Goal: Transaction & Acquisition: Book appointment/travel/reservation

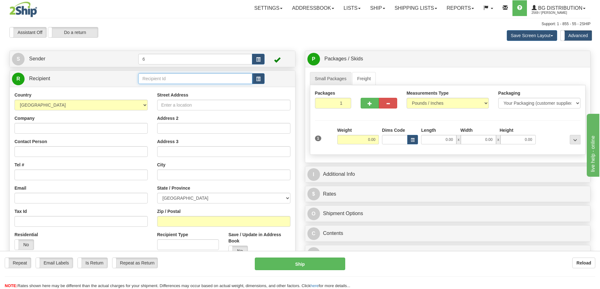
click at [163, 81] on input "text" at bounding box center [195, 78] width 114 height 11
drag, startPoint x: 163, startPoint y: 81, endPoint x: 162, endPoint y: 68, distance: 13.3
click at [163, 80] on input "text" at bounding box center [195, 78] width 114 height 11
type input "45005"
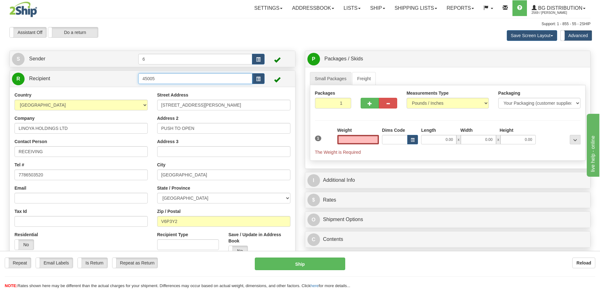
type input "0.00"
click at [163, 78] on input "45005" at bounding box center [195, 78] width 114 height 11
type input "45005 - devile"
click at [65, 153] on input "RECEIVING" at bounding box center [80, 151] width 133 height 11
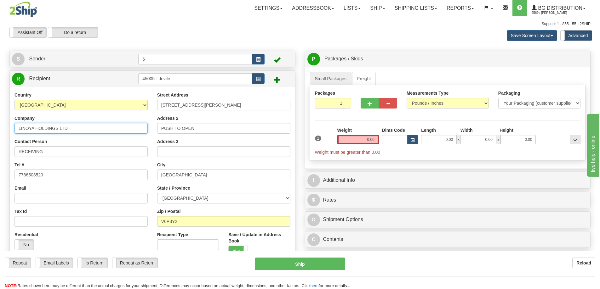
drag, startPoint x: 70, startPoint y: 130, endPoint x: -60, endPoint y: 129, distance: 130.3
click at [0, 129] on html "Training Course Close Toggle navigation Settings Shipping Preferences New Sende…" at bounding box center [300, 144] width 600 height 289
type input "DEVILLE COFFEE"
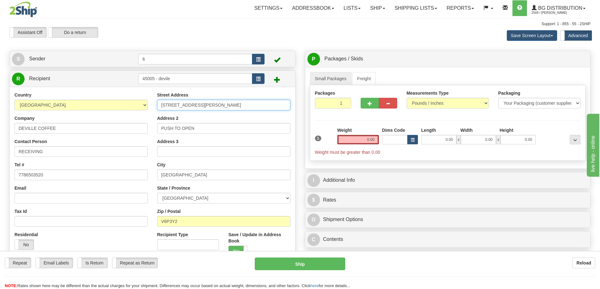
drag, startPoint x: 234, startPoint y: 106, endPoint x: -31, endPoint y: 115, distance: 264.5
click at [0, 115] on html "Training Course Close Toggle navigation Settings Shipping Preferences New Sende…" at bounding box center [300, 144] width 600 height 289
type input "31 CROWFOOT TERRACE"
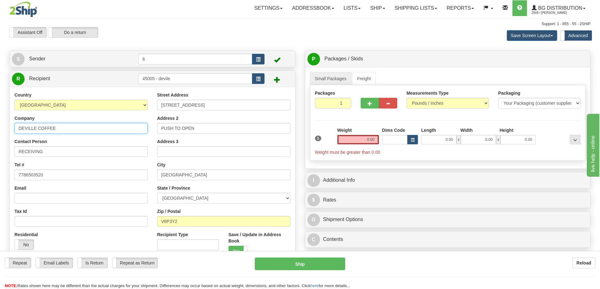
drag, startPoint x: 78, startPoint y: 134, endPoint x: -50, endPoint y: 134, distance: 128.1
click at [0, 134] on html "Training Course Close Toggle navigation Settings Shipping Preferences New Sende…" at bounding box center [300, 144] width 600 height 289
drag, startPoint x: -39, startPoint y: 166, endPoint x: -65, endPoint y: 169, distance: 26.6
click at [0, 169] on html "Training Course Close Toggle navigation Settings Shipping Preferences New Sende…" at bounding box center [300, 144] width 600 height 289
type input "BRIAN MILNE"
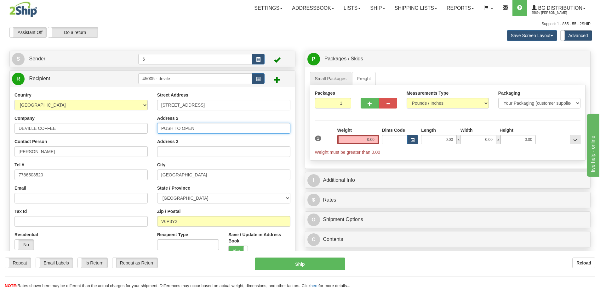
drag, startPoint x: 217, startPoint y: 132, endPoint x: 2, endPoint y: 144, distance: 215.0
click at [39, 141] on div "Country AFGHANISTAN ALAND ISLANDS ALBANIA ALGERIA AMERICAN SAMOA ANDORRA ANGOLA…" at bounding box center [152, 188] width 285 height 193
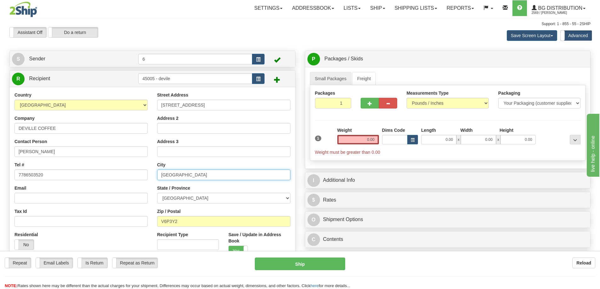
drag, startPoint x: 212, startPoint y: 178, endPoint x: 39, endPoint y: 178, distance: 172.8
click at [52, 179] on div "Country AFGHANISTAN ALAND ISLANDS ALBANIA ALGERIA AMERICAN SAMOA ANDORRA ANGOLA…" at bounding box center [152, 188] width 285 height 193
type input "CALGARY"
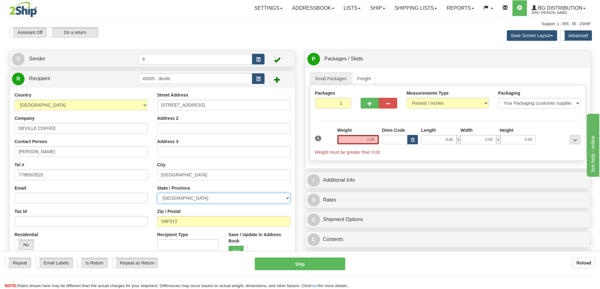
click at [173, 200] on select "ALBERTA BRITISH COLUMBIA MANITOBA NEW BRUNSWICK NEWFOUNDLAND NOVA SCOTIA NUNAVU…" at bounding box center [223, 198] width 133 height 11
select select "AB"
click at [157, 194] on select "ALBERTA BRITISH COLUMBIA MANITOBA NEW BRUNSWICK NEWFOUNDLAND NOVA SCOTIA NUNAVU…" at bounding box center [223, 198] width 133 height 11
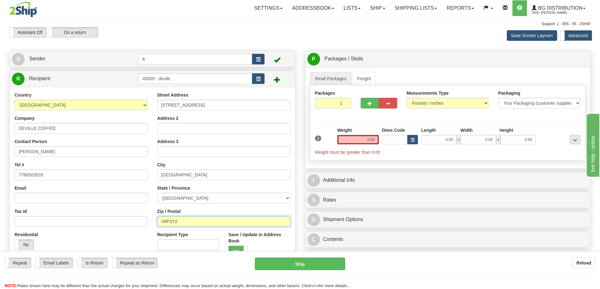
drag, startPoint x: 191, startPoint y: 222, endPoint x: 59, endPoint y: 231, distance: 131.9
click at [69, 236] on div "Country AFGHANISTAN ALAND ISLANDS ALBANIA ALGERIA AMERICAN SAMOA ANDORRA ANGOLA…" at bounding box center [152, 188] width 285 height 193
type input "T3G4J8"
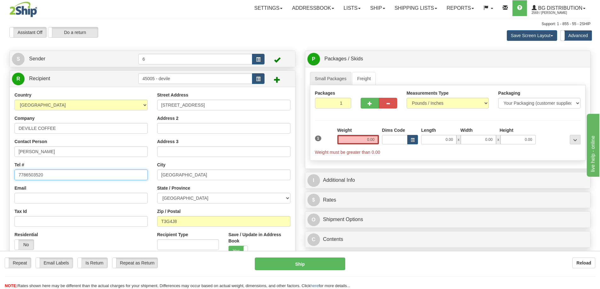
drag, startPoint x: 62, startPoint y: 178, endPoint x: -54, endPoint y: 183, distance: 116.2
click at [0, 183] on html "Training Course Close Toggle navigation Settings Shipping Preferences New Sende…" at bounding box center [300, 144] width 600 height 289
click at [371, 138] on input "0.00" at bounding box center [358, 139] width 42 height 9
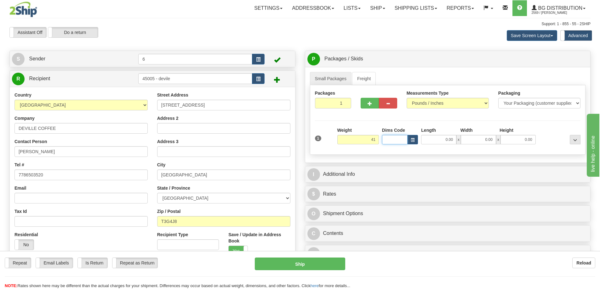
type input "41.00"
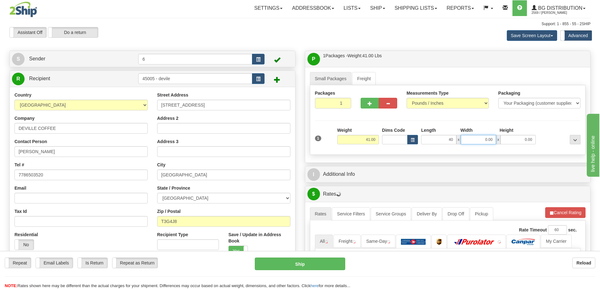
type input "40.00"
type input "2"
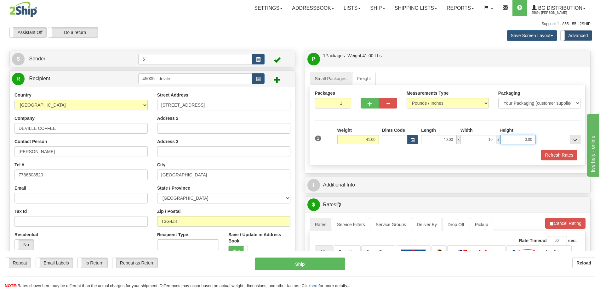
type input "10.00"
type input "8.00"
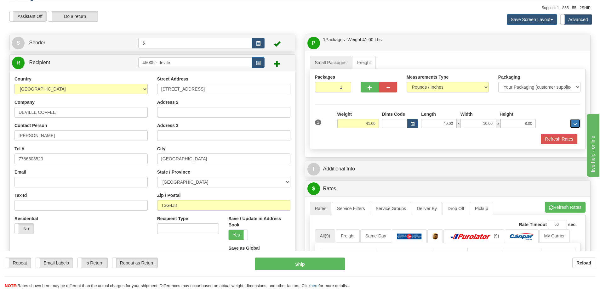
scroll to position [31, 0]
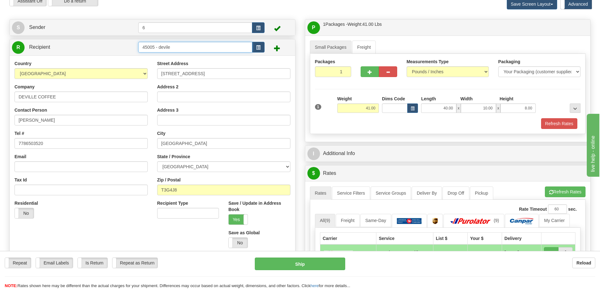
drag, startPoint x: 158, startPoint y: 48, endPoint x: 247, endPoint y: 56, distance: 89.7
click at [247, 57] on div "R Recipient 45005 - devile" at bounding box center [152, 148] width 286 height 219
type input "45005 - DEVILLE"
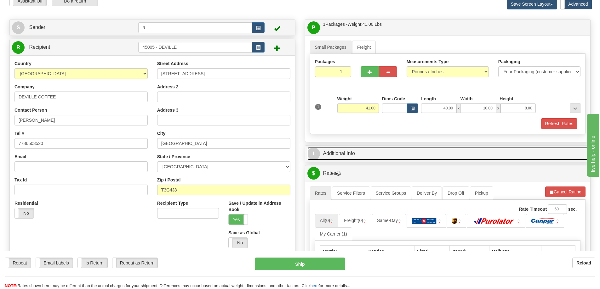
drag, startPoint x: 404, startPoint y: 149, endPoint x: 395, endPoint y: 177, distance: 29.9
click at [404, 149] on link "I Additional Info" at bounding box center [447, 153] width 281 height 13
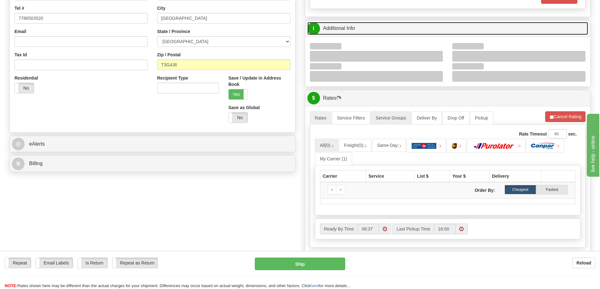
scroll to position [157, 0]
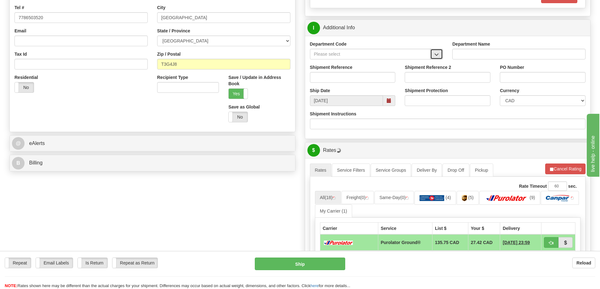
click at [437, 53] on span "button" at bounding box center [436, 55] width 4 height 4
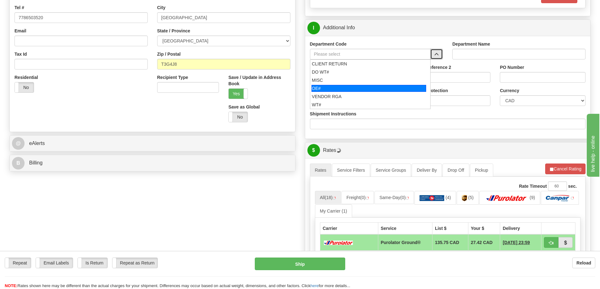
click at [342, 92] on div "OE#" at bounding box center [368, 88] width 115 height 7
type input "OE#"
type input "ORDERS"
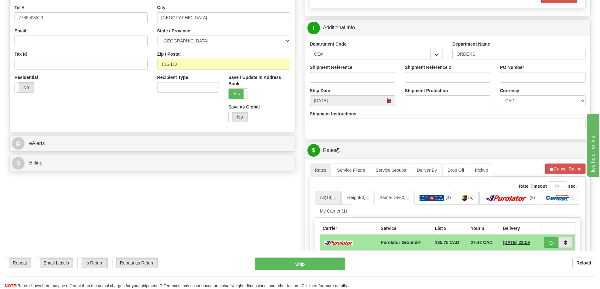
click at [343, 86] on div "Shipment Reference" at bounding box center [352, 75] width 95 height 23
click at [344, 77] on input "Shipment Reference" at bounding box center [353, 77] width 86 height 11
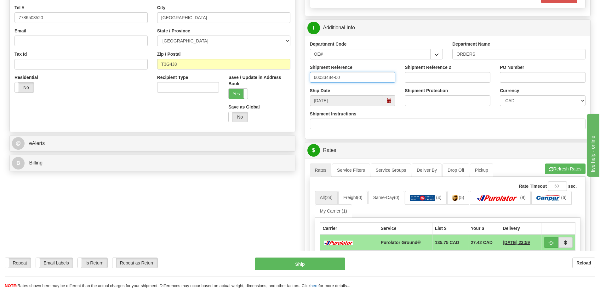
type input "60033484-00"
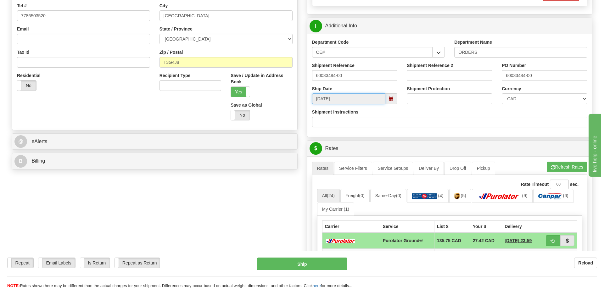
scroll to position [189, 0]
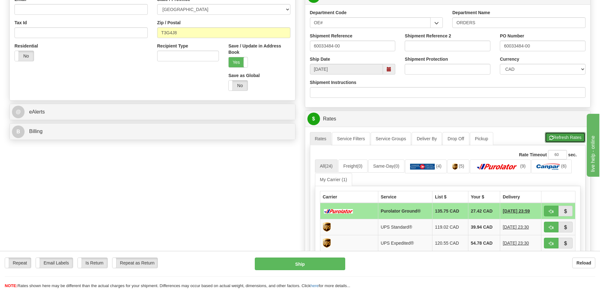
click at [554, 138] on button "Refresh Rates" at bounding box center [564, 137] width 41 height 11
click at [550, 211] on span "button" at bounding box center [551, 212] width 4 height 4
type input "260"
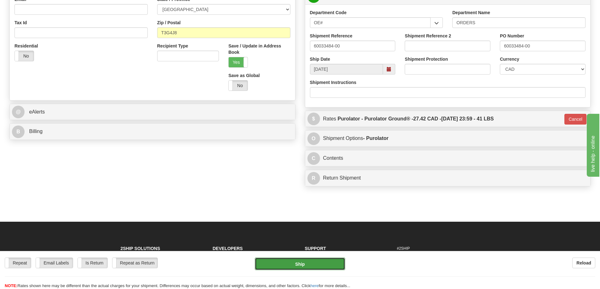
click at [319, 259] on button "Ship" at bounding box center [300, 264] width 90 height 13
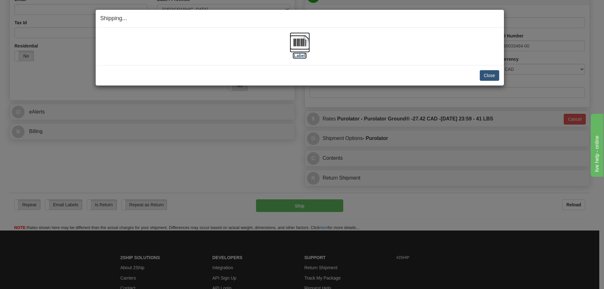
click at [301, 53] on label "[Label]" at bounding box center [300, 56] width 14 height 6
click at [494, 76] on button "Close" at bounding box center [490, 75] width 20 height 11
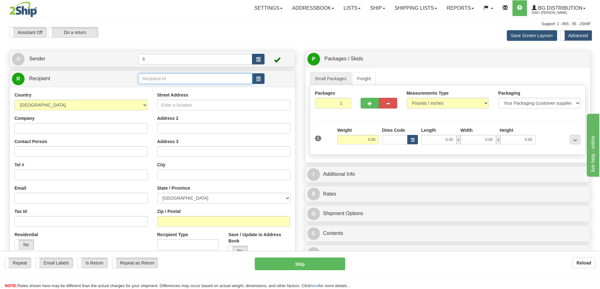
click at [181, 84] on input "text" at bounding box center [195, 78] width 114 height 11
type input "43025"
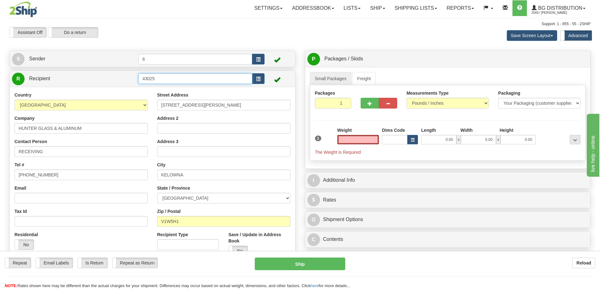
type input "0.00"
click at [162, 79] on input "43025" at bounding box center [195, 78] width 114 height 11
type input "43025 - 2"
drag, startPoint x: 70, startPoint y: 150, endPoint x: -37, endPoint y: 159, distance: 107.6
click at [0, 159] on html "Training Course Close Toggle navigation Settings Shipping Preferences New Sende…" at bounding box center [300, 144] width 600 height 289
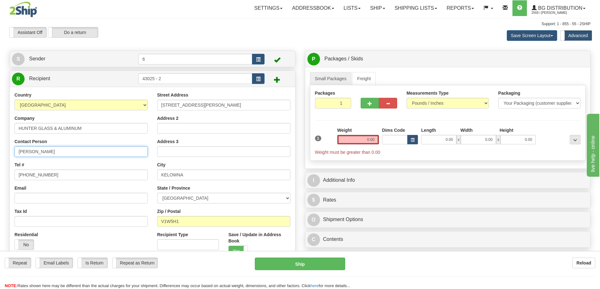
type input "TYREL"
drag, startPoint x: 63, startPoint y: 176, endPoint x: -117, endPoint y: 187, distance: 180.3
click at [0, 187] on html "Training Course Close Toggle navigation Settings Shipping Preferences New Sende…" at bounding box center [300, 144] width 600 height 289
type input "2508011215"
click at [216, 104] on input "5522 FARRON PLACE" at bounding box center [223, 105] width 133 height 11
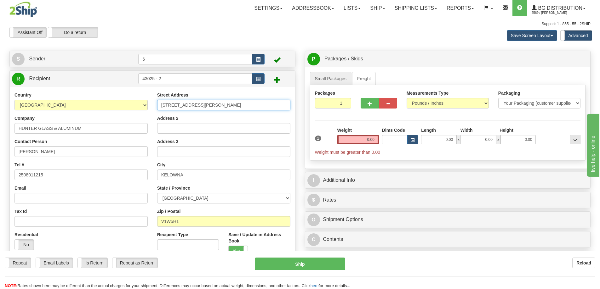
drag, startPoint x: 235, startPoint y: 102, endPoint x: 90, endPoint y: 107, distance: 145.2
click at [90, 107] on div "Country AFGHANISTAN ALAND ISLANDS ALBANIA ALGERIA AMERICAN SAMOA ANDORRA ANGOLA…" at bounding box center [152, 188] width 285 height 193
type input "5 - 2550 ACLAND ROAD"
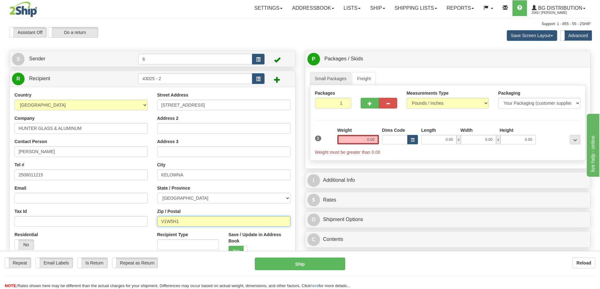
drag, startPoint x: 207, startPoint y: 222, endPoint x: 111, endPoint y: 224, distance: 96.0
click at [114, 226] on div "Country AFGHANISTAN ALAND ISLANDS ALBANIA ALGERIA AMERICAN SAMOA ANDORRA ANGOLA…" at bounding box center [152, 188] width 285 height 193
type input "V1X7L4"
click at [371, 139] on input "0.00" at bounding box center [358, 139] width 42 height 9
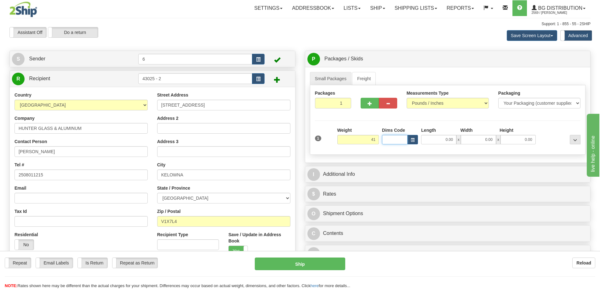
type input "41.00"
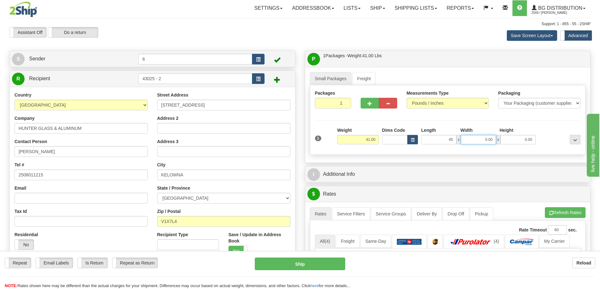
type input "45.00"
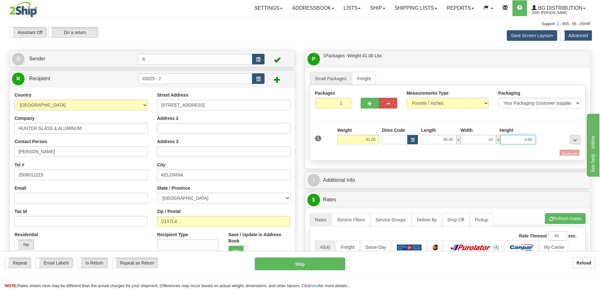
type input "10.00"
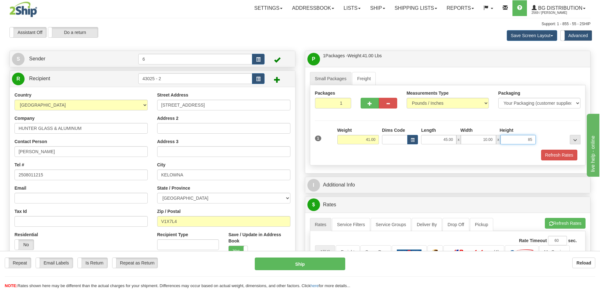
type input "8"
type input "9"
type input "8.00"
click at [559, 159] on button "Refresh Rates" at bounding box center [559, 155] width 36 height 11
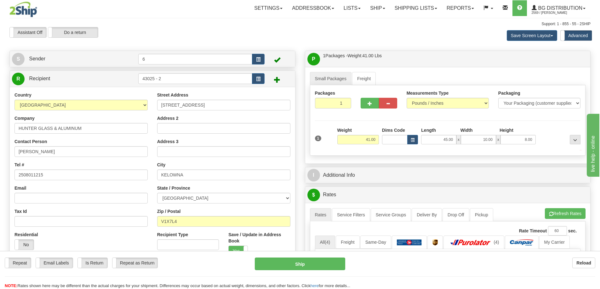
click at [539, 183] on div "I Additional Info" at bounding box center [448, 175] width 286 height 17
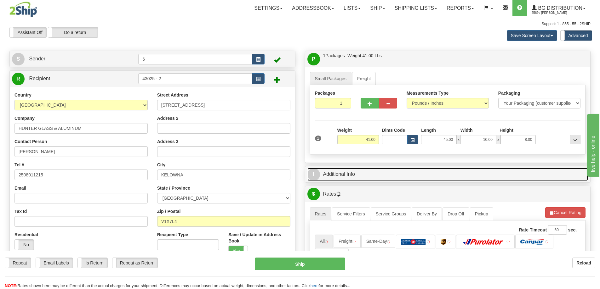
click at [520, 174] on link "I Additional Info" at bounding box center [447, 174] width 281 height 13
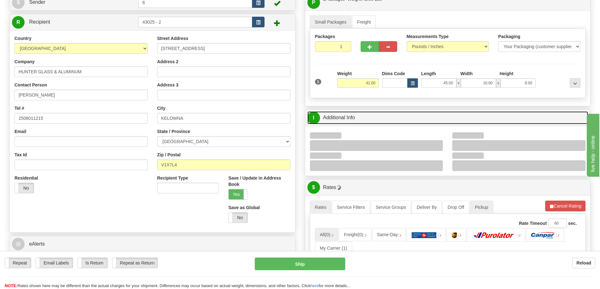
scroll to position [126, 0]
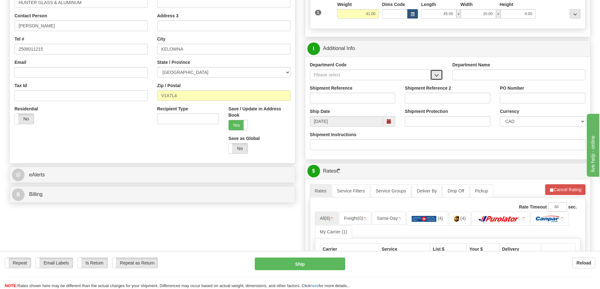
click at [436, 73] on button "button" at bounding box center [436, 75] width 13 height 11
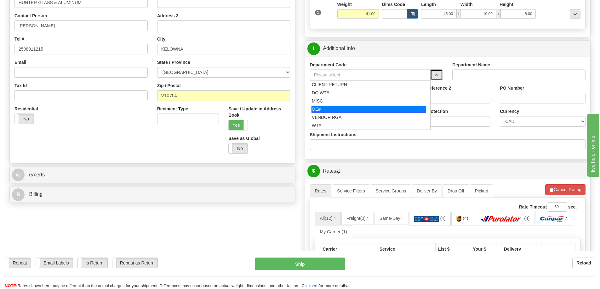
drag, startPoint x: 336, startPoint y: 111, endPoint x: 333, endPoint y: 104, distance: 7.2
click at [336, 111] on div "OE#" at bounding box center [368, 109] width 115 height 7
type input "OE#"
type input "ORDERS"
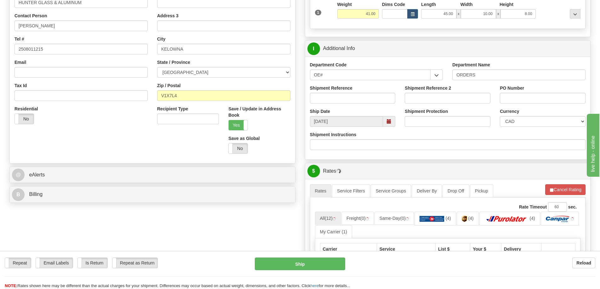
click at [333, 104] on div "Shipment Reference" at bounding box center [352, 96] width 95 height 23
click at [331, 103] on input "Shipment Reference" at bounding box center [353, 98] width 86 height 11
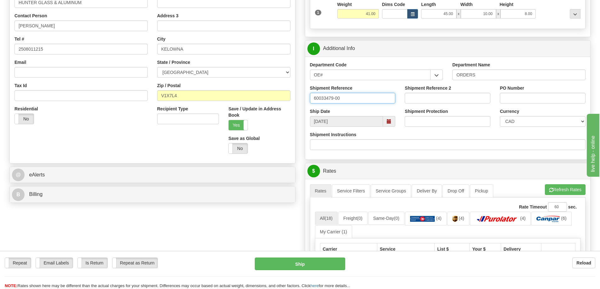
type input "60033479-00"
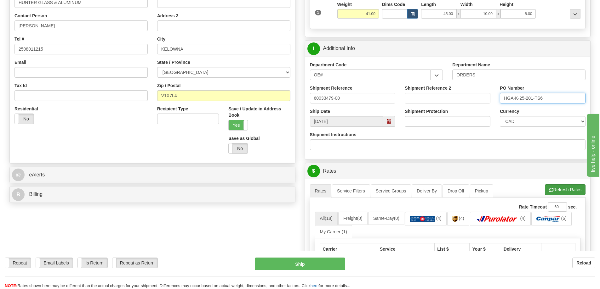
type input "HGA-K-25-201-TS6"
click at [566, 186] on button "Refresh Rates" at bounding box center [564, 189] width 41 height 11
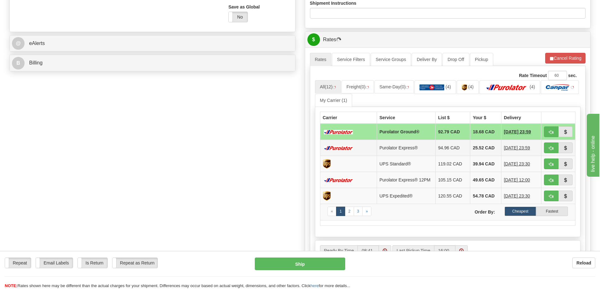
scroll to position [315, 0]
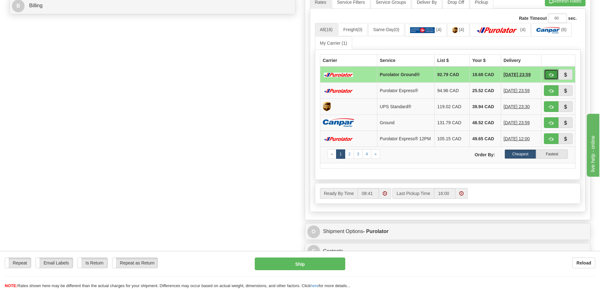
click at [553, 73] on button "button" at bounding box center [550, 74] width 14 height 11
type input "260"
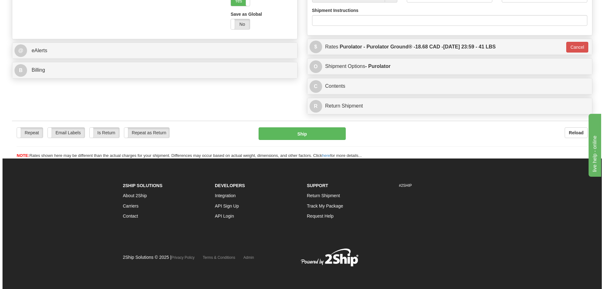
scroll to position [270, 0]
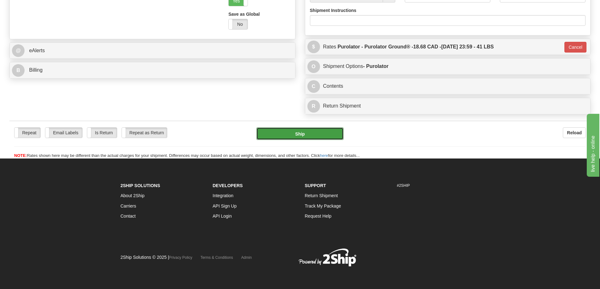
click at [288, 127] on button "Ship" at bounding box center [299, 133] width 87 height 13
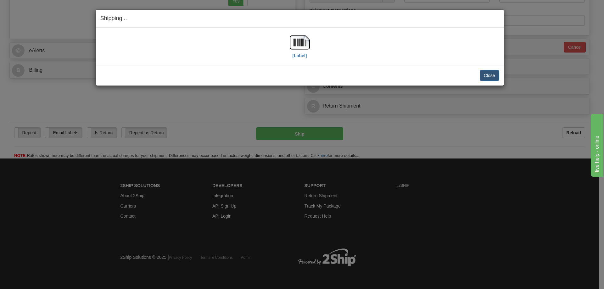
click at [304, 59] on div "[Label]" at bounding box center [300, 46] width 20 height 28
click at [303, 56] on label "[Label]" at bounding box center [300, 56] width 14 height 6
click at [492, 74] on button "Close" at bounding box center [490, 75] width 20 height 11
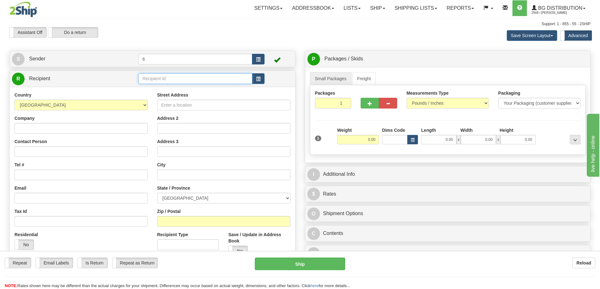
click at [152, 82] on input "text" at bounding box center [195, 78] width 114 height 11
type input "41095"
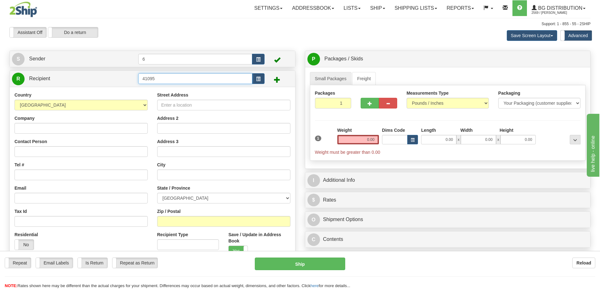
drag, startPoint x: 170, startPoint y: 75, endPoint x: 66, endPoint y: 82, distance: 104.1
click at [71, 82] on tr "R Recipient 41095" at bounding box center [152, 78] width 281 height 13
type input "41022"
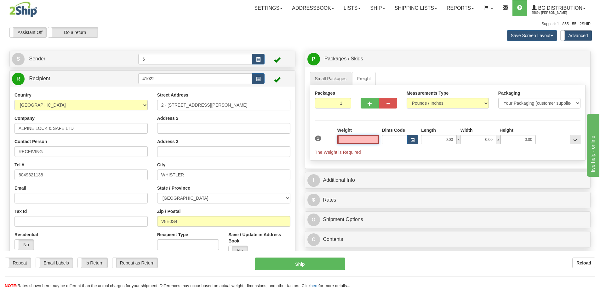
click at [367, 141] on input "text" at bounding box center [358, 139] width 42 height 9
type input "29.00"
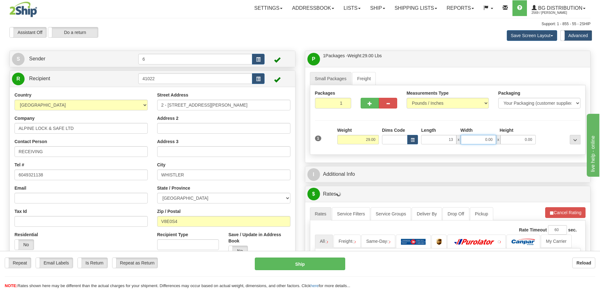
type input "13.00"
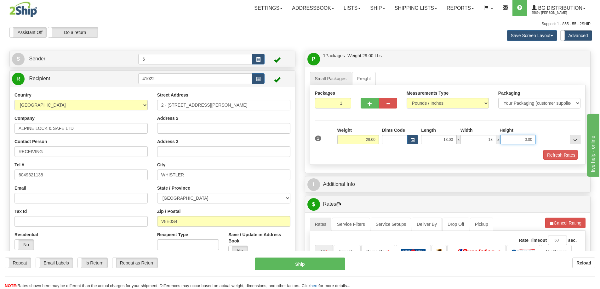
type input "13.00"
click at [542, 156] on button "Refresh Rates" at bounding box center [559, 155] width 36 height 11
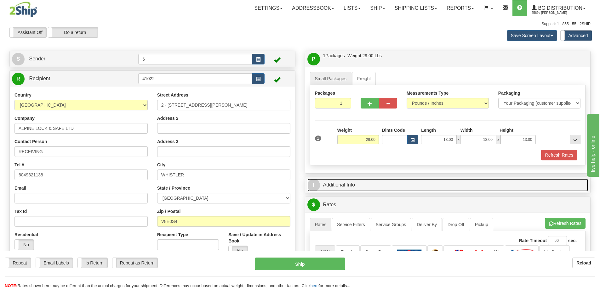
click at [519, 179] on link "I Additional Info" at bounding box center [447, 185] width 281 height 13
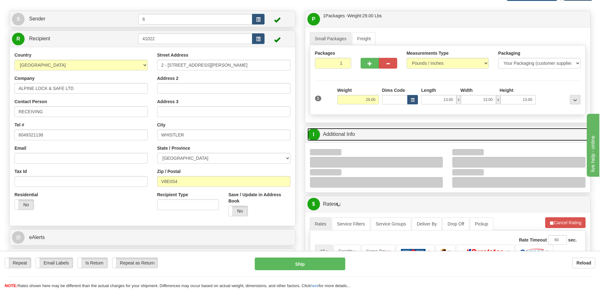
scroll to position [63, 0]
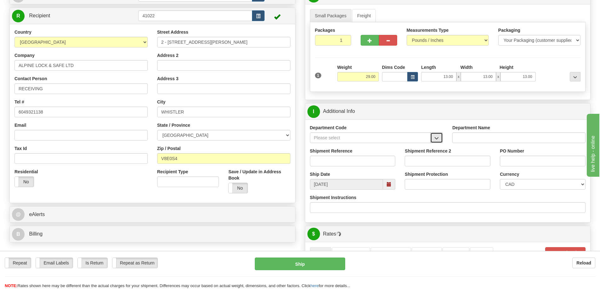
drag, startPoint x: 435, startPoint y: 136, endPoint x: 414, endPoint y: 140, distance: 21.2
click at [433, 137] on button "button" at bounding box center [436, 137] width 13 height 11
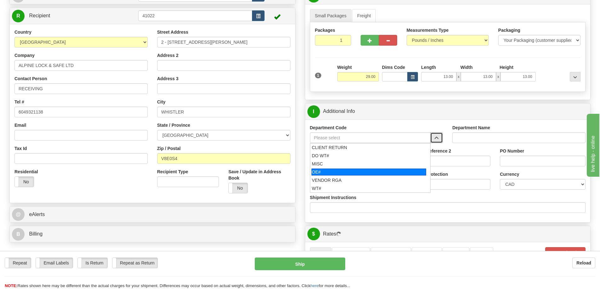
click at [321, 173] on div "OE#" at bounding box center [368, 172] width 115 height 7
type input "OE#"
type input "ORDERS"
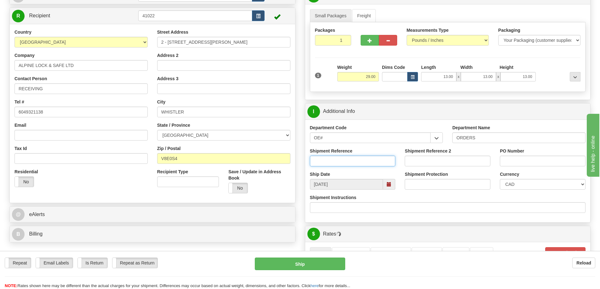
drag, startPoint x: 320, startPoint y: 161, endPoint x: 311, endPoint y: 162, distance: 9.8
click at [320, 161] on input "Shipment Reference" at bounding box center [353, 161] width 86 height 11
type input "60033469-00 60033481-00"
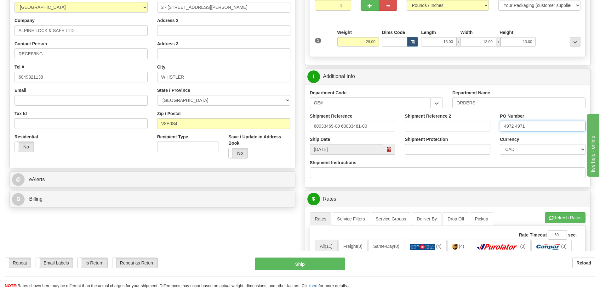
scroll to position [220, 0]
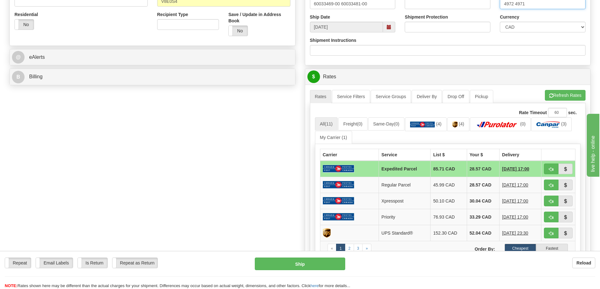
type input "4972 4971"
click at [562, 88] on div "A change has been made which could impact your rate estimate. To ensure the est…" at bounding box center [447, 199] width 285 height 229
click at [561, 96] on button "Refresh Rates" at bounding box center [564, 95] width 41 height 11
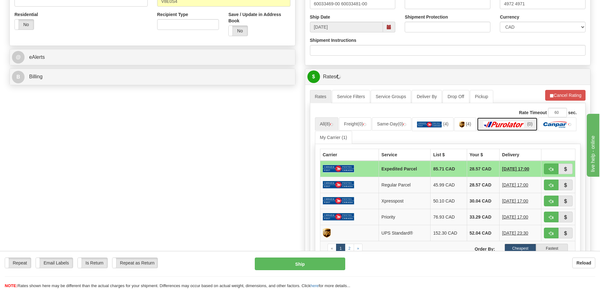
click at [524, 128] on img at bounding box center [503, 124] width 44 height 6
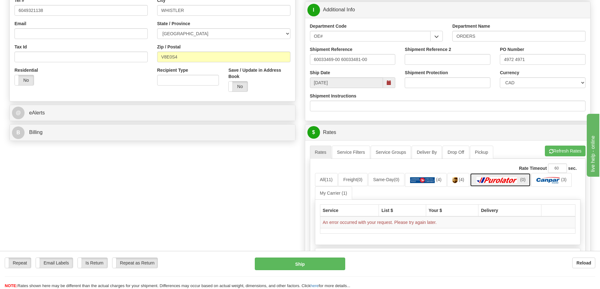
scroll to position [189, 0]
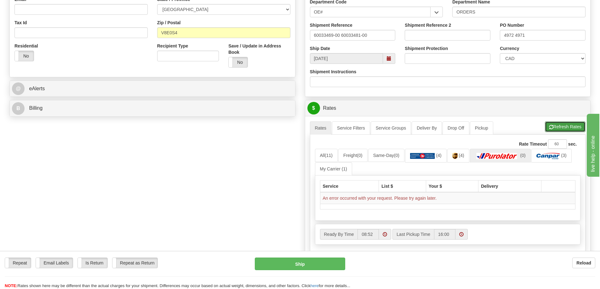
click at [562, 127] on button "Refresh Rates" at bounding box center [564, 126] width 41 height 11
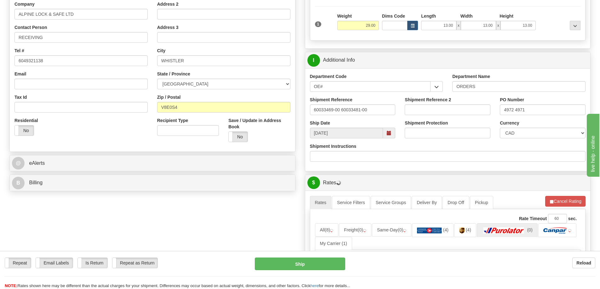
scroll to position [126, 0]
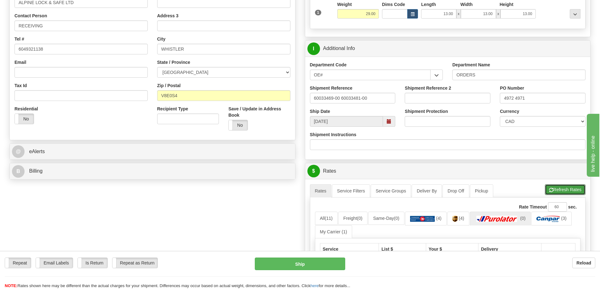
click at [576, 193] on button "Refresh Rates" at bounding box center [564, 189] width 41 height 11
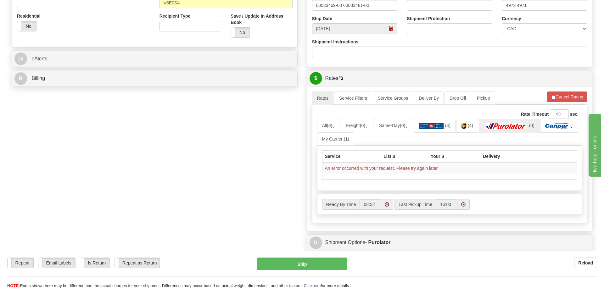
scroll to position [220, 0]
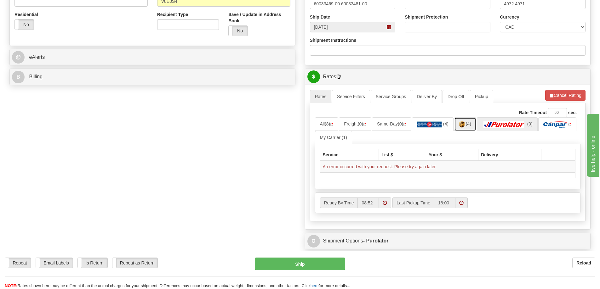
click at [471, 124] on span "(4)" at bounding box center [467, 123] width 5 height 5
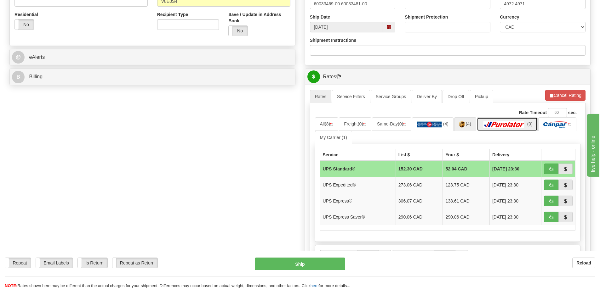
click at [509, 127] on img at bounding box center [503, 124] width 44 height 6
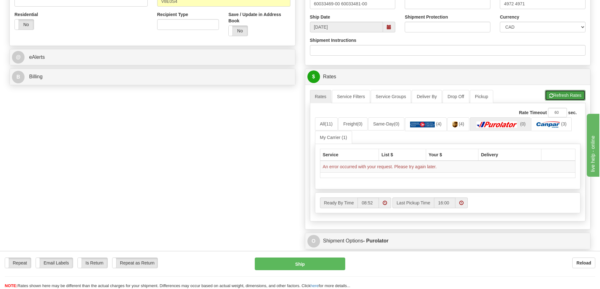
click at [547, 93] on button "Refresh Rates" at bounding box center [564, 95] width 41 height 11
click at [557, 92] on button "Refresh Rates" at bounding box center [564, 95] width 41 height 11
click at [555, 95] on button "Refresh Rates" at bounding box center [564, 95] width 41 height 11
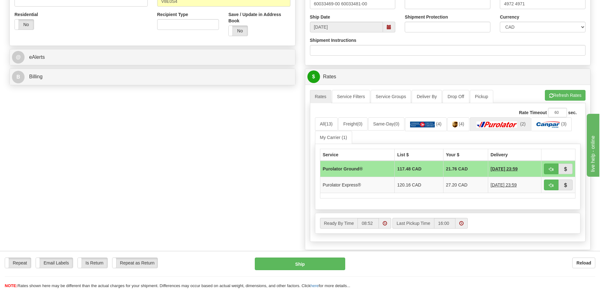
click at [553, 162] on td at bounding box center [558, 169] width 34 height 16
click at [549, 174] on button "button" at bounding box center [550, 169] width 14 height 11
type input "260"
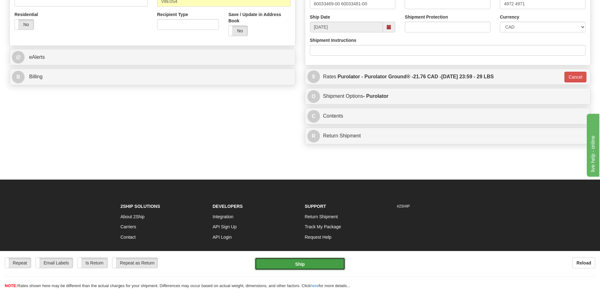
click at [296, 260] on button "Ship" at bounding box center [300, 264] width 90 height 13
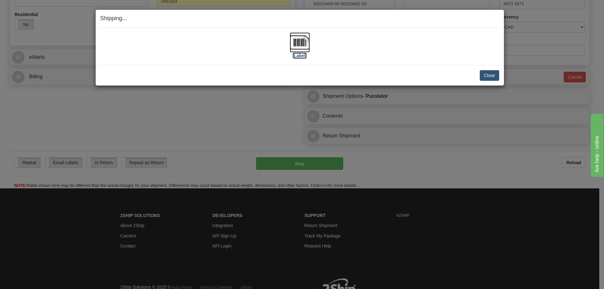
click at [300, 51] on img at bounding box center [300, 42] width 20 height 20
click at [478, 84] on div "Close Cancel Cancel Shipment and Quit Pickup Quit Pickup ONLY" at bounding box center [300, 75] width 408 height 20
click at [487, 74] on button "Close" at bounding box center [490, 75] width 20 height 11
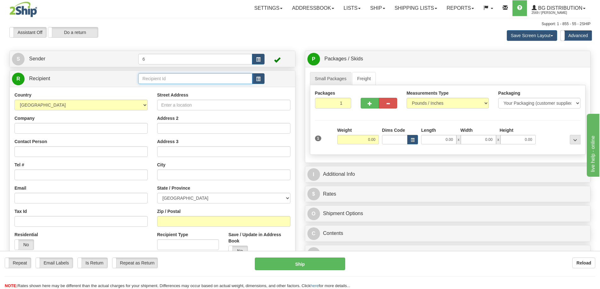
click at [170, 80] on input "text" at bounding box center [195, 78] width 114 height 11
type input "43029"
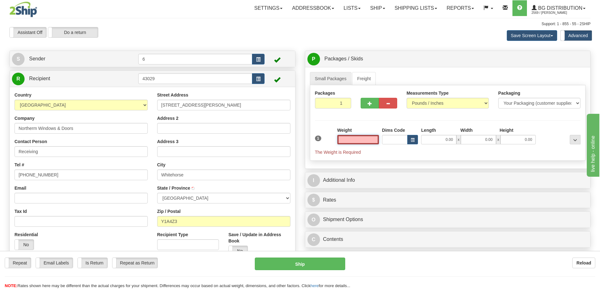
type input "WHITEHORSE"
type input "5.00"
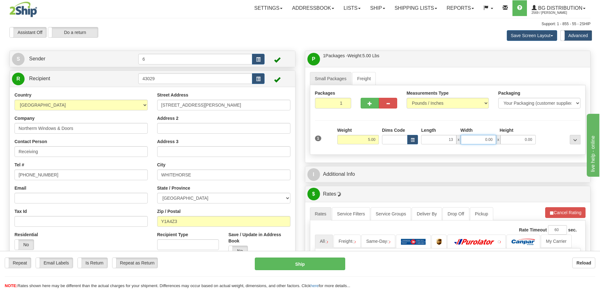
type input "13.00"
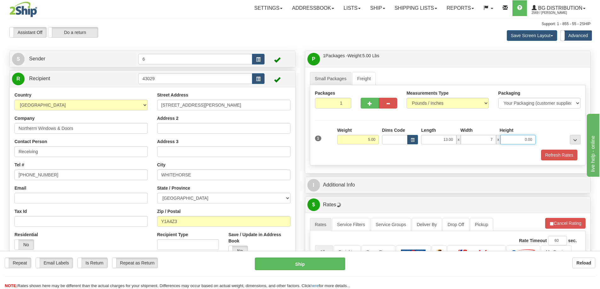
type input "7.00"
click at [558, 159] on button "Refresh Rates" at bounding box center [559, 155] width 36 height 11
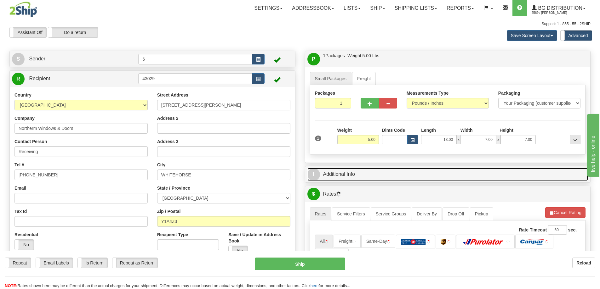
click at [537, 179] on link "I Additional Info" at bounding box center [447, 174] width 281 height 13
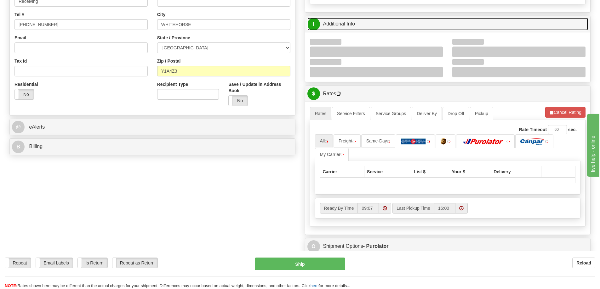
scroll to position [157, 0]
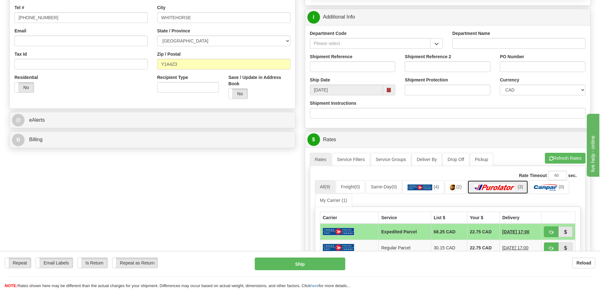
click at [500, 189] on img at bounding box center [494, 187] width 44 height 6
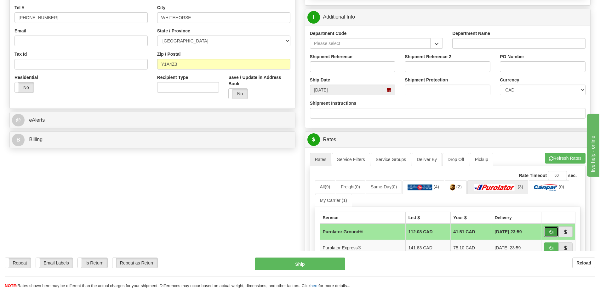
click at [549, 234] on span "button" at bounding box center [551, 232] width 4 height 4
type input "260"
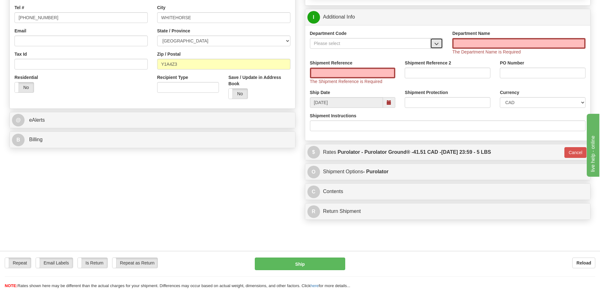
click at [435, 46] on span "button" at bounding box center [436, 44] width 4 height 4
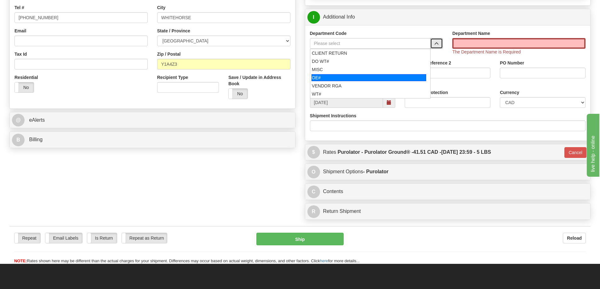
click at [341, 80] on div "OE#" at bounding box center [368, 77] width 115 height 7
type input "OE#"
type input "ORDERS"
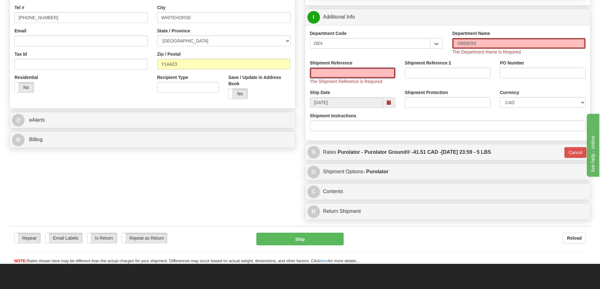
click at [330, 75] on input "Shipment Reference" at bounding box center [353, 73] width 86 height 11
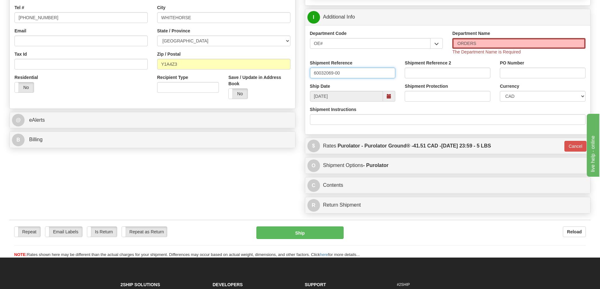
type input "60032069-00"
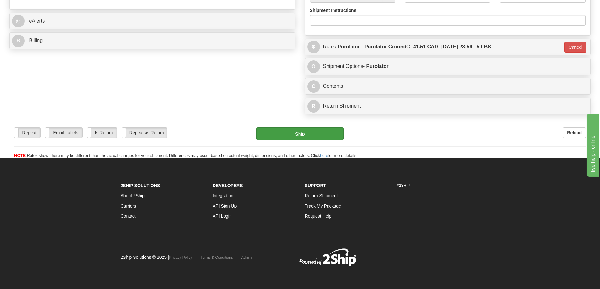
type input "PO-064867"
click at [320, 127] on button "Ship" at bounding box center [299, 133] width 87 height 13
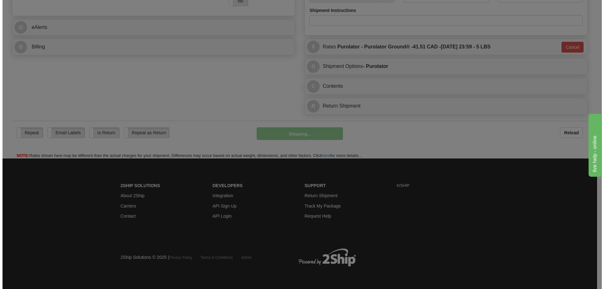
scroll to position [270, 0]
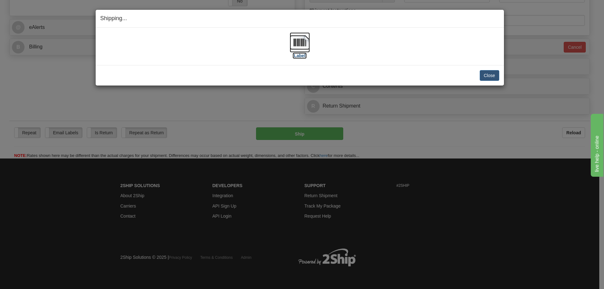
click at [300, 54] on label "[Label]" at bounding box center [300, 56] width 14 height 6
click at [492, 73] on button "Close" at bounding box center [490, 75] width 20 height 11
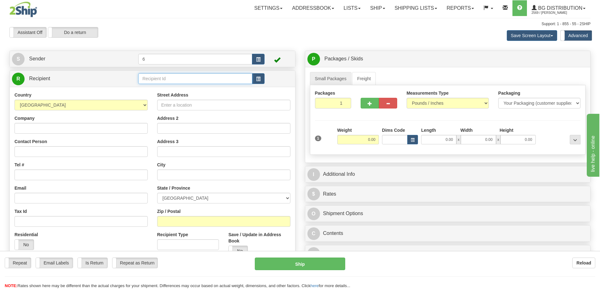
click at [174, 79] on input "text" at bounding box center [195, 78] width 114 height 11
drag, startPoint x: 174, startPoint y: 79, endPoint x: 170, endPoint y: 75, distance: 6.0
click at [171, 75] on input "text" at bounding box center [195, 78] width 114 height 11
type input "910331"
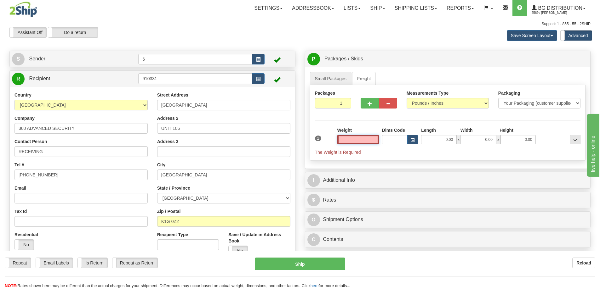
click at [366, 142] on input "text" at bounding box center [358, 139] width 42 height 9
type input "2.00"
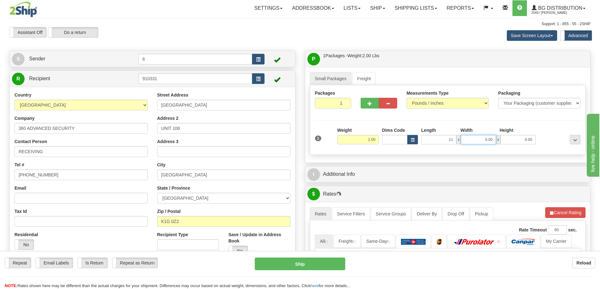
type input "11.00"
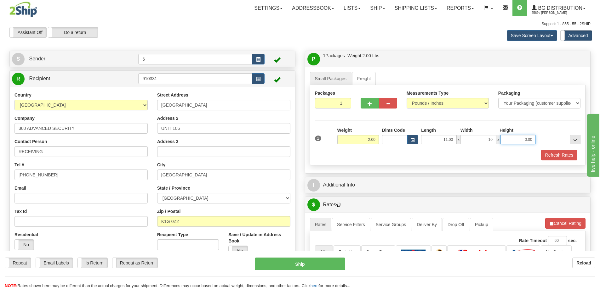
type input "10.00"
type input "7.00"
click at [552, 157] on button "Refresh Rates" at bounding box center [559, 155] width 36 height 11
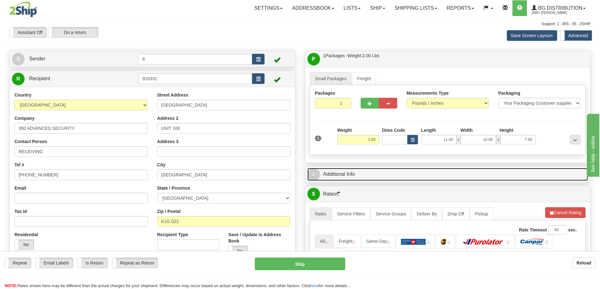
click at [529, 173] on link "I Additional Info" at bounding box center [447, 174] width 281 height 13
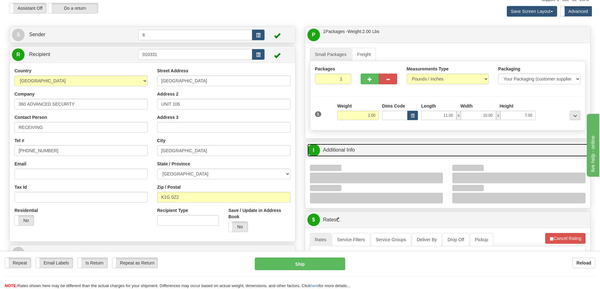
scroll to position [31, 0]
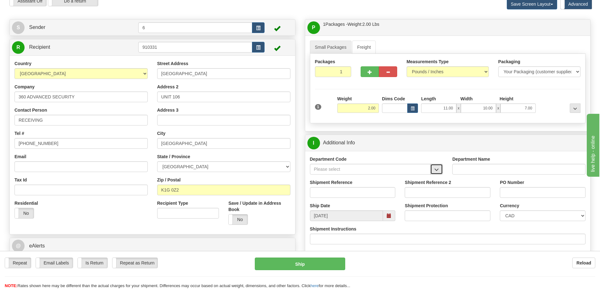
click at [436, 174] on button "button" at bounding box center [436, 169] width 13 height 11
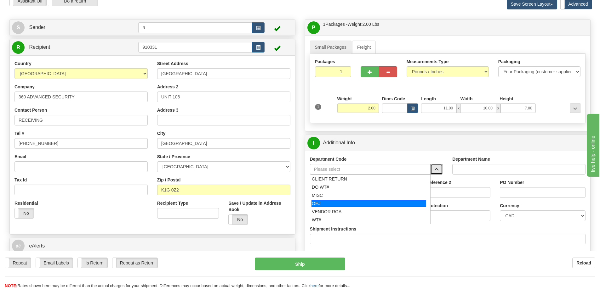
drag, startPoint x: 344, startPoint y: 207, endPoint x: 341, endPoint y: 203, distance: 4.9
click at [343, 207] on div "OE#" at bounding box center [368, 203] width 115 height 7
type input "OE#"
type input "ORDERS"
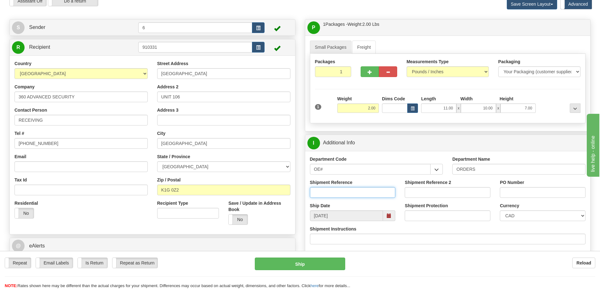
click at [341, 195] on input "Shipment Reference" at bounding box center [353, 192] width 86 height 11
type input "60033493-00"
type input "25397"
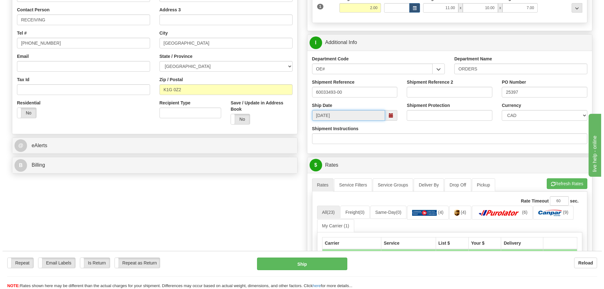
scroll to position [252, 0]
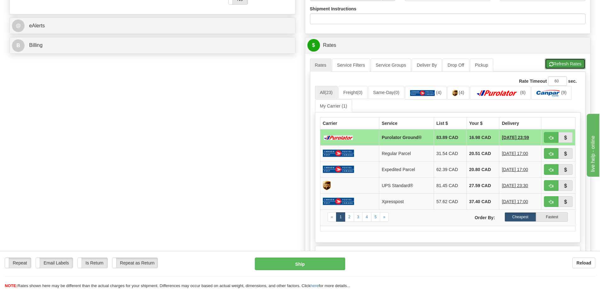
click at [568, 66] on button "Refresh Rates" at bounding box center [564, 64] width 41 height 11
click at [554, 137] on button "button" at bounding box center [550, 137] width 14 height 11
type input "260"
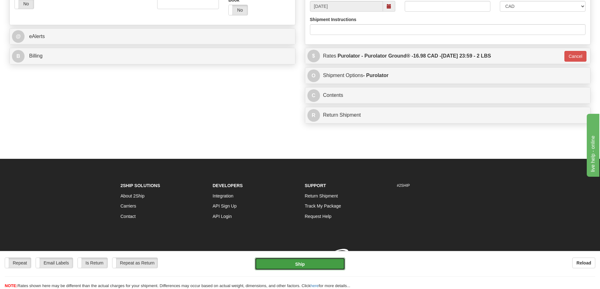
click at [288, 262] on button "Ship" at bounding box center [300, 264] width 90 height 13
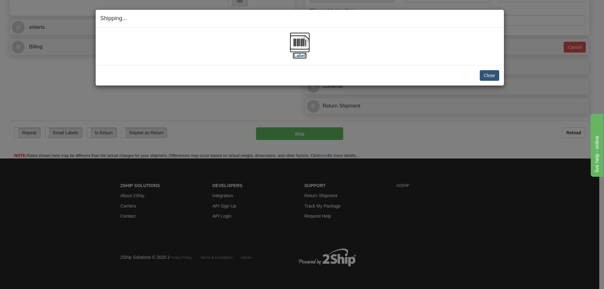
click at [296, 57] on label "[Label]" at bounding box center [300, 56] width 14 height 6
click at [491, 76] on button "Close" at bounding box center [490, 75] width 20 height 11
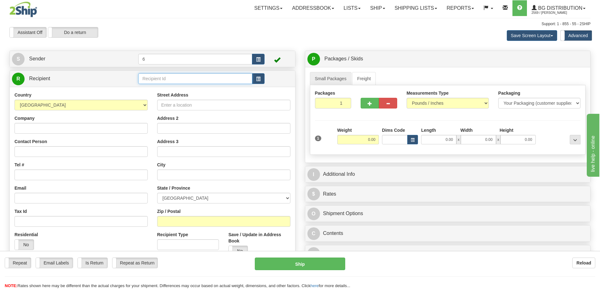
click at [156, 83] on input "text" at bounding box center [195, 78] width 114 height 11
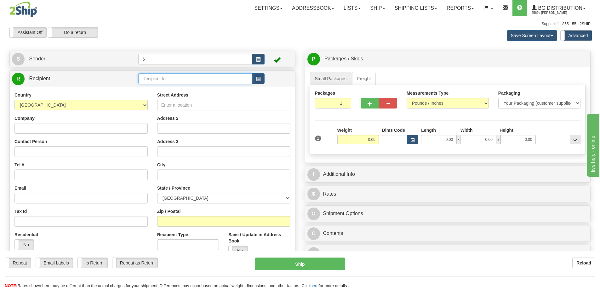
click at [156, 83] on input "text" at bounding box center [195, 78] width 114 height 11
type input "46034"
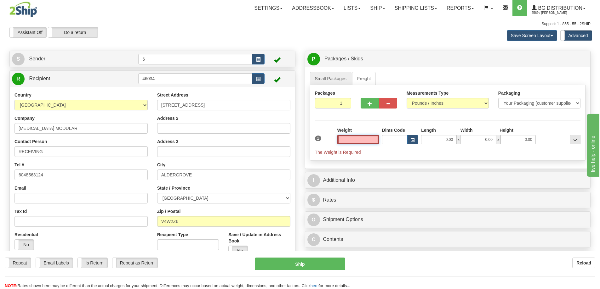
click at [366, 137] on input "text" at bounding box center [358, 139] width 42 height 9
type input "22.00"
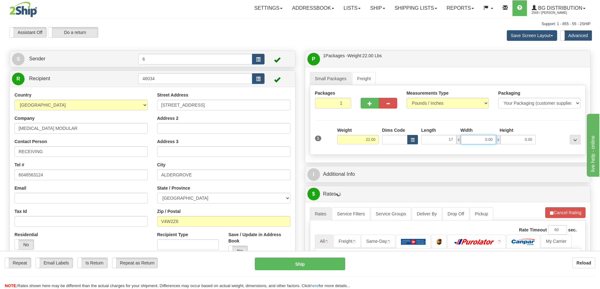
type input "17.00"
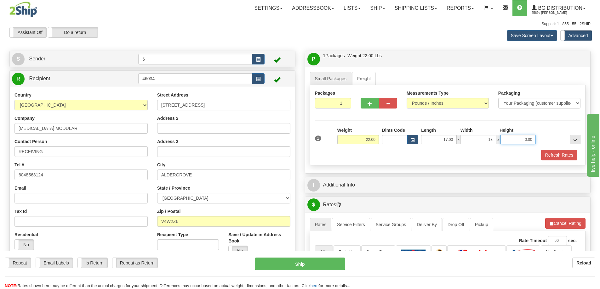
type input "13.00"
type input "11.00"
click at [375, 102] on button "button" at bounding box center [369, 103] width 18 height 11
radio input "true"
type input "2"
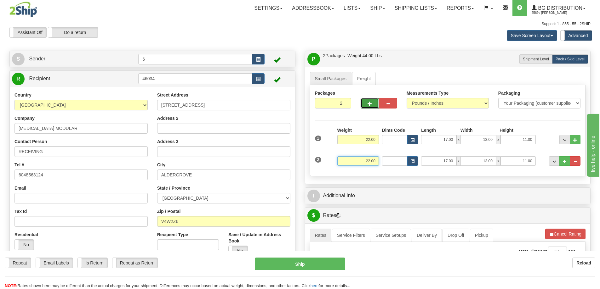
drag, startPoint x: 359, startPoint y: 160, endPoint x: 446, endPoint y: 162, distance: 86.6
click at [445, 162] on div "2 Weight 22.00 Dims Code Length Width Height" at bounding box center [447, 160] width 269 height 21
type input "15.00"
type input "42.00"
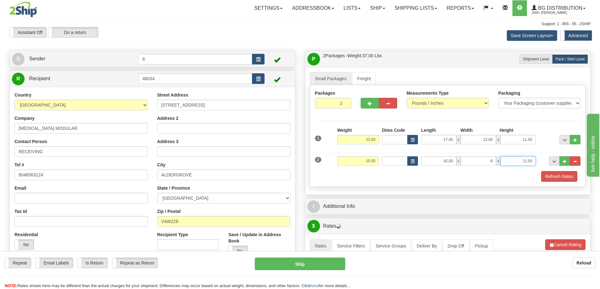
type input "8.00"
type input "6.00"
click at [372, 105] on button "button" at bounding box center [369, 103] width 18 height 11
type input "3"
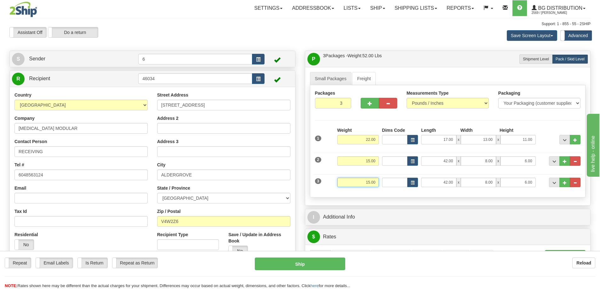
drag, startPoint x: 346, startPoint y: 182, endPoint x: 426, endPoint y: 180, distance: 80.3
click at [414, 185] on div "3 Weight 15.00 Dims Code Length Width Height" at bounding box center [447, 181] width 269 height 21
type input "28.00"
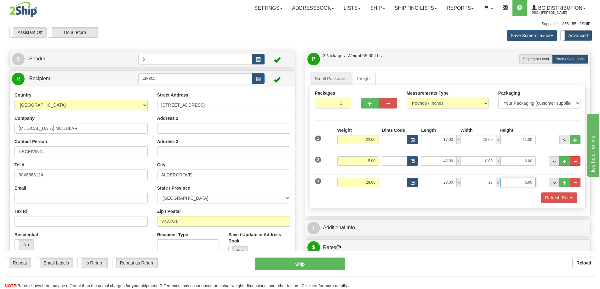
type input "17.00"
type input "5.00"
click at [562, 199] on button "Refresh Rates" at bounding box center [559, 198] width 36 height 11
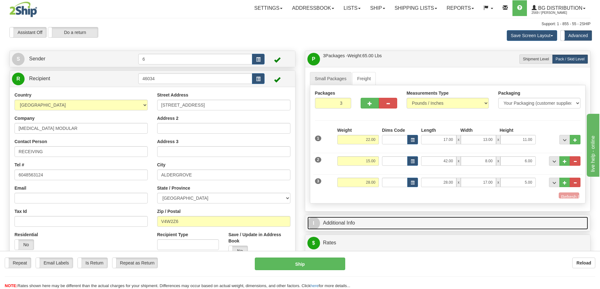
click at [538, 220] on link "I Additional Info" at bounding box center [447, 223] width 281 height 13
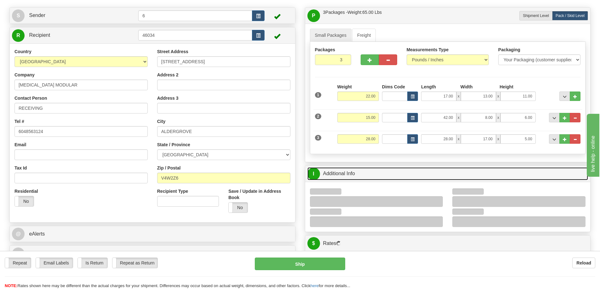
scroll to position [94, 0]
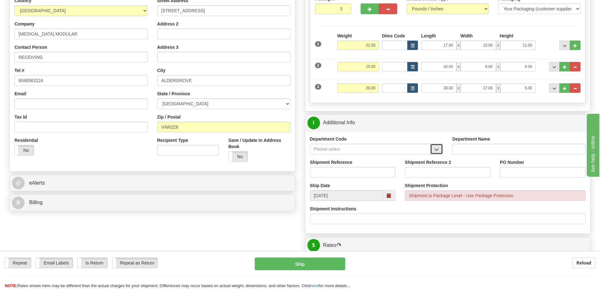
click at [439, 151] on button "button" at bounding box center [436, 149] width 13 height 11
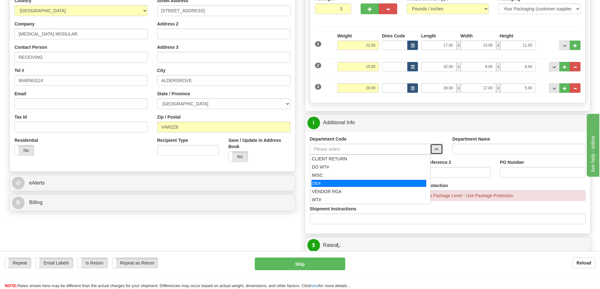
drag, startPoint x: 339, startPoint y: 186, endPoint x: 334, endPoint y: 172, distance: 14.3
click at [339, 186] on div "OE#" at bounding box center [368, 183] width 115 height 7
type input "OE#"
type input "ORDERS"
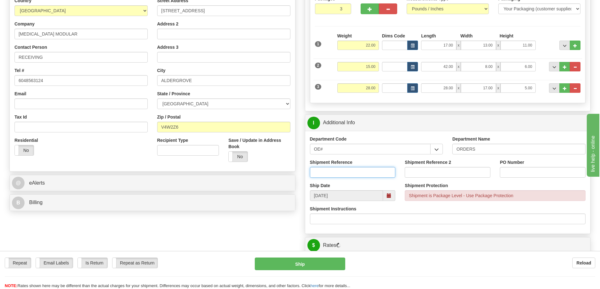
click at [334, 172] on input "Shipment Reference" at bounding box center [353, 172] width 86 height 11
type input "60033486-00"
type input "600"
click at [314, 172] on input "60033486-00" at bounding box center [353, 172] width 86 height 11
type input "60033388-00 60033486-00"
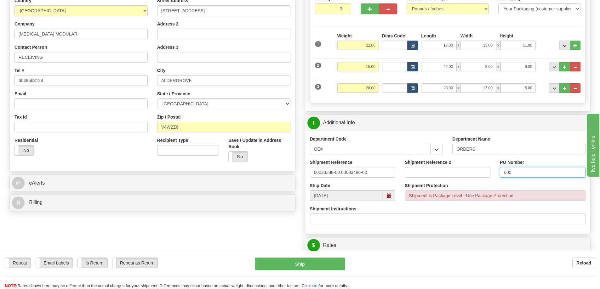
paste input "33388-00 60033486-00"
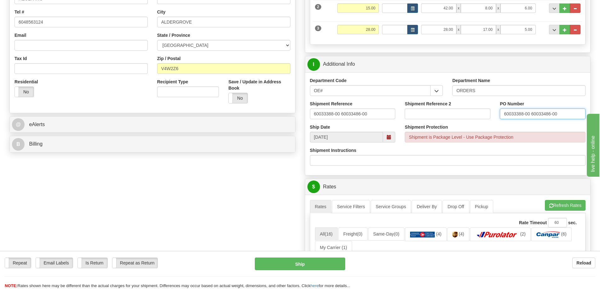
scroll to position [283, 0]
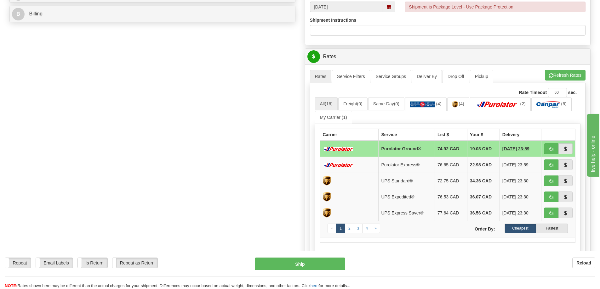
type input "60033388-00 60033486-00"
click at [561, 70] on div "A change has been made which could impact your rate estimate. To ensure the est…" at bounding box center [447, 179] width 285 height 229
click at [568, 74] on button "Refresh Rates" at bounding box center [564, 75] width 41 height 11
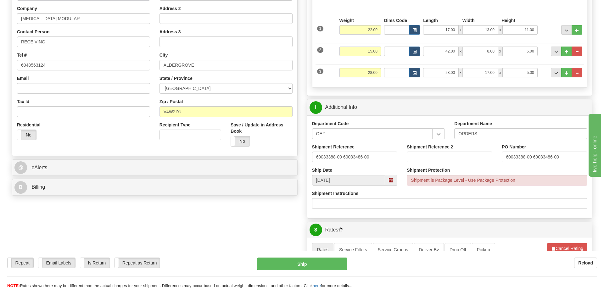
scroll to position [220, 0]
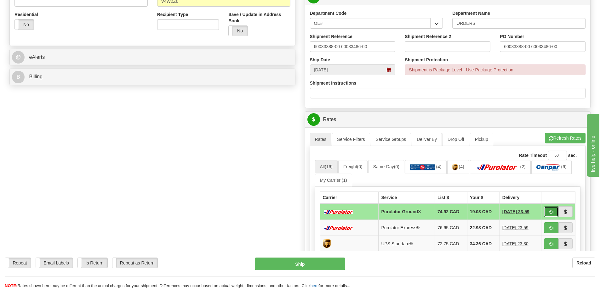
click at [550, 207] on button "button" at bounding box center [550, 211] width 14 height 11
type input "260"
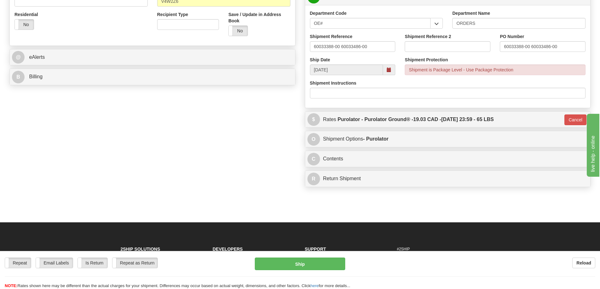
click at [300, 276] on div "Repeat Repeat Email Labels Email Labels Edit Is Return Is Return Repeat as Retu…" at bounding box center [300, 273] width 600 height 31
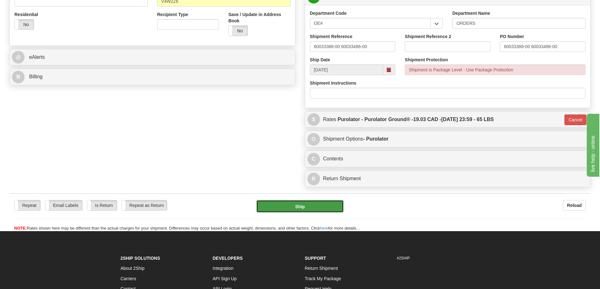
click at [289, 209] on button "Ship" at bounding box center [299, 206] width 87 height 13
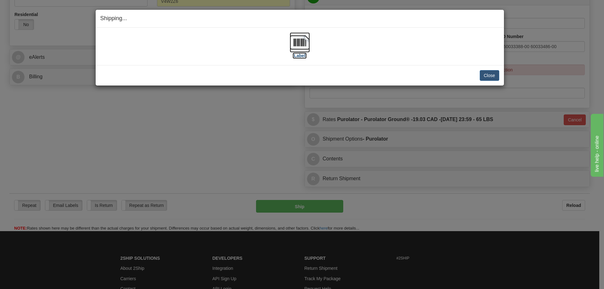
click at [298, 56] on label "[Label]" at bounding box center [300, 56] width 14 height 6
drag, startPoint x: 487, startPoint y: 77, endPoint x: 430, endPoint y: 90, distance: 59.0
click at [487, 77] on button "Close" at bounding box center [490, 75] width 20 height 11
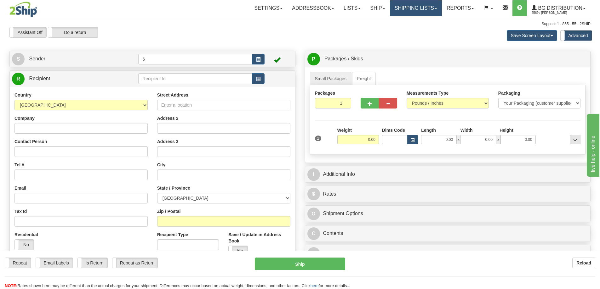
click at [431, 4] on link "Shipping lists" at bounding box center [416, 8] width 52 height 16
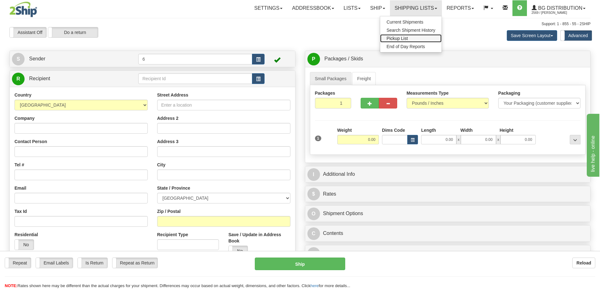
click at [395, 38] on span "Pickup List" at bounding box center [396, 38] width 21 height 5
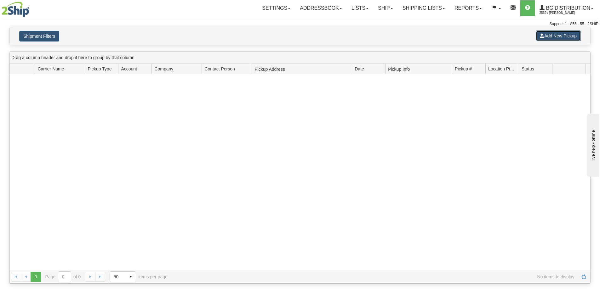
click at [555, 37] on button "Add New Pickup" at bounding box center [557, 36] width 45 height 11
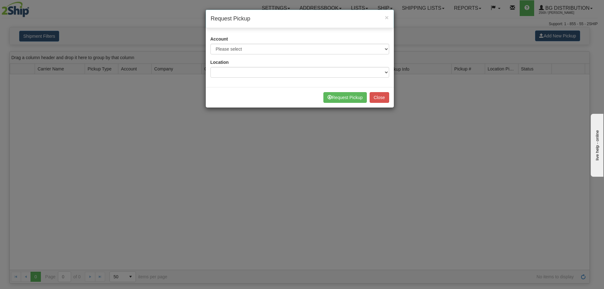
click at [283, 42] on div "Account Please select 2SHIP LTL - XXXXX 2Ship [DATE] - XXXXX A&B Courier - 1191…" at bounding box center [300, 45] width 179 height 19
drag, startPoint x: 279, startPoint y: 48, endPoint x: 271, endPoint y: 51, distance: 9.3
click at [279, 48] on select "Please select 2SHIP LTL - XXXXX 2Ship [DATE] - XXXXX A&B Courier - 11918 (Toron…" at bounding box center [300, 49] width 179 height 11
select select "8"
click at [211, 44] on select "Please select 2SHIP LTL - XXXXX 2Ship [DATE] - XXXXX A&B Courier - 11918 (Toron…" at bounding box center [300, 49] width 179 height 11
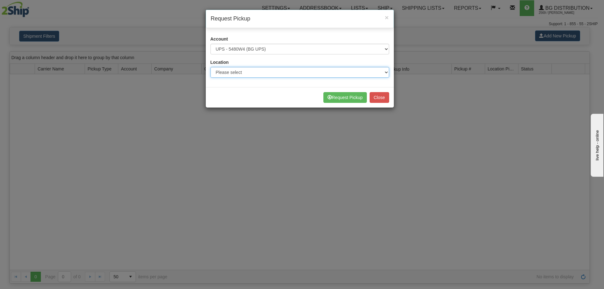
click at [257, 76] on select "Please select BG STB ([GEOGRAPHIC_DATA]) [GEOGRAPHIC_DATA] [GEOGRAPHIC_DATA] [G…" at bounding box center [300, 72] width 179 height 11
select select "6954"
click at [211, 67] on select "Please select BG STB ([GEOGRAPHIC_DATA]) [GEOGRAPHIC_DATA] [GEOGRAPHIC_DATA] [G…" at bounding box center [300, 72] width 179 height 11
click at [400, 128] on div "× Request Pickup Account Please select 2SHIP LTL - XXXXX 2Ship [DATE] - XXXXX A…" at bounding box center [302, 144] width 604 height 289
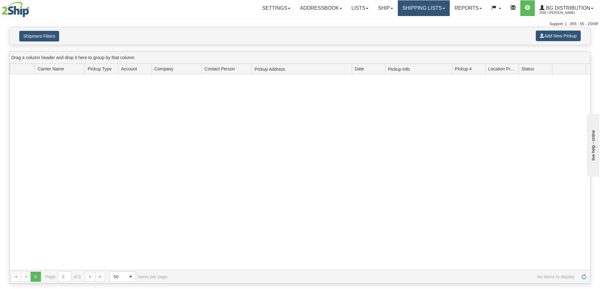
click at [425, 7] on link "Shipping lists" at bounding box center [423, 8] width 52 height 16
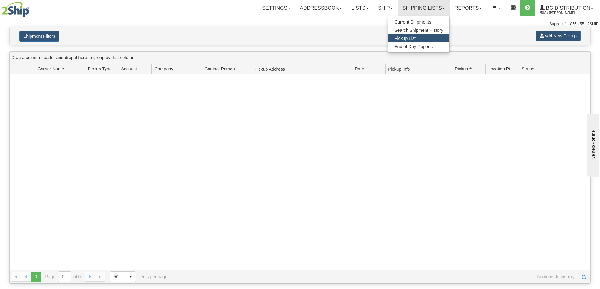
click at [414, 37] on span "Pickup List" at bounding box center [404, 38] width 21 height 5
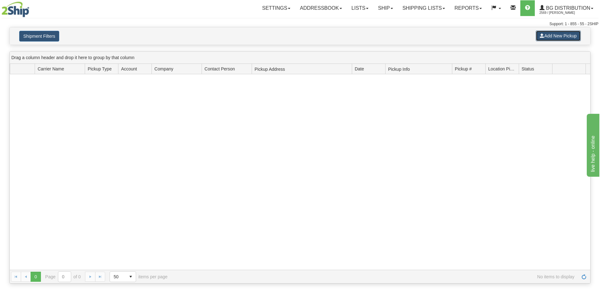
click at [551, 40] on button "Add New Pickup" at bounding box center [557, 36] width 45 height 11
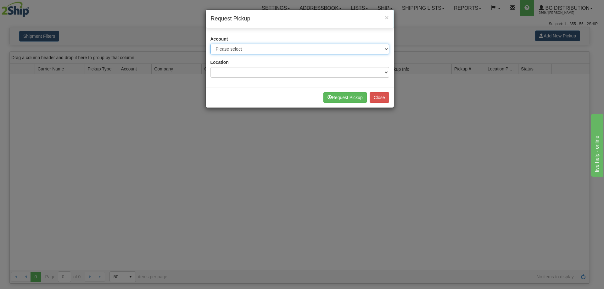
click at [255, 51] on select "Please select 2SHIP LTL - XXXXX 2Ship [DATE] - XXXXX A&B Courier - 11918 (Toron…" at bounding box center [300, 49] width 179 height 11
select select "8"
click at [211, 44] on select "Please select 2SHIP LTL - XXXXX 2Ship [DATE] - XXXXX A&B Courier - 11918 (Toron…" at bounding box center [300, 49] width 179 height 11
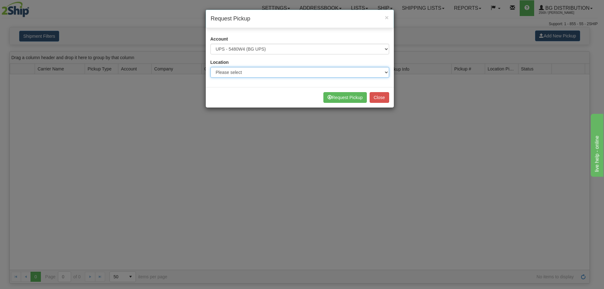
click at [239, 70] on select "Please select BG STB ([GEOGRAPHIC_DATA]) [GEOGRAPHIC_DATA] [GEOGRAPHIC_DATA] [G…" at bounding box center [300, 72] width 179 height 11
select select "6954"
click at [211, 67] on select "Please select BG STB ([GEOGRAPHIC_DATA]) [GEOGRAPHIC_DATA] [GEOGRAPHIC_DATA] [G…" at bounding box center [300, 72] width 179 height 11
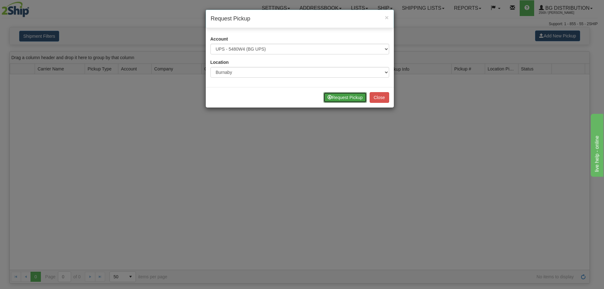
click at [344, 97] on button "Request Pickup" at bounding box center [345, 97] width 43 height 11
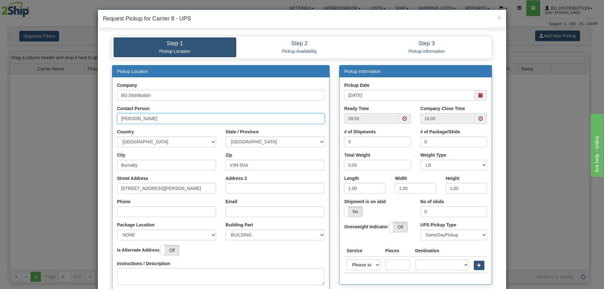
drag, startPoint x: 185, startPoint y: 115, endPoint x: -48, endPoint y: 139, distance: 235.1
click at [0, 139] on html "Upgrade Account Cancel Toggle navigation Settings New Senders" at bounding box center [302, 144] width 604 height 289
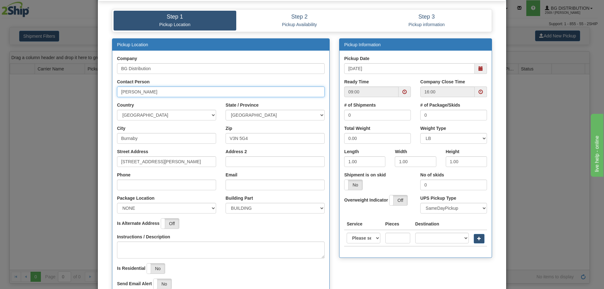
scroll to position [63, 0]
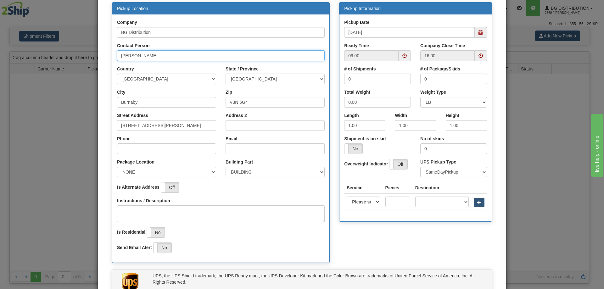
type input "[PERSON_NAME]"
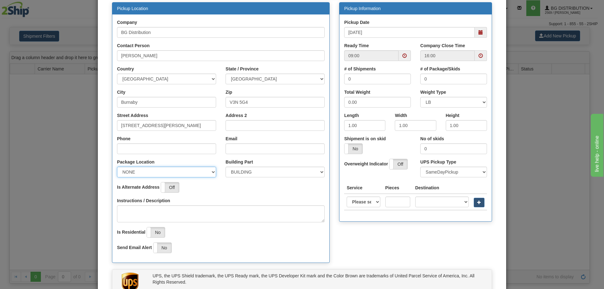
click at [185, 171] on select "NONE FRONT REAR SIDE" at bounding box center [166, 172] width 99 height 11
select select "2"
click at [117, 167] on select "NONE FRONT REAR SIDE" at bounding box center [166, 172] width 99 height 11
click at [257, 172] on select "BUILDING APARTMENT DEPARTMENT FLOOR ROOM SUITE" at bounding box center [275, 172] width 99 height 11
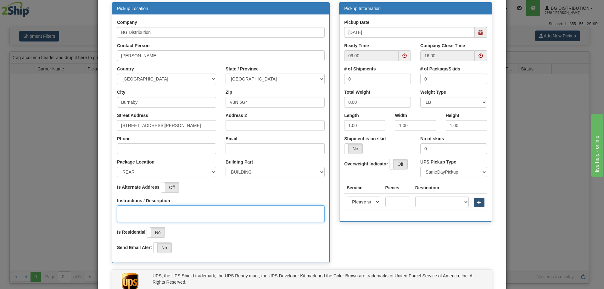
click at [160, 213] on textarea "Instructions / Description" at bounding box center [221, 214] width 208 height 17
type textarea "b"
type textarea "Bay 5"
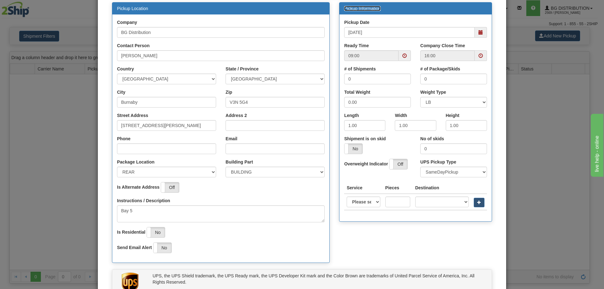
click at [403, 57] on span at bounding box center [405, 55] width 4 height 4
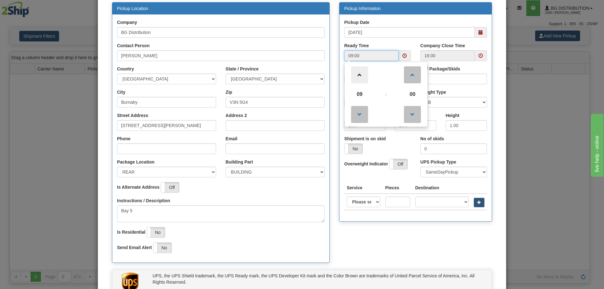
click at [365, 76] on span at bounding box center [359, 74] width 17 height 17
click at [362, 78] on span at bounding box center [359, 74] width 17 height 17
type input "12:00"
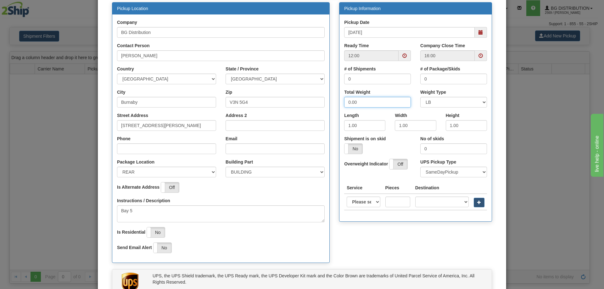
drag, startPoint x: 375, startPoint y: 104, endPoint x: 262, endPoint y: 132, distance: 117.1
click at [262, 132] on div "Pickup Location Company BG Distribution Contact Person Benedict Tayactac Countr…" at bounding box center [302, 135] width 390 height 267
type input "15"
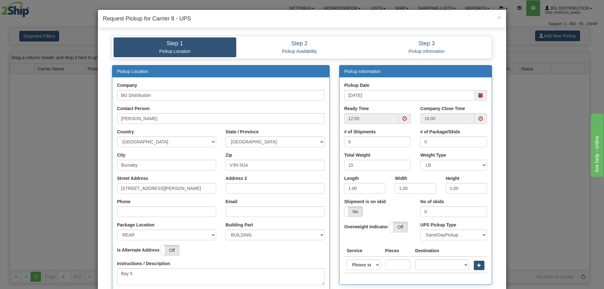
drag, startPoint x: 257, startPoint y: 133, endPoint x: 421, endPoint y: 82, distance: 171.5
click at [421, 82] on div "Pickup Date 10/01/2025" at bounding box center [415, 91] width 143 height 19
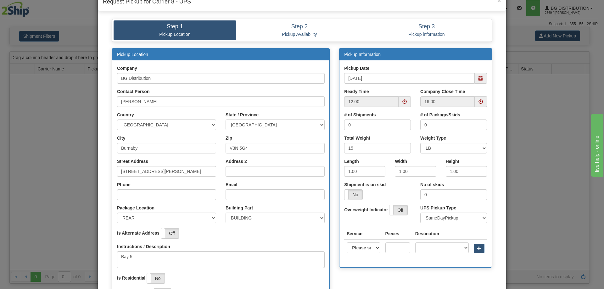
scroll to position [63, 0]
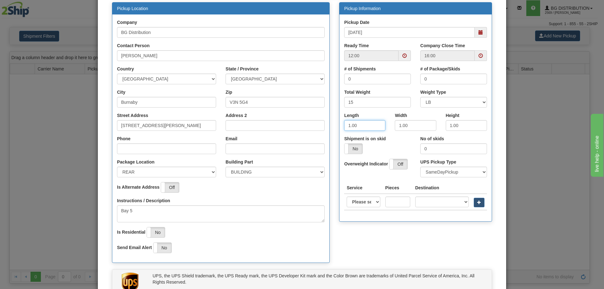
drag, startPoint x: 366, startPoint y: 127, endPoint x: 306, endPoint y: 132, distance: 60.9
click at [307, 132] on div "Pickup Location Company BG Distribution Contact Person Benedict Tayactac Countr…" at bounding box center [302, 135] width 390 height 267
click at [366, 203] on select "Please select Access point economy Access point standard Express saver Access p…" at bounding box center [363, 202] width 33 height 11
select select "11"
click at [347, 197] on select "Please select Access point economy Access point standard Express saver Access p…" at bounding box center [363, 202] width 33 height 11
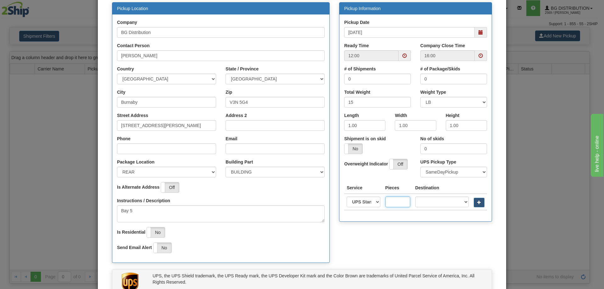
click at [401, 205] on input "text" at bounding box center [398, 202] width 25 height 11
type input "2"
click at [444, 201] on select "A2 - AZORES AD - ANDORRA AE - UNITED ARAB EMIRATES AF - AFGHANISTAN AG - ANTIGU…" at bounding box center [441, 202] width 53 height 11
select select "CA"
click at [415, 197] on select "A2 - AZORES AD - ANDORRA AE - UNITED ARAB EMIRATES AF - AFGHANISTAN AG - ANTIGU…" at bounding box center [441, 202] width 53 height 11
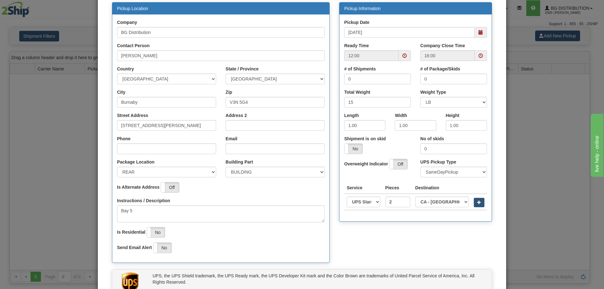
click at [484, 200] on th at bounding box center [479, 202] width 16 height 16
drag, startPoint x: 476, startPoint y: 201, endPoint x: 458, endPoint y: 202, distance: 17.9
click at [477, 202] on span "button" at bounding box center [479, 202] width 4 height 4
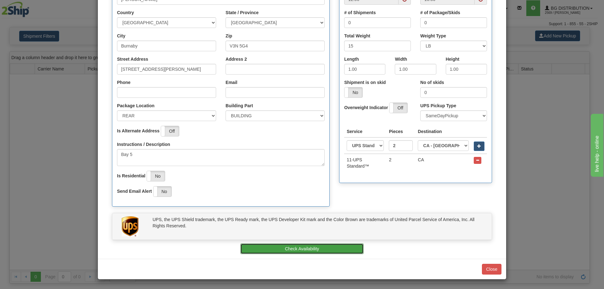
click at [297, 246] on button "Check Availability" at bounding box center [302, 249] width 124 height 11
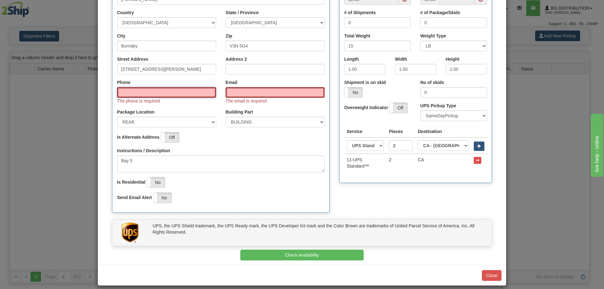
click at [146, 93] on input "Phone" at bounding box center [166, 92] width 99 height 11
type input "7783091683"
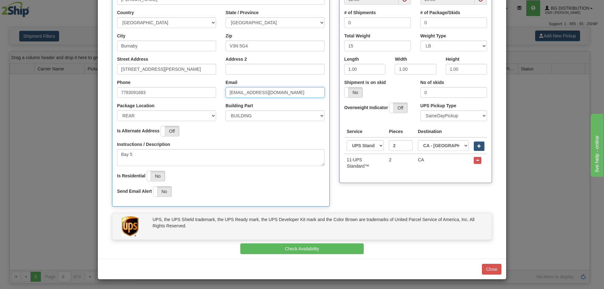
drag, startPoint x: 147, startPoint y: 92, endPoint x: 308, endPoint y: 92, distance: 161.4
click at [308, 92] on input "BTAYACTAC@BGDISTRIBUTION.CA" at bounding box center [275, 92] width 99 height 11
drag, startPoint x: 312, startPoint y: 93, endPoint x: 0, endPoint y: 123, distance: 313.0
click at [10, 122] on div "× Request Pickup for Carrier 8 - UPS Step 1 Pickup Location Step 2 Pickup Avail…" at bounding box center [302, 144] width 604 height 289
type input "btayactac@bgdistribution.ca"
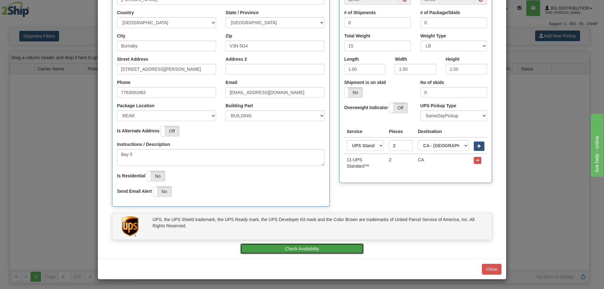
click at [298, 250] on button "Check Availability" at bounding box center [302, 249] width 124 height 11
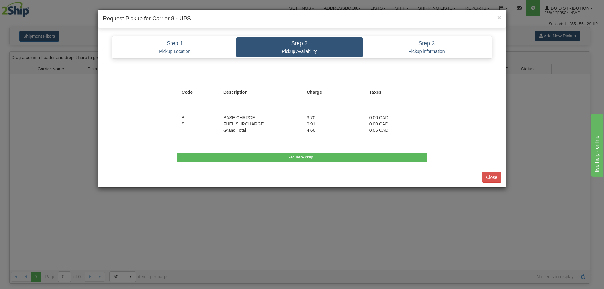
scroll to position [0, 0]
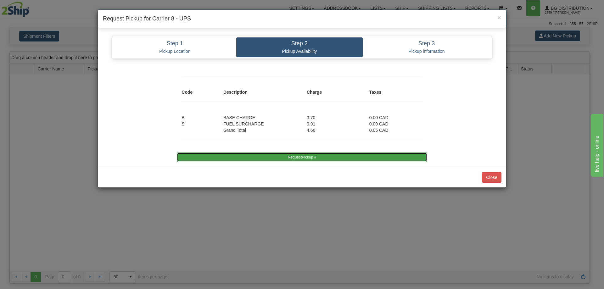
click at [302, 158] on button "RequestPickup #" at bounding box center [302, 157] width 250 height 9
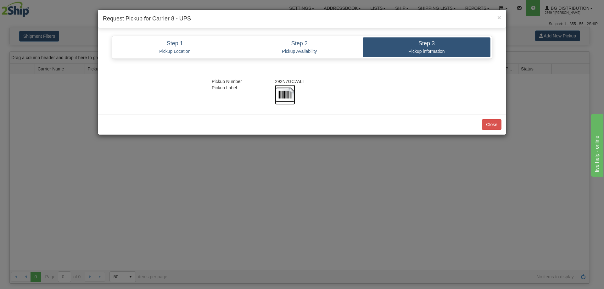
click at [291, 92] on img at bounding box center [285, 95] width 20 height 20
click at [494, 126] on button "Close" at bounding box center [492, 124] width 20 height 11
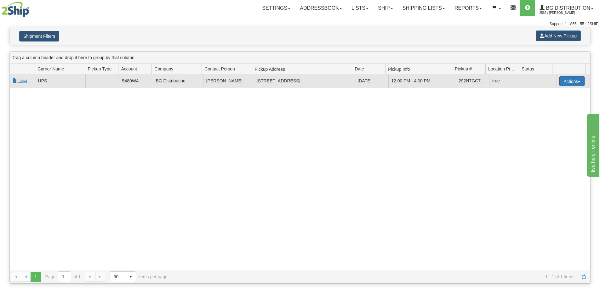
click at [563, 81] on button "Actions" at bounding box center [571, 81] width 25 height 10
click at [561, 103] on link "Cancel" at bounding box center [558, 101] width 50 height 8
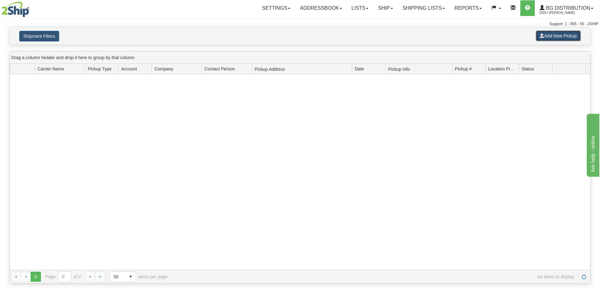
click at [540, 36] on span at bounding box center [541, 35] width 4 height 4
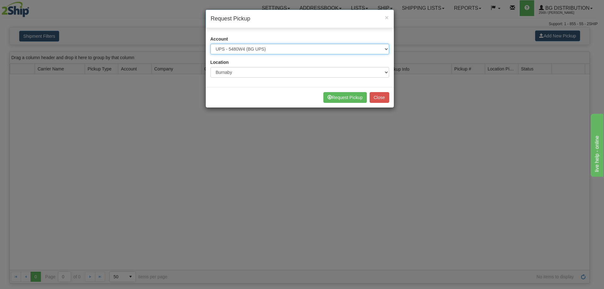
click at [280, 49] on select "Please select 2SHIP LTL - XXXXX 2Ship Today - XXXXX A&B Courier - 11918 (Toront…" at bounding box center [300, 49] width 179 height 11
click at [341, 97] on button "Request Pickup" at bounding box center [345, 97] width 43 height 11
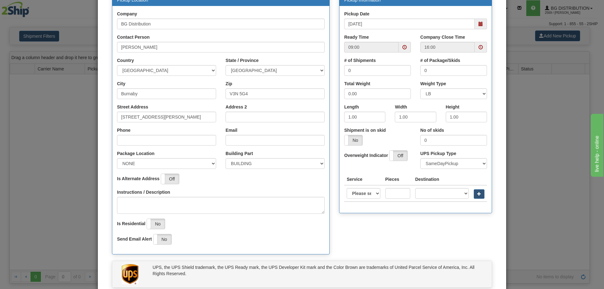
scroll to position [94, 0]
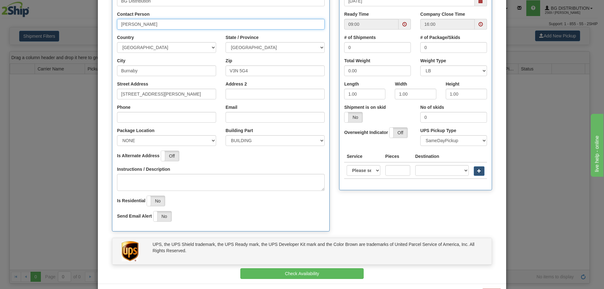
click at [157, 20] on input "Alan Tan" at bounding box center [221, 24] width 208 height 11
drag, startPoint x: 157, startPoint y: 22, endPoint x: 28, endPoint y: 48, distance: 131.6
click at [30, 46] on div "× Request Pickup for Carrier 8 - UPS Step 1 Pickup Location Step 2 Pickup Avail…" at bounding box center [302, 144] width 604 height 289
type input "Benedict Tayactac"
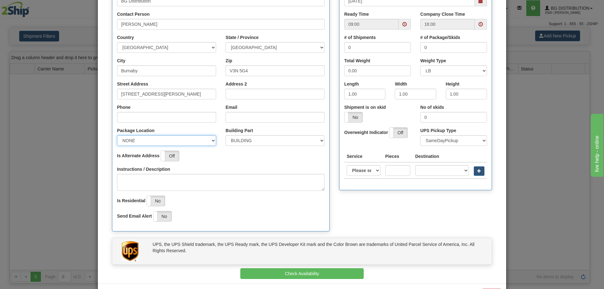
click at [166, 138] on select "NONE FRONT REAR SIDE" at bounding box center [166, 140] width 99 height 11
select select "2"
click at [117, 135] on select "NONE FRONT REAR SIDE" at bounding box center [166, 140] width 99 height 11
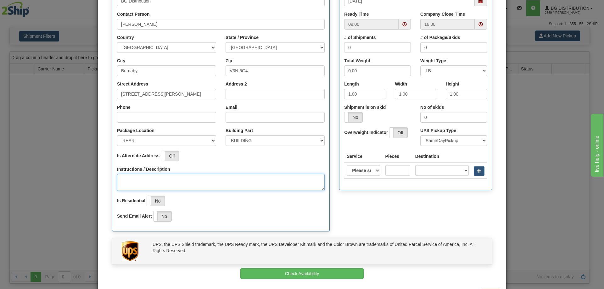
click at [148, 178] on textarea "Instructions / Description" at bounding box center [221, 182] width 208 height 17
type textarea "Bay 5"
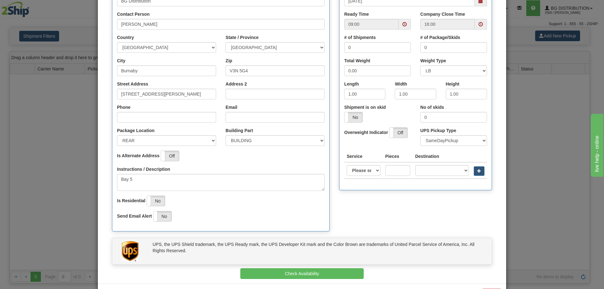
scroll to position [0, 0]
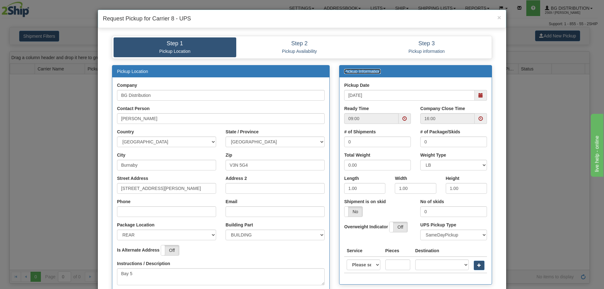
click at [407, 117] on span at bounding box center [405, 118] width 12 height 11
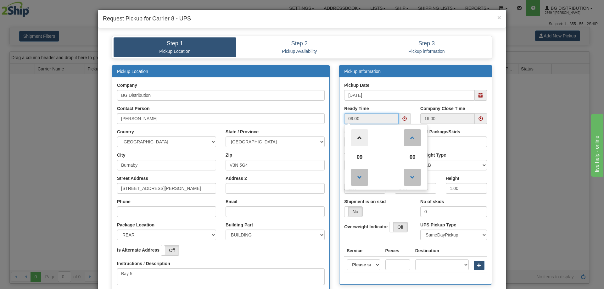
click at [364, 135] on span at bounding box center [359, 137] width 17 height 17
type input "12:00"
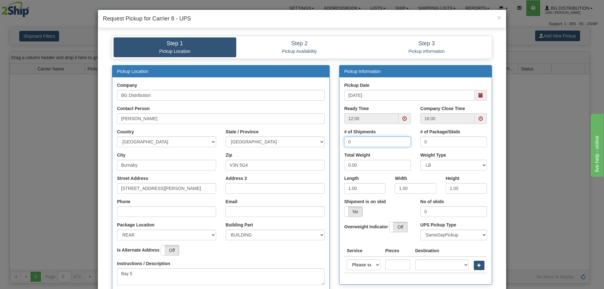
drag, startPoint x: 373, startPoint y: 145, endPoint x: 262, endPoint y: 162, distance: 112.7
click at [258, 162] on div "Pickup Location Company BG Distribution Contact Person Benedict Tayactac Countr…" at bounding box center [302, 198] width 390 height 267
click at [317, 148] on div "Pickup Location Company BG Distribution Contact Person Benedict Tayactac Countr…" at bounding box center [302, 198] width 390 height 267
type input "1"
type input "2"
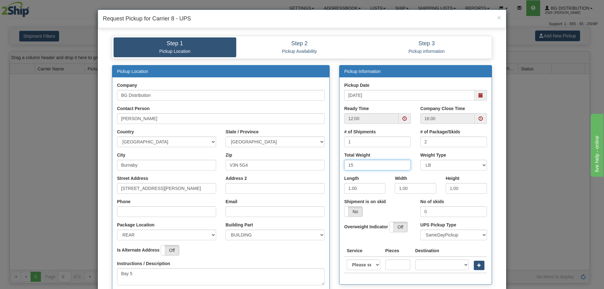
type input "15"
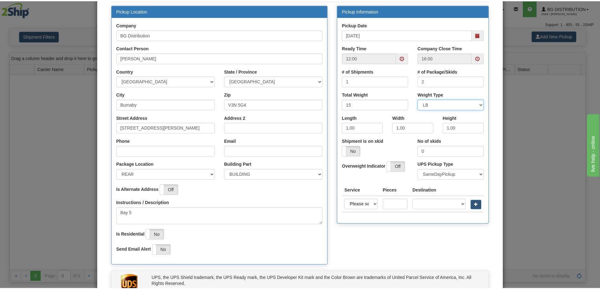
scroll to position [63, 0]
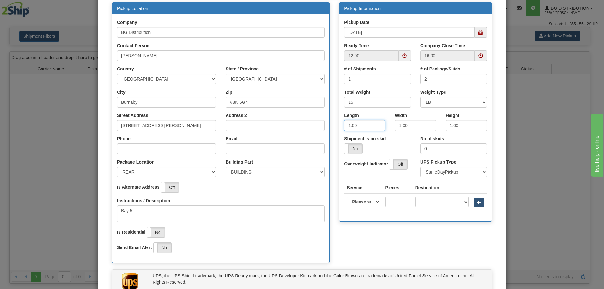
drag, startPoint x: 370, startPoint y: 127, endPoint x: 289, endPoint y: 145, distance: 83.2
click at [289, 145] on div "Pickup Location Company BG Distribution Contact Person Benedict Tayactac Countr…" at bounding box center [302, 135] width 390 height 267
type input "40"
type input "11"
type input "5"
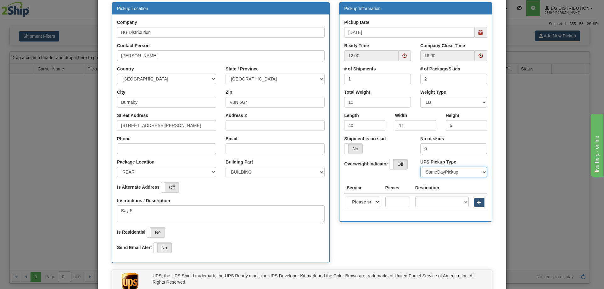
click at [443, 177] on select "SameDayPickup FutureDayPickup SpecificDayPickup" at bounding box center [453, 172] width 67 height 11
click at [515, 160] on div "× Request Pickup for Carrier 8 - UPS Step 1 Pickup Location Step 2 Pickup Avail…" at bounding box center [302, 144] width 604 height 289
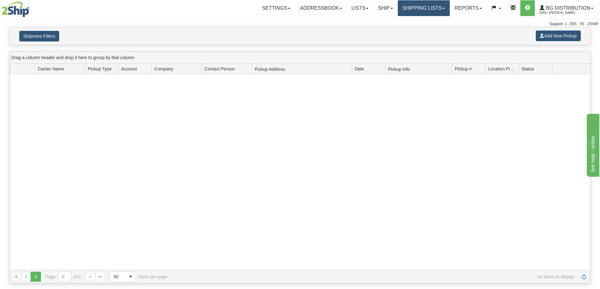
click at [431, 8] on link "Shipping lists" at bounding box center [423, 8] width 52 height 16
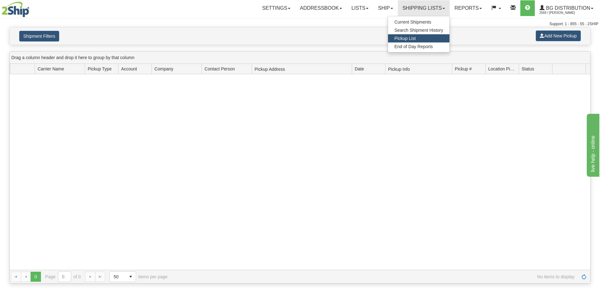
click at [413, 37] on span "Pickup List" at bounding box center [404, 38] width 21 height 5
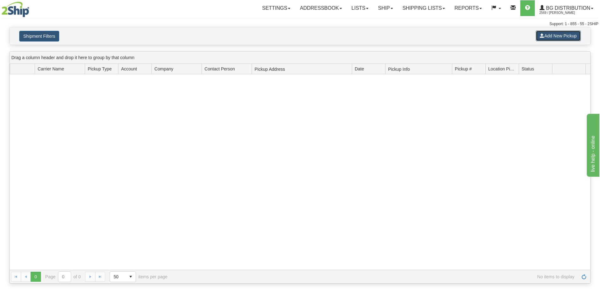
click at [554, 39] on button "Add New Pickup" at bounding box center [557, 36] width 45 height 11
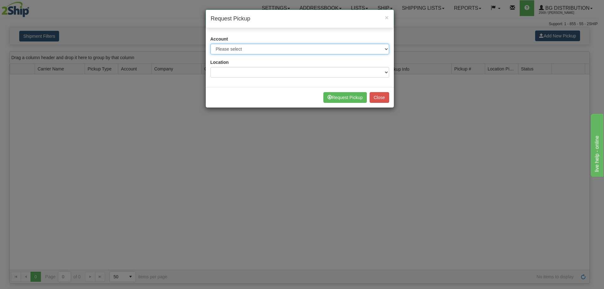
drag, startPoint x: 306, startPoint y: 47, endPoint x: 305, endPoint y: 53, distance: 5.8
click at [306, 51] on select "Please select 2SHIP LTL - XXXXX 2Ship [DATE] - XXXXX A&B Courier - 11918 (Toron…" at bounding box center [300, 49] width 179 height 11
click at [211, 44] on select "Please select 2SHIP LTL - XXXXX 2Ship [DATE] - XXXXX A&B Courier - 11918 (Toron…" at bounding box center [300, 49] width 179 height 11
click at [257, 50] on select "Please select 2SHIP LTL - XXXXX 2Ship [DATE] - XXXXX A&B Courier - 11918 (Toron…" at bounding box center [300, 49] width 179 height 11
select select "8"
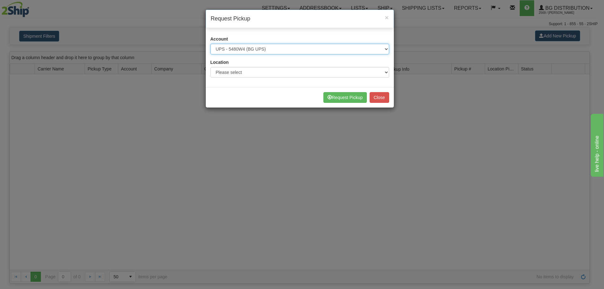
click at [211, 44] on select "Please select 2SHIP LTL - XXXXX 2Ship [DATE] - XXXXX A&B Courier - 11918 (Toron…" at bounding box center [300, 49] width 179 height 11
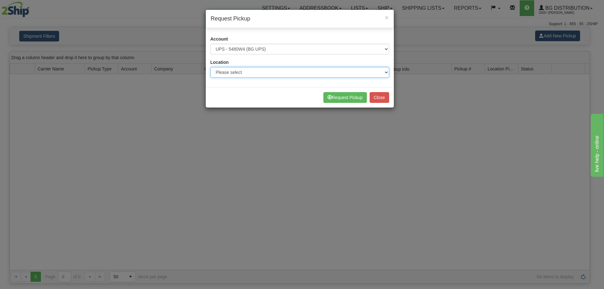
click at [240, 71] on select "Please select BG STB ([GEOGRAPHIC_DATA]) [GEOGRAPHIC_DATA] [GEOGRAPHIC_DATA] [G…" at bounding box center [300, 72] width 179 height 11
select select "6954"
click at [211, 67] on select "Please select BG STB ([GEOGRAPHIC_DATA]) [GEOGRAPHIC_DATA] [GEOGRAPHIC_DATA] [G…" at bounding box center [300, 72] width 179 height 11
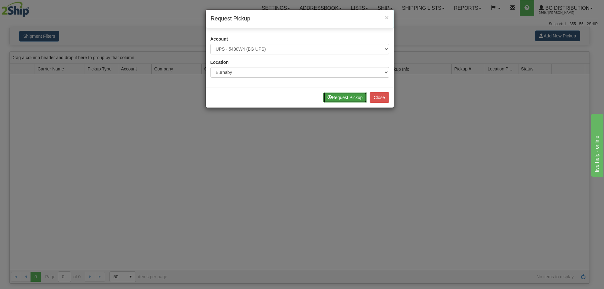
click at [345, 97] on button "Request Pickup" at bounding box center [345, 97] width 43 height 11
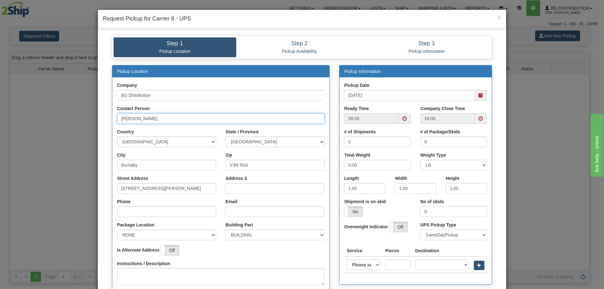
drag, startPoint x: 173, startPoint y: 117, endPoint x: 53, endPoint y: 129, distance: 120.5
click at [39, 131] on div "× Request Pickup for Carrier 8 - UPS Step 1 Pickup Location Step 2 Pickup Avail…" at bounding box center [302, 144] width 604 height 289
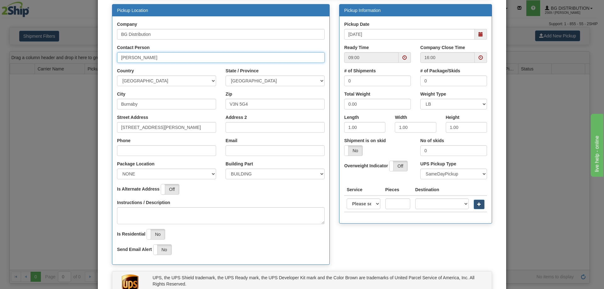
scroll to position [119, 0]
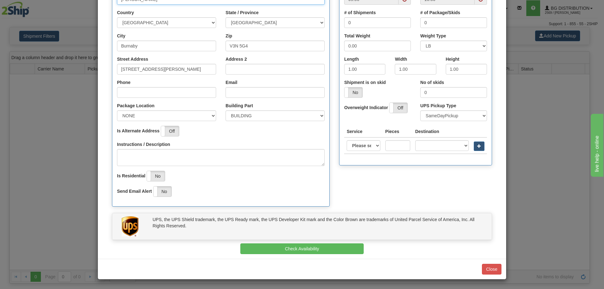
type input "[PERSON_NAME]"
click at [142, 121] on select "NONE FRONT REAR SIDE" at bounding box center [166, 115] width 99 height 11
select select "2"
click at [117, 110] on select "NONE FRONT REAR SIDE" at bounding box center [166, 115] width 99 height 11
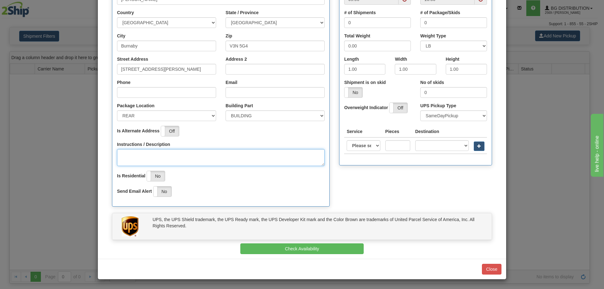
click at [138, 160] on textarea "Instructions / Description" at bounding box center [221, 157] width 208 height 17
type textarea "Bay 5"
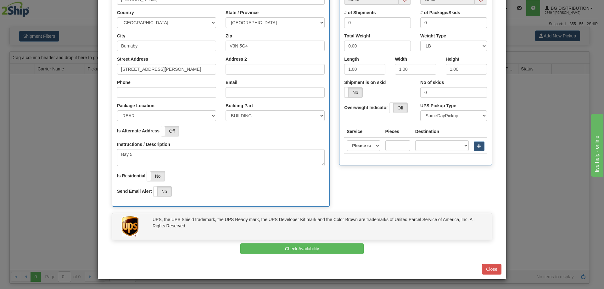
scroll to position [0, 0]
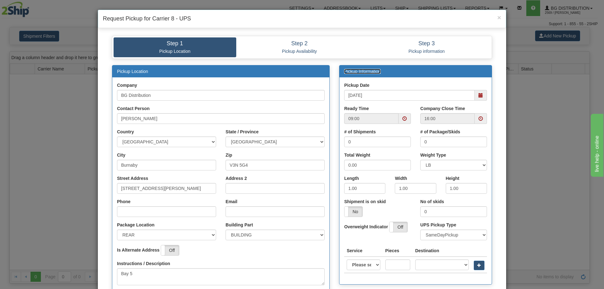
click at [405, 123] on span at bounding box center [405, 118] width 12 height 11
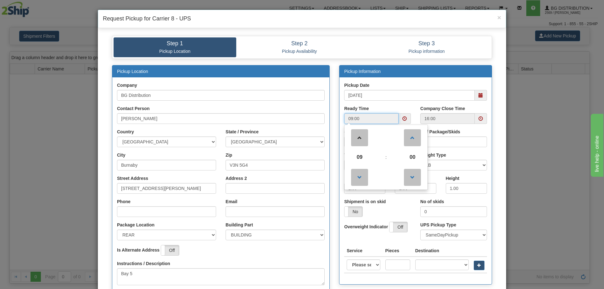
click at [367, 140] on link at bounding box center [360, 137] width 19 height 23
click at [366, 140] on link at bounding box center [360, 137] width 19 height 23
type input "12:00"
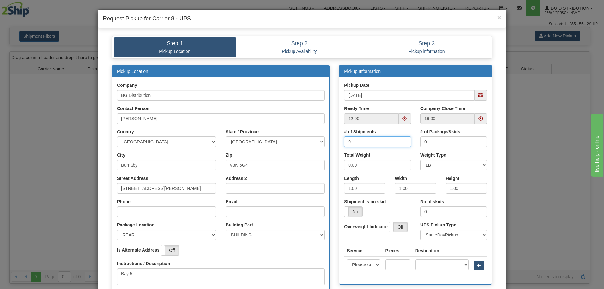
drag, startPoint x: 375, startPoint y: 143, endPoint x: 292, endPoint y: 154, distance: 83.5
click at [292, 154] on div "Pickup Location Company BG Distribution Contact Person [PERSON_NAME] Country [G…" at bounding box center [302, 198] width 390 height 267
type input "1"
type input "2"
type input "15"
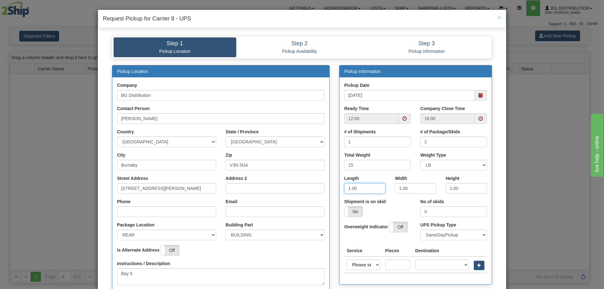
drag, startPoint x: 367, startPoint y: 190, endPoint x: 286, endPoint y: 203, distance: 81.5
click at [286, 203] on div "Pickup Location Company BG Distribution Contact Person [PERSON_NAME] Country [G…" at bounding box center [302, 198] width 390 height 267
type input "40"
type input "11"
type input "5"
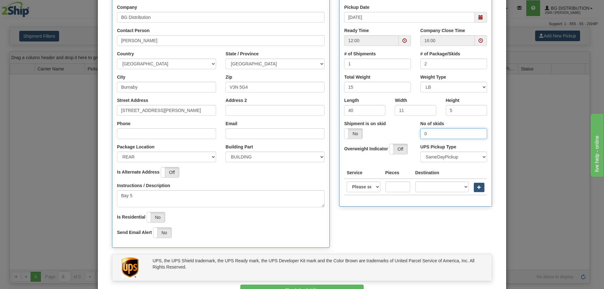
scroll to position [94, 0]
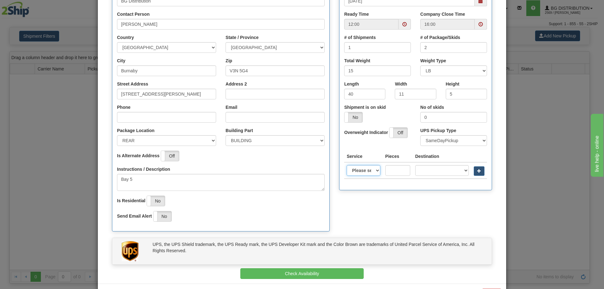
click at [366, 169] on select "Please select Access point economy Access point standard Express saver Access p…" at bounding box center [363, 170] width 33 height 11
select select "11"
click at [347, 165] on select "Please select Access point economy Access point standard Express saver Access p…" at bounding box center [363, 170] width 33 height 11
click at [399, 170] on input "text" at bounding box center [398, 170] width 25 height 11
type input "2"
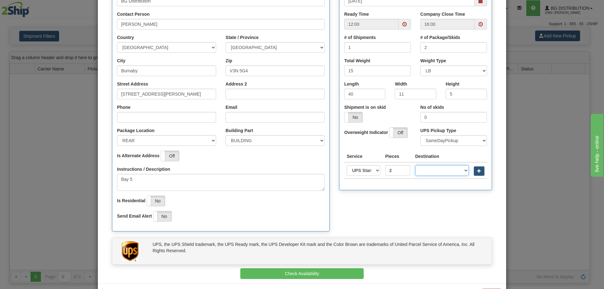
click at [435, 169] on select "A2 - [GEOGRAPHIC_DATA] AD - [GEOGRAPHIC_DATA] AE - [GEOGRAPHIC_DATA] [GEOGRAPHI…" at bounding box center [441, 170] width 53 height 11
select select "CA"
click at [415, 165] on select "A2 - [GEOGRAPHIC_DATA] AD - [GEOGRAPHIC_DATA] AE - [GEOGRAPHIC_DATA] [GEOGRAPHI…" at bounding box center [441, 170] width 53 height 11
click at [471, 167] on th at bounding box center [479, 170] width 16 height 16
click at [477, 169] on span "button" at bounding box center [479, 171] width 4 height 4
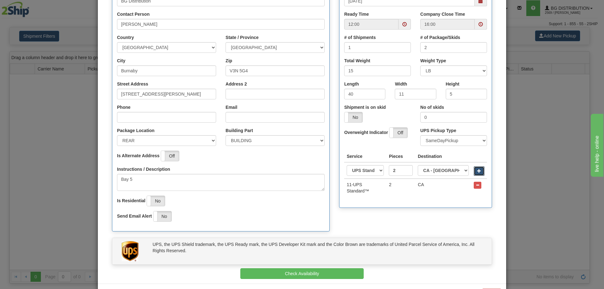
scroll to position [119, 0]
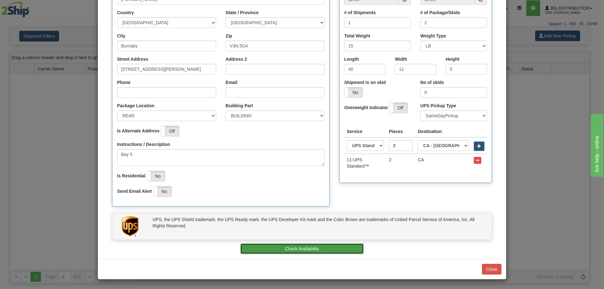
click at [283, 250] on button "Check Availability" at bounding box center [302, 249] width 124 height 11
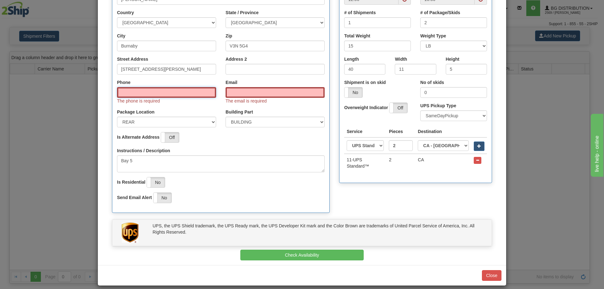
click at [134, 90] on input "Phone" at bounding box center [166, 92] width 99 height 11
type input "7783091683"
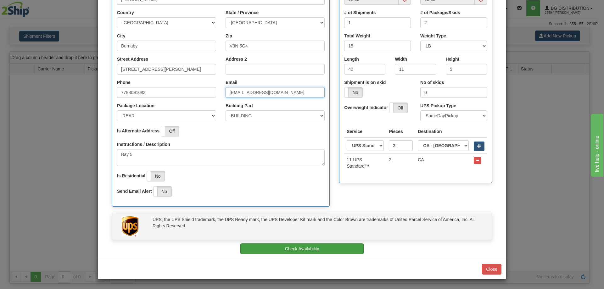
type input "[EMAIL_ADDRESS][DOMAIN_NAME]"
click at [313, 251] on button "Check Availability" at bounding box center [302, 249] width 124 height 11
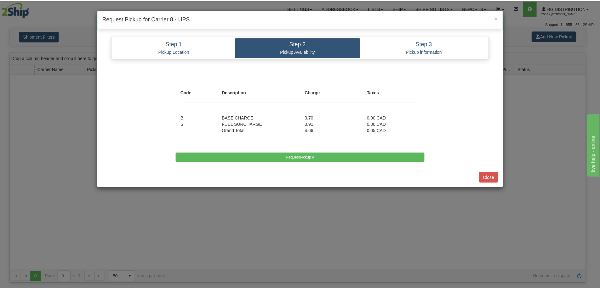
scroll to position [0, 0]
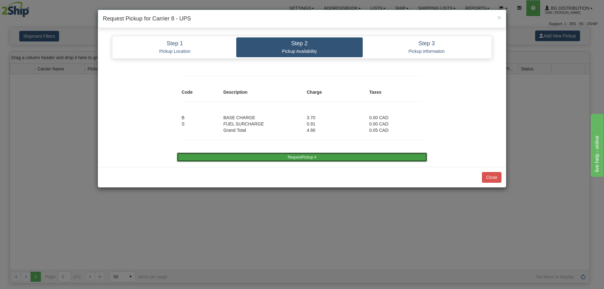
click at [278, 159] on button "RequestPickup #" at bounding box center [302, 157] width 250 height 9
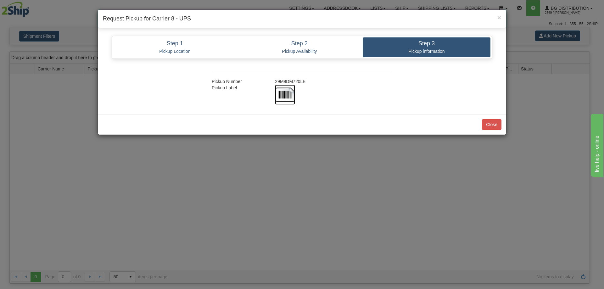
click at [287, 91] on img at bounding box center [285, 95] width 20 height 20
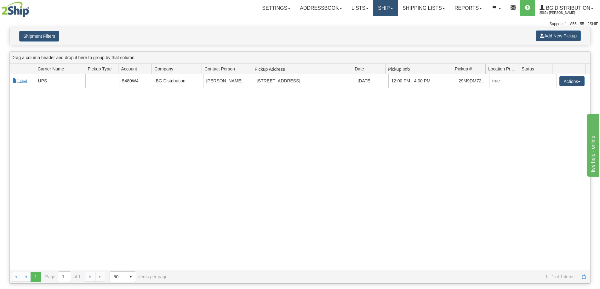
click at [384, 7] on link "Ship" at bounding box center [385, 8] width 24 height 16
click at [369, 21] on span "Ship Screen" at bounding box center [366, 22] width 24 height 5
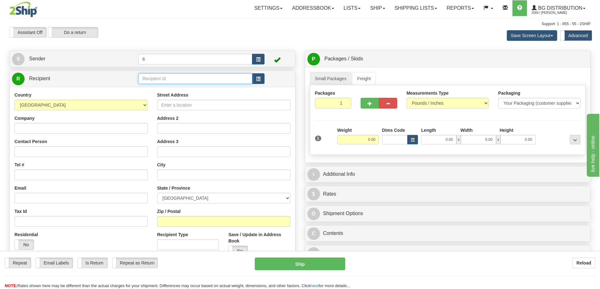
click at [180, 81] on input "text" at bounding box center [195, 78] width 114 height 11
type input "9"
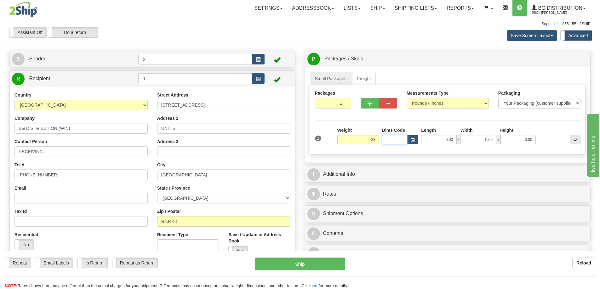
type input "33.00"
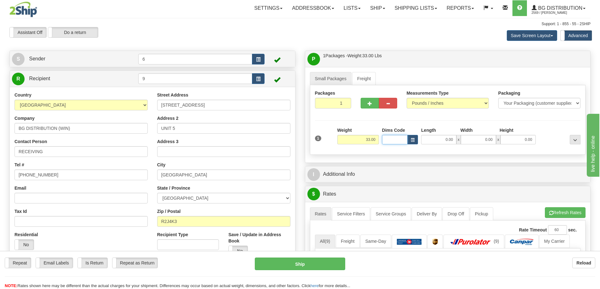
type input "3"
type input "32.00"
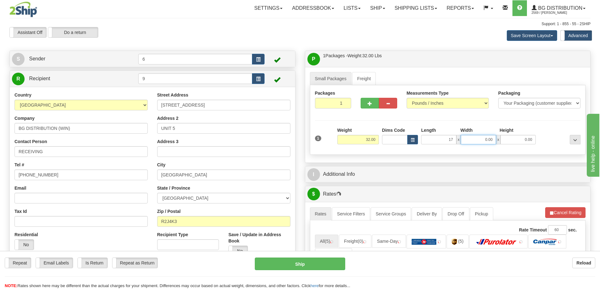
type input "17.00"
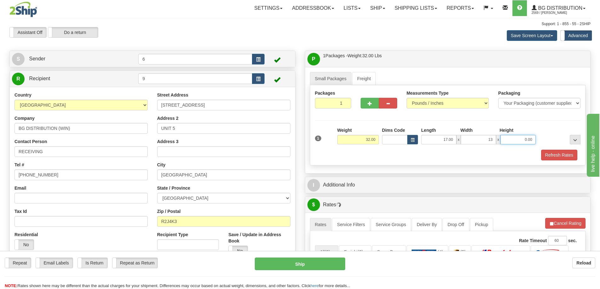
type input "13.00"
type input "11.00"
click at [375, 104] on button "button" at bounding box center [369, 103] width 18 height 11
radio input "true"
type input "2"
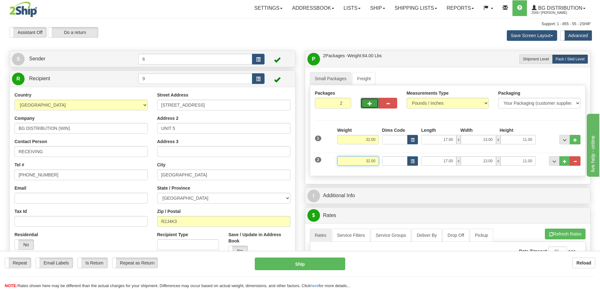
drag, startPoint x: 354, startPoint y: 162, endPoint x: 429, endPoint y: 163, distance: 74.9
click at [428, 163] on div "2 Weight 32.00 Dims Code Length Width Height" at bounding box center [447, 160] width 269 height 21
type input "14.00"
type input "30.00"
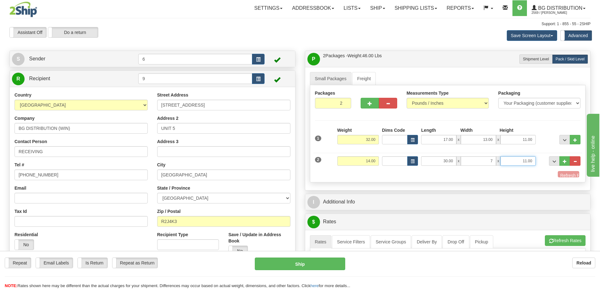
type input "7.00"
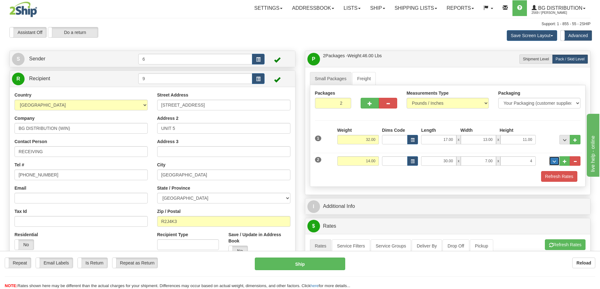
type input "4.00"
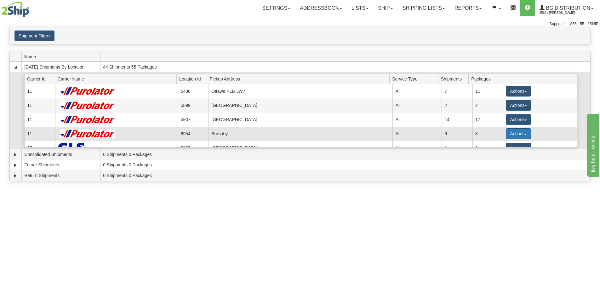
click at [512, 132] on button "Actions" at bounding box center [517, 133] width 25 height 11
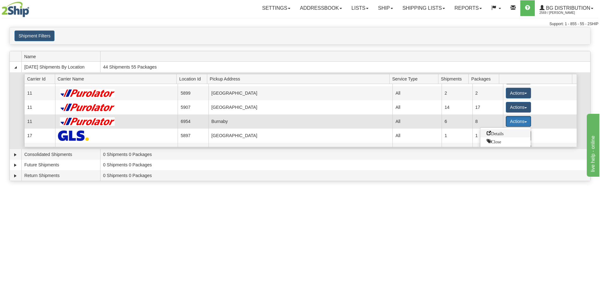
scroll to position [31, 0]
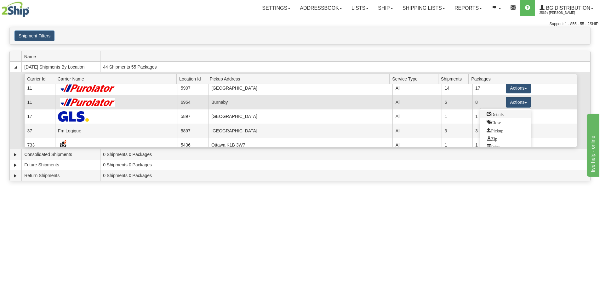
click at [501, 117] on link "Details" at bounding box center [505, 114] width 50 height 8
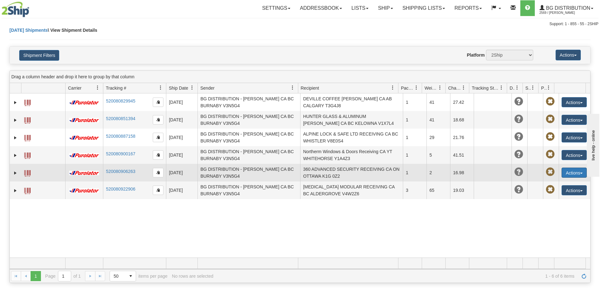
drag, startPoint x: 572, startPoint y: 170, endPoint x: 561, endPoint y: 177, distance: 12.4
click at [570, 172] on button "Actions" at bounding box center [573, 173] width 25 height 10
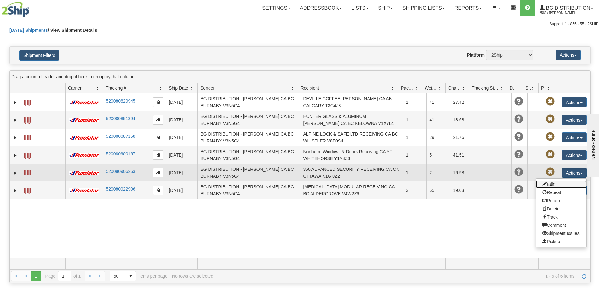
click at [548, 182] on link "Edit" at bounding box center [561, 184] width 50 height 8
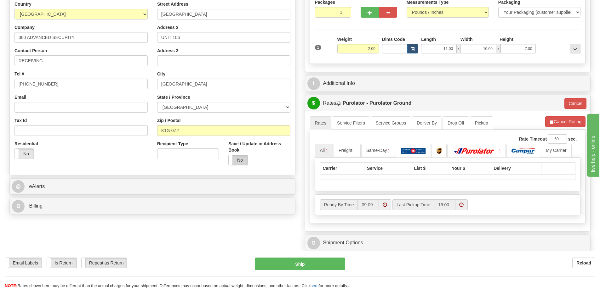
scroll to position [94, 0]
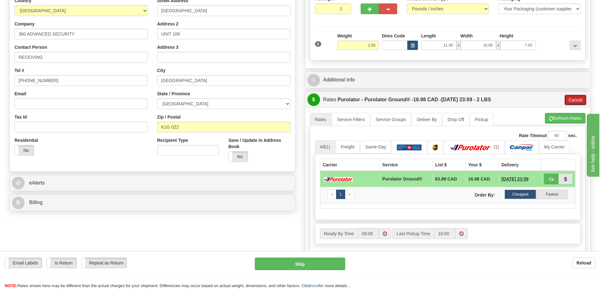
click at [580, 100] on button "Cancel" at bounding box center [575, 100] width 22 height 11
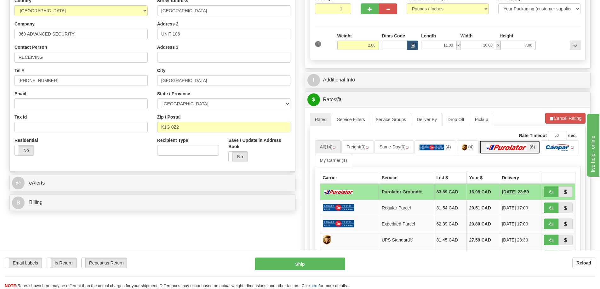
click at [500, 147] on img at bounding box center [506, 147] width 44 height 6
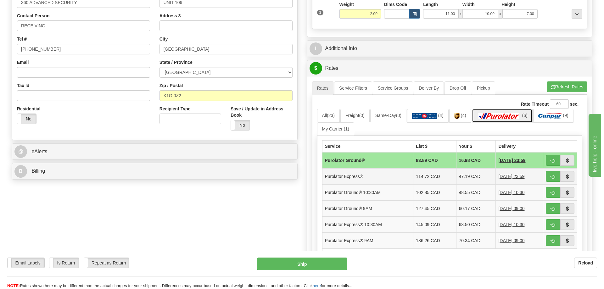
scroll to position [189, 0]
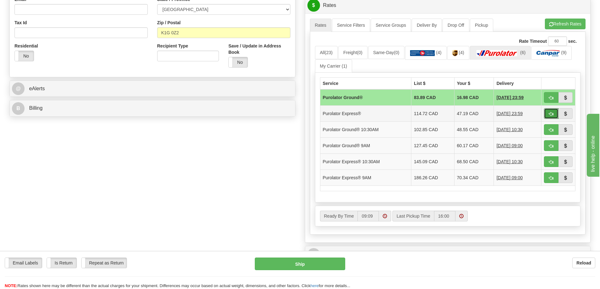
click at [549, 115] on span "button" at bounding box center [551, 114] width 4 height 4
type input "202"
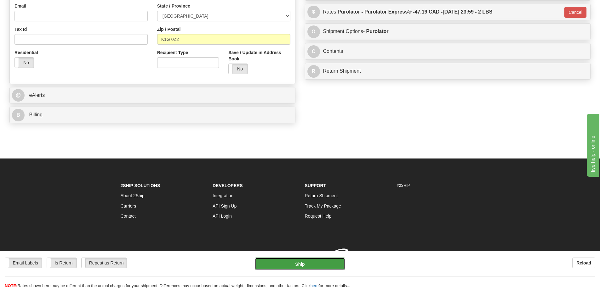
click at [300, 265] on button "Ship" at bounding box center [300, 264] width 90 height 13
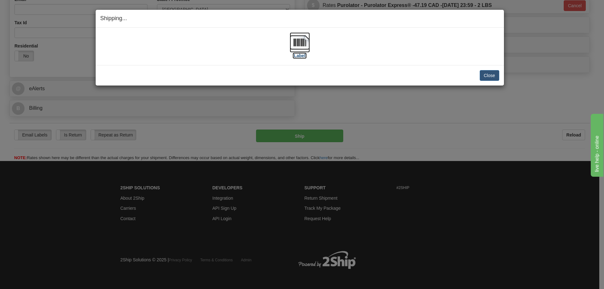
click at [303, 53] on label "[Label]" at bounding box center [300, 56] width 14 height 6
click at [490, 75] on button "Close" at bounding box center [490, 75] width 20 height 11
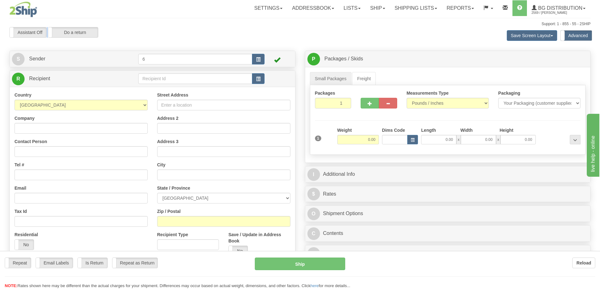
click at [192, 81] on div at bounding box center [300, 144] width 600 height 289
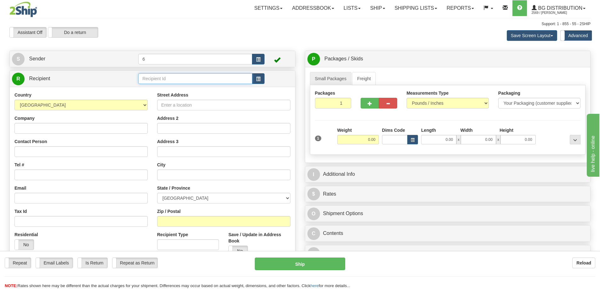
click at [190, 79] on input "text" at bounding box center [195, 78] width 114 height 11
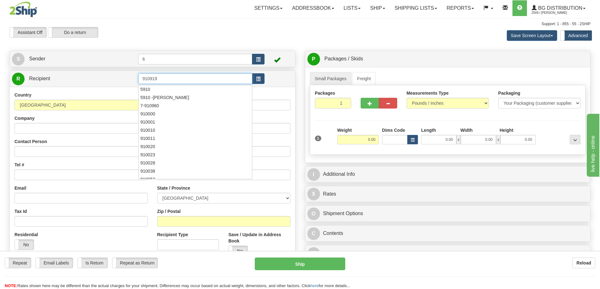
type input "910919"
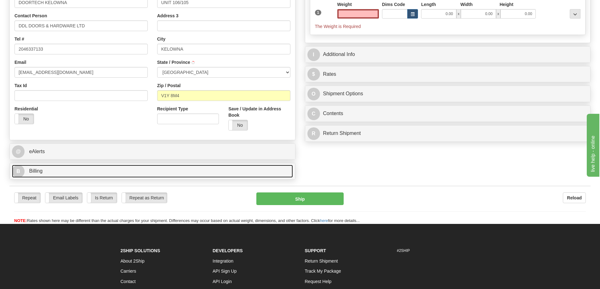
type input "0.00"
click at [62, 170] on link "B Billing" at bounding box center [152, 171] width 281 height 13
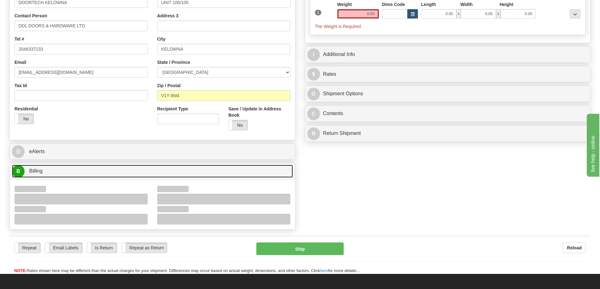
scroll to position [220, 0]
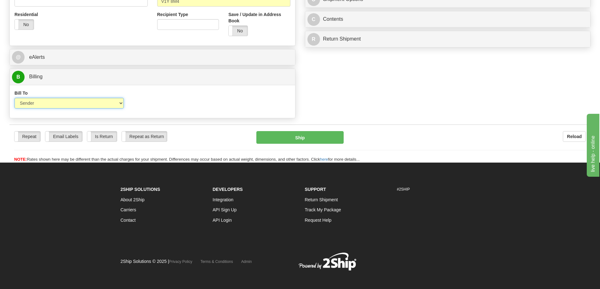
click at [99, 104] on select "Sender Recipient Third Party Collect" at bounding box center [68, 103] width 109 height 11
select select "2"
click at [14, 99] on select "Sender Recipient Third Party Collect" at bounding box center [68, 103] width 109 height 11
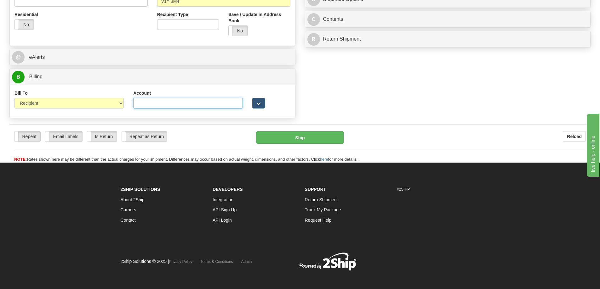
click at [191, 100] on input "Account" at bounding box center [187, 103] width 109 height 11
type input "0874295"
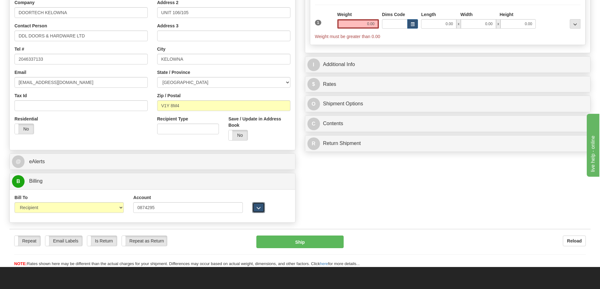
scroll to position [0, 0]
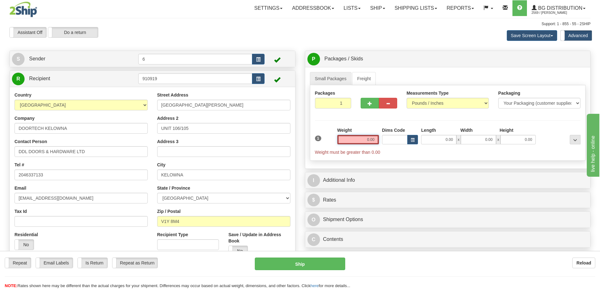
click at [368, 138] on input "0.00" at bounding box center [358, 139] width 42 height 9
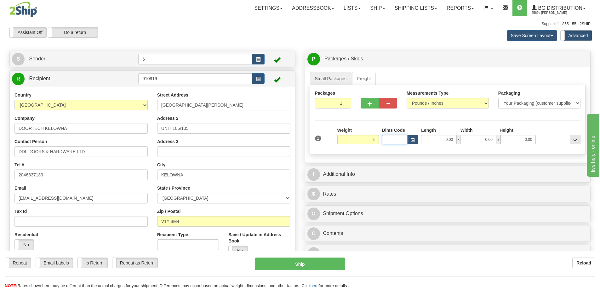
type input "6.00"
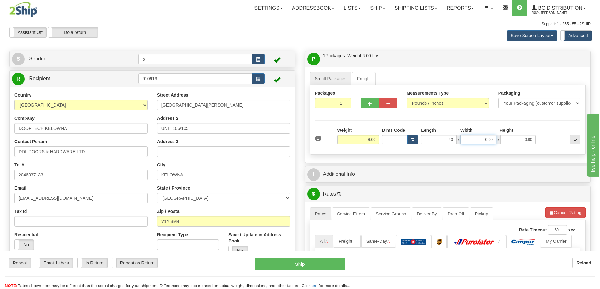
type input "40.00"
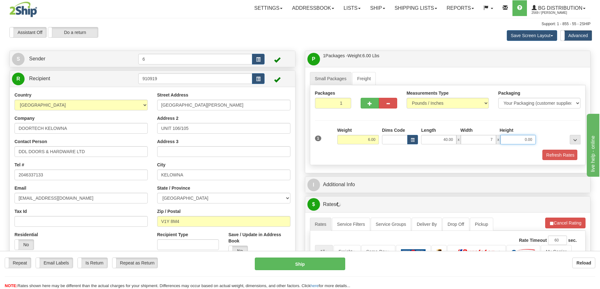
type input "7.00"
click at [559, 153] on button "Refresh Rates" at bounding box center [559, 155] width 36 height 11
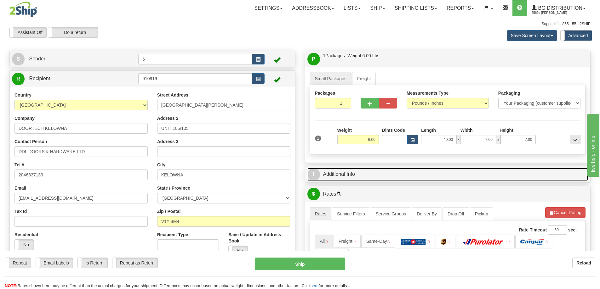
click at [522, 173] on link "I Additional Info" at bounding box center [447, 174] width 281 height 13
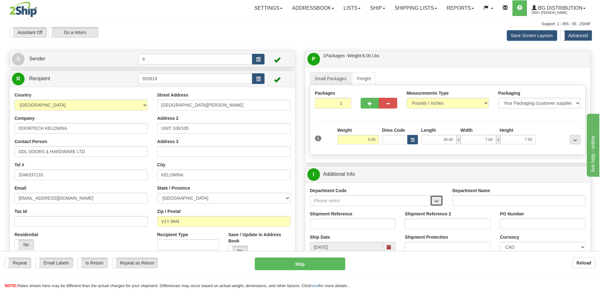
click at [432, 202] on button "button" at bounding box center [436, 200] width 13 height 11
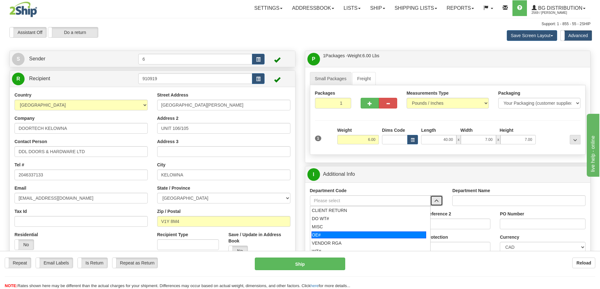
click at [334, 236] on div "OE#" at bounding box center [368, 235] width 115 height 7
type input "OE#"
type input "ORDERS"
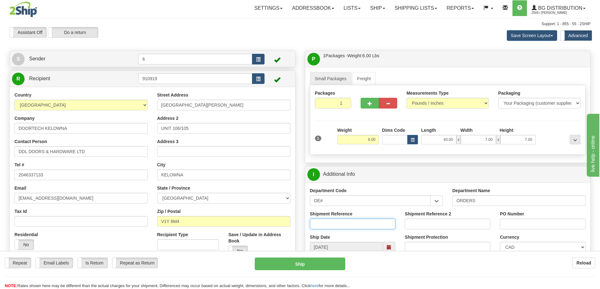
click at [338, 221] on input "Shipment Reference" at bounding box center [353, 224] width 86 height 11
type input "60033509-00"
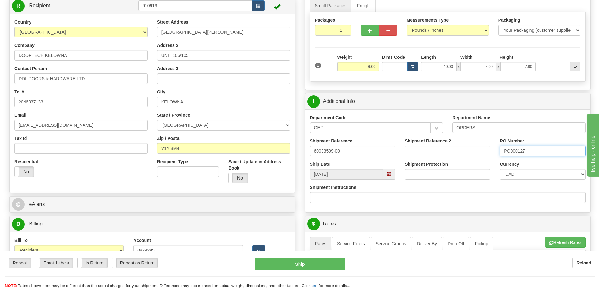
scroll to position [157, 0]
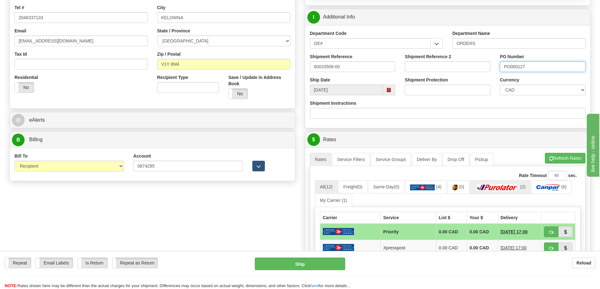
type input "PO000127"
click at [506, 182] on link "(2)" at bounding box center [500, 187] width 61 height 14
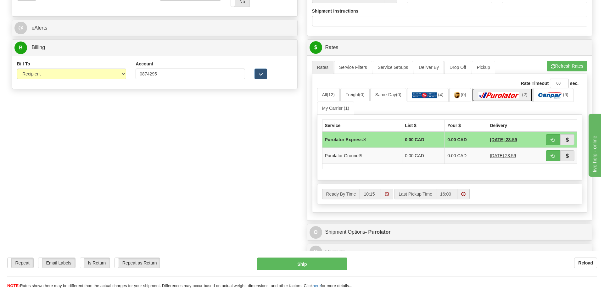
scroll to position [252, 0]
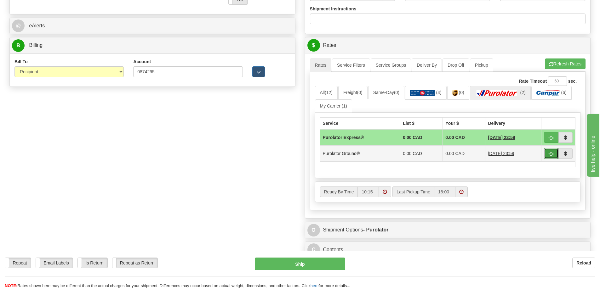
click at [552, 155] on span "button" at bounding box center [551, 154] width 4 height 4
type input "260"
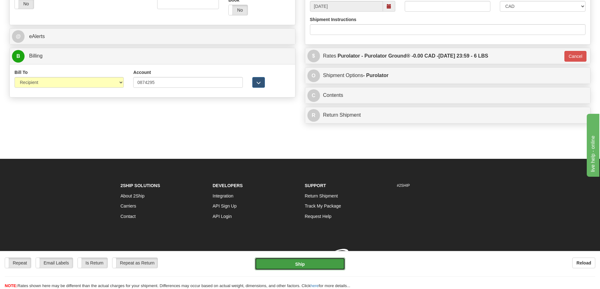
click at [304, 266] on button "Ship" at bounding box center [300, 264] width 90 height 13
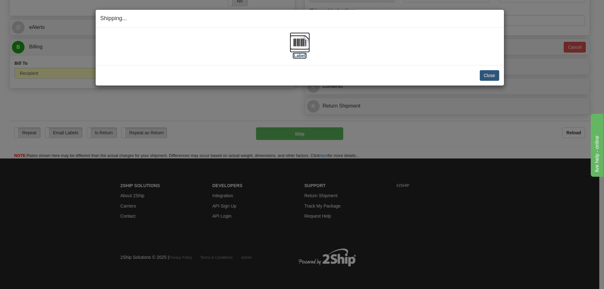
click at [301, 57] on label "[Label]" at bounding box center [300, 56] width 14 height 6
drag, startPoint x: 491, startPoint y: 75, endPoint x: 483, endPoint y: 62, distance: 15.3
click at [488, 71] on button "Close" at bounding box center [490, 75] width 20 height 11
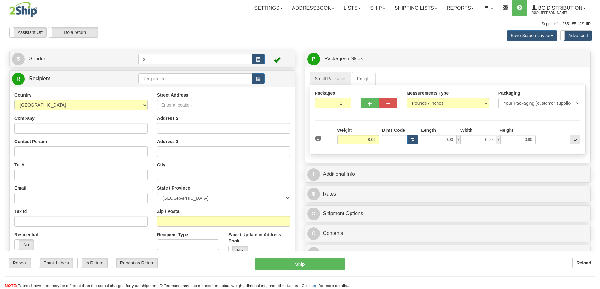
click at [155, 81] on div "Toggle navigation Settings Shipping Preferences Fields Preferences New" at bounding box center [300, 182] width 600 height 364
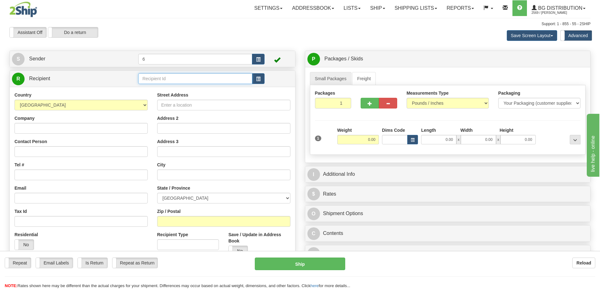
click at [155, 81] on input "text" at bounding box center [195, 78] width 114 height 11
drag, startPoint x: 155, startPoint y: 81, endPoint x: 148, endPoint y: 80, distance: 6.6
click at [150, 81] on input "text" at bounding box center [195, 78] width 114 height 11
type input "41005"
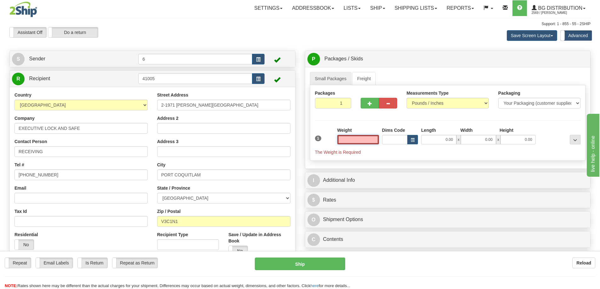
click at [378, 139] on input "text" at bounding box center [358, 139] width 42 height 9
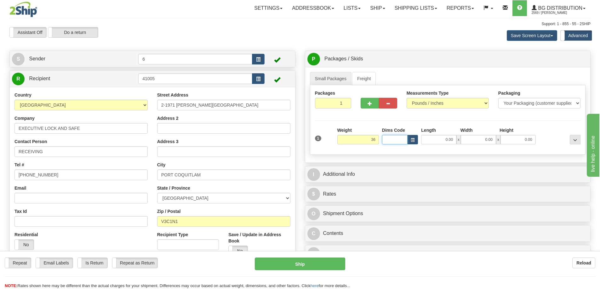
type input "36.00"
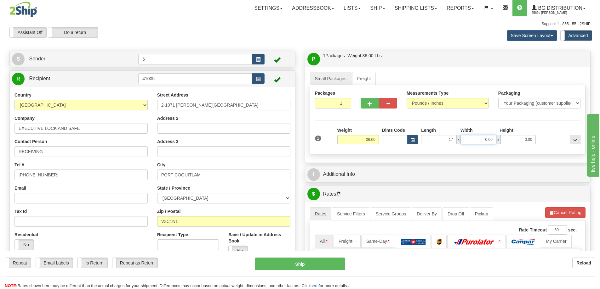
type input "17.00"
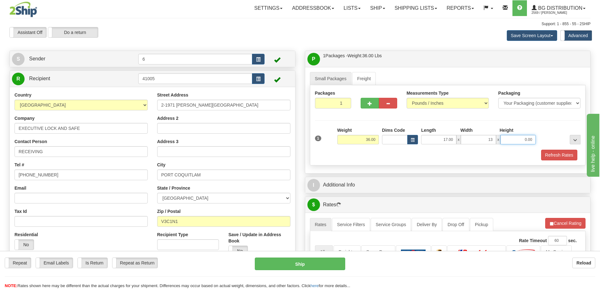
type input "13.00"
type input "11.00"
click at [367, 101] on button "button" at bounding box center [369, 103] width 18 height 11
radio input "true"
type input "2"
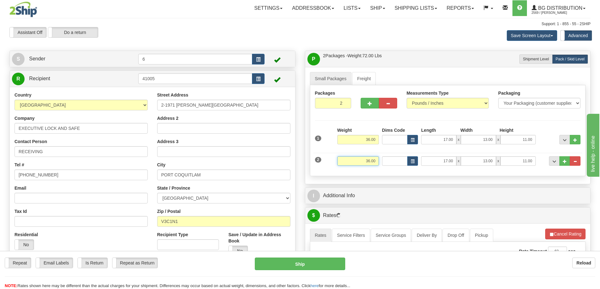
drag, startPoint x: 394, startPoint y: 164, endPoint x: 423, endPoint y: 161, distance: 28.8
click at [424, 163] on div "2 Weight 36.00 Dims Code Length Width Height" at bounding box center [447, 160] width 269 height 21
type input "28.00"
type input "13.00"
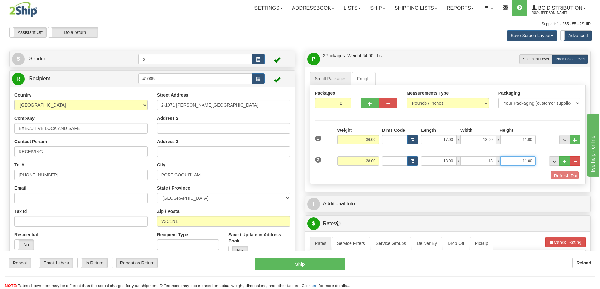
type input "13.00"
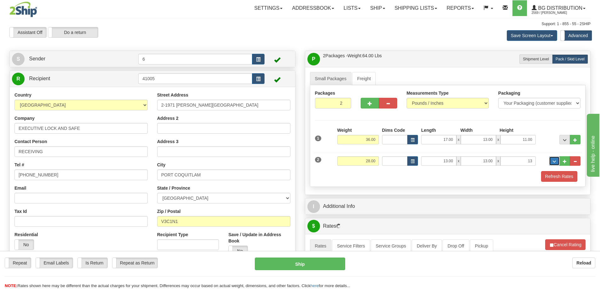
type input "13.00"
click at [557, 175] on button "Refresh Rates" at bounding box center [559, 176] width 36 height 11
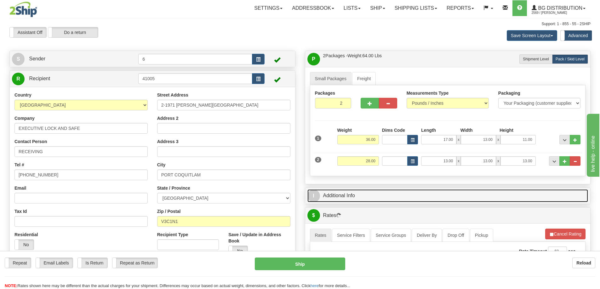
click at [542, 196] on link "I Additional Info" at bounding box center [447, 195] width 281 height 13
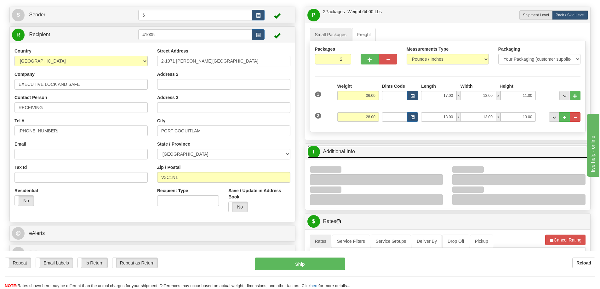
scroll to position [94, 0]
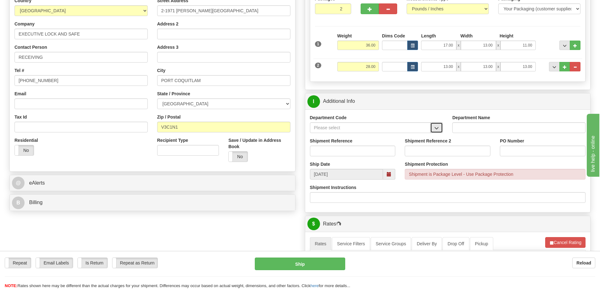
click at [433, 131] on button "button" at bounding box center [436, 127] width 13 height 11
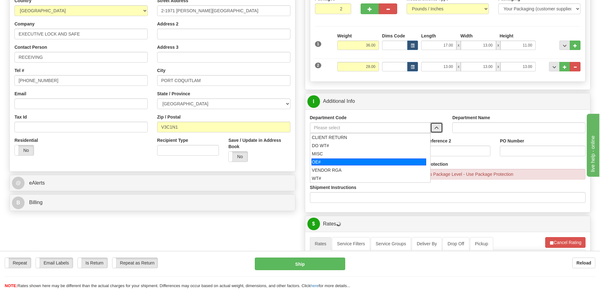
click at [336, 163] on div "OE#" at bounding box center [368, 162] width 115 height 7
type input "OE#"
type input "ORDERS"
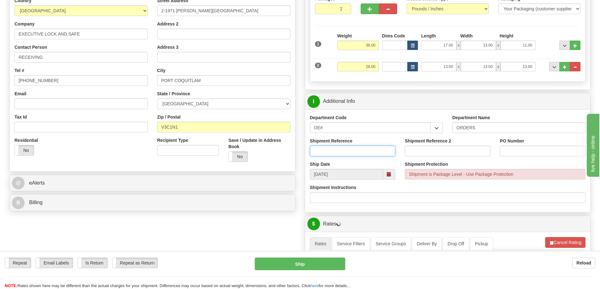
click at [332, 153] on input "Shipment Reference" at bounding box center [353, 151] width 86 height 11
type input "60033512-00"
type input "1375"
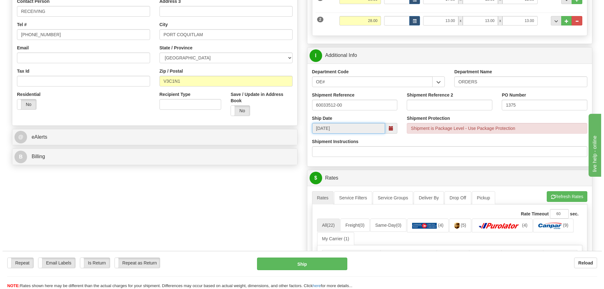
scroll to position [189, 0]
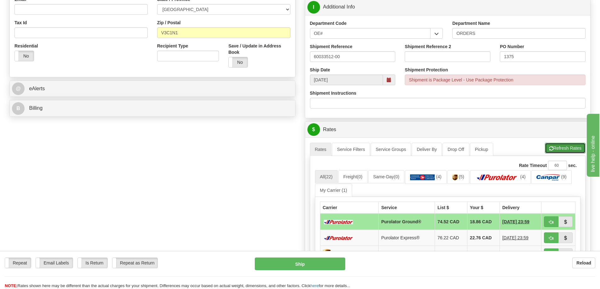
click at [558, 149] on button "Refresh Rates" at bounding box center [564, 148] width 41 height 11
click at [547, 221] on button "button" at bounding box center [550, 222] width 14 height 11
type input "260"
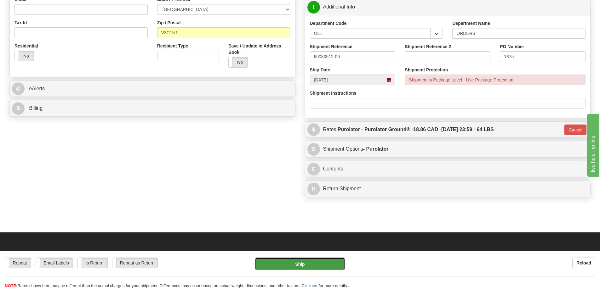
click at [293, 267] on button "Ship" at bounding box center [300, 264] width 90 height 13
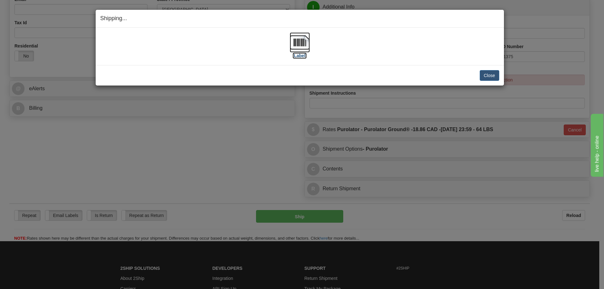
click at [303, 57] on label "[Label]" at bounding box center [300, 56] width 14 height 6
drag, startPoint x: 494, startPoint y: 74, endPoint x: 496, endPoint y: 69, distance: 4.8
click at [496, 69] on div "Close Cancel Cancel Shipment and Quit Pickup Quit Pickup ONLY" at bounding box center [300, 75] width 408 height 20
click at [489, 74] on button "Close" at bounding box center [490, 75] width 20 height 11
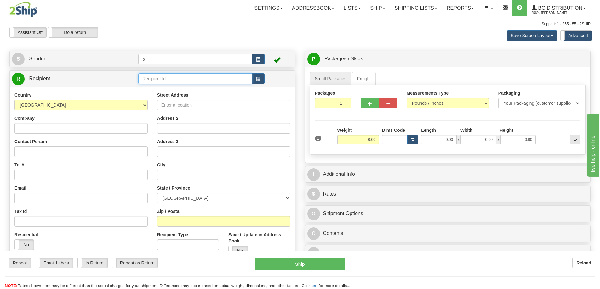
click at [193, 79] on input "text" at bounding box center [195, 78] width 114 height 11
type input "9"
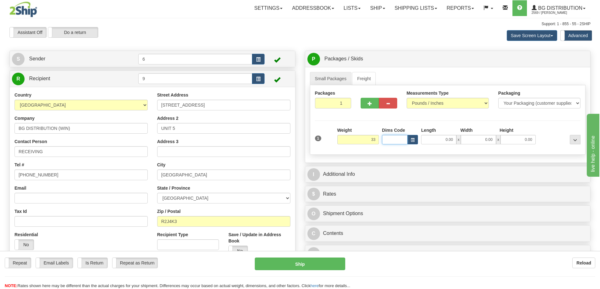
type input "33.00"
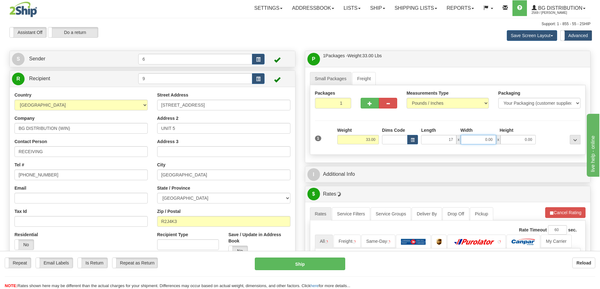
type input "17.00"
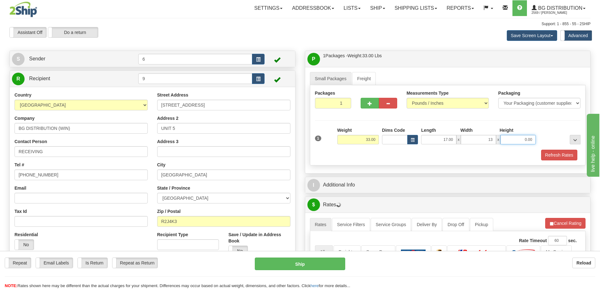
type input "13.00"
type input "11"
type input "11.00"
click at [364, 106] on button "button" at bounding box center [369, 103] width 18 height 11
radio input "true"
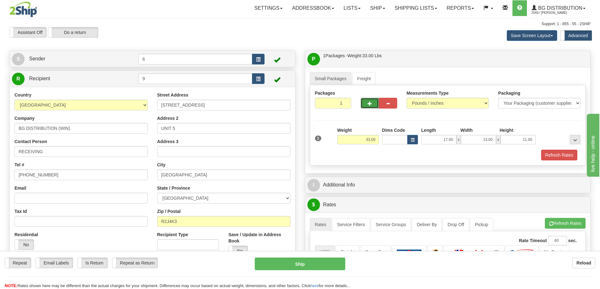
type input "2"
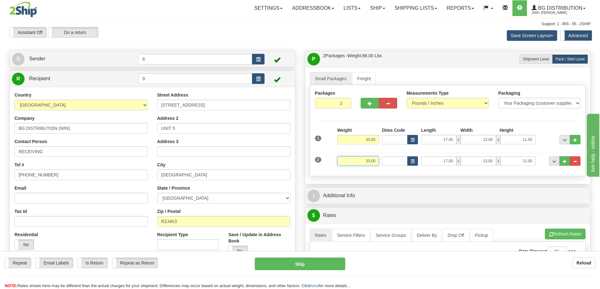
drag, startPoint x: 357, startPoint y: 162, endPoint x: 410, endPoint y: 171, distance: 53.8
click at [414, 168] on div "2 Weight 33.00 Dims Code Length Width Height" at bounding box center [447, 160] width 269 height 21
type input "14.00"
type input "30.00"
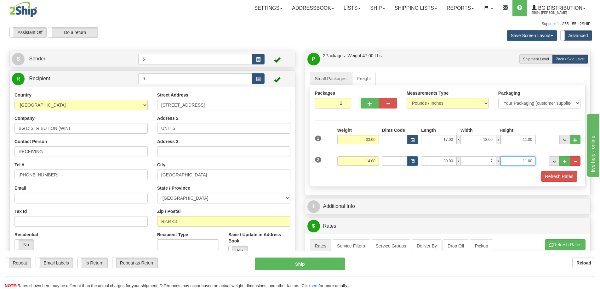
type input "7.00"
type input "5.00"
click at [565, 173] on button "Refresh Rates" at bounding box center [559, 176] width 36 height 11
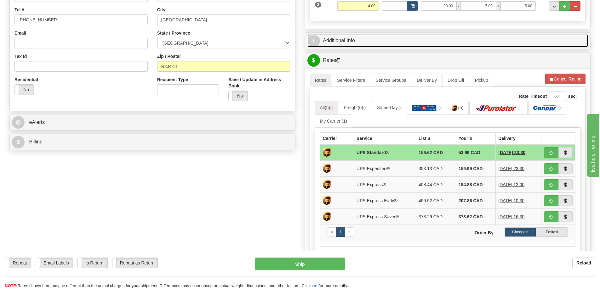
scroll to position [94, 0]
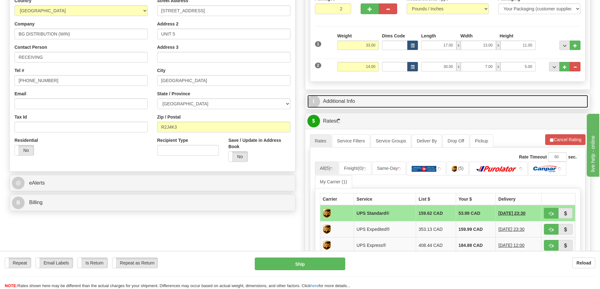
click at [385, 99] on link "I Additional Info" at bounding box center [447, 101] width 281 height 13
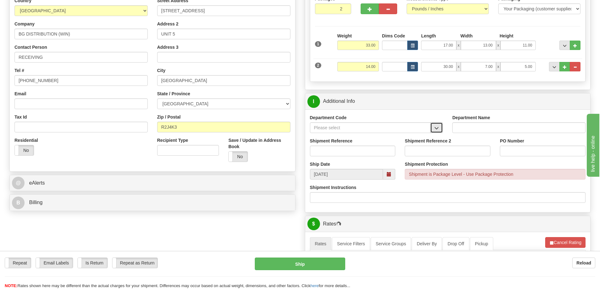
click at [441, 130] on button "button" at bounding box center [436, 127] width 13 height 11
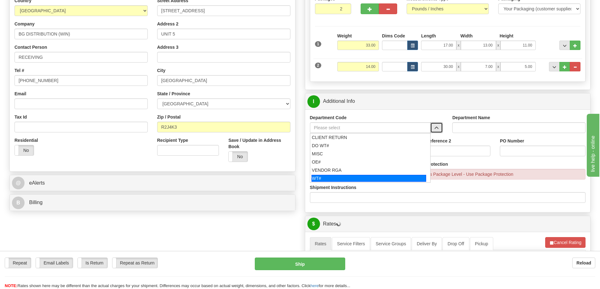
click at [342, 177] on div "WT#" at bounding box center [368, 178] width 115 height 7
type input "WT#"
type input "WAREHOUSE TRANSFERS"
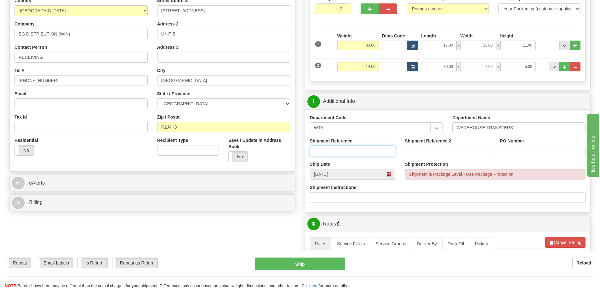
click at [342, 154] on input "Shipment Reference" at bounding box center [353, 151] width 86 height 11
type input "w"
type input "W"
type input "9 WT"
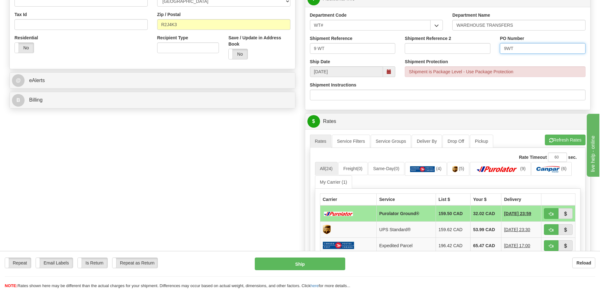
scroll to position [126, 0]
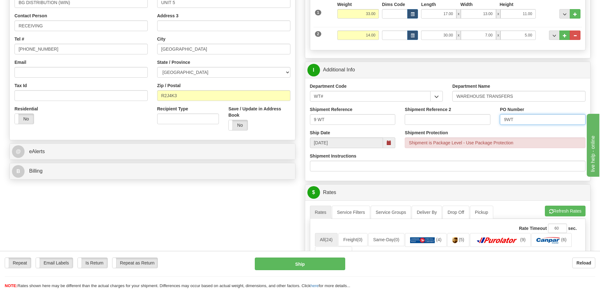
type input "9WT"
click at [319, 123] on input "9 WT" at bounding box center [353, 119] width 86 height 11
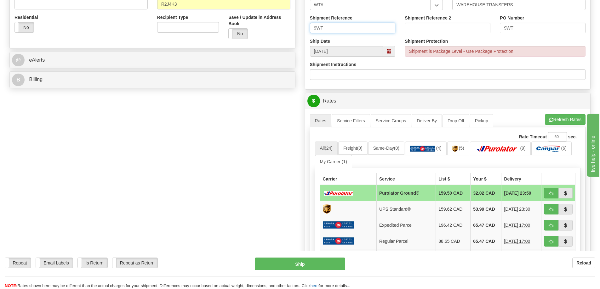
scroll to position [220, 0]
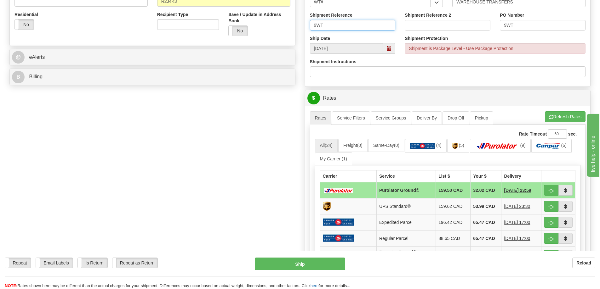
type input "9WT"
click at [490, 139] on div "Rate Timeout 60 sec." at bounding box center [448, 133] width 266 height 9
click at [496, 147] on img at bounding box center [497, 146] width 44 height 6
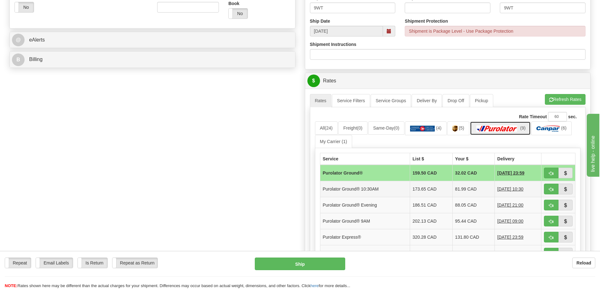
scroll to position [252, 0]
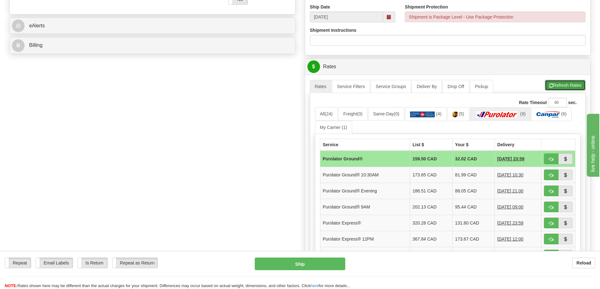
click at [567, 87] on button "Refresh Rates" at bounding box center [564, 85] width 41 height 11
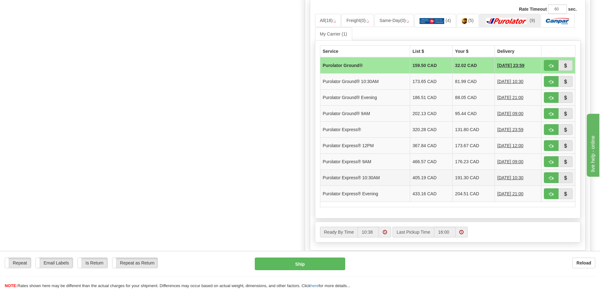
scroll to position [346, 0]
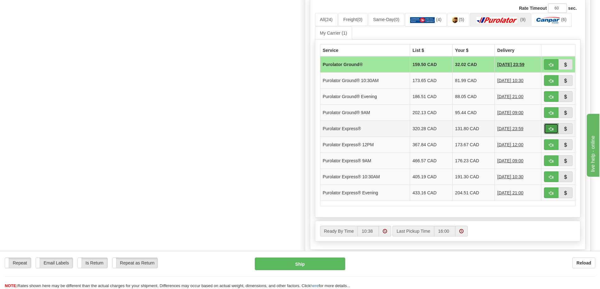
click at [551, 131] on span "button" at bounding box center [551, 129] width 4 height 4
type input "202"
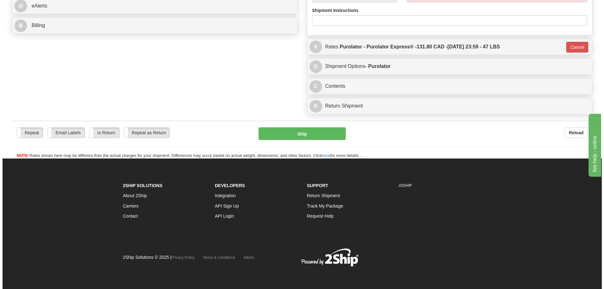
scroll to position [291, 0]
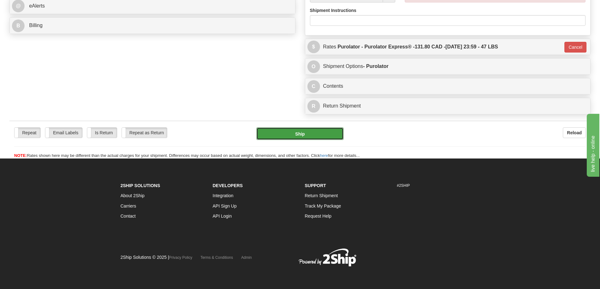
click at [290, 127] on button "Ship" at bounding box center [299, 133] width 87 height 13
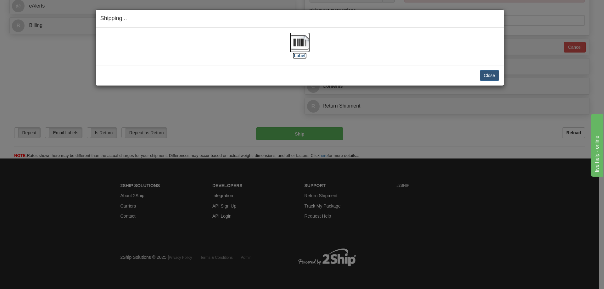
click at [302, 57] on label "[Label]" at bounding box center [300, 56] width 14 height 6
click at [493, 79] on button "Close" at bounding box center [490, 75] width 20 height 11
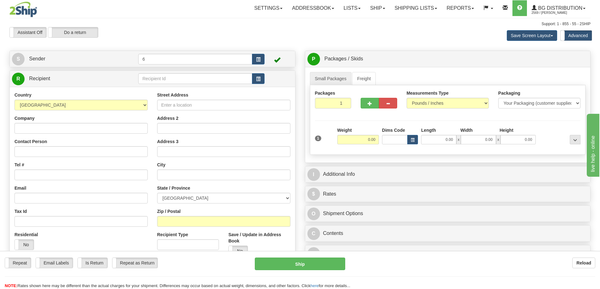
click at [171, 85] on td at bounding box center [201, 78] width 126 height 13
click at [172, 77] on input "text" at bounding box center [195, 78] width 114 height 11
type input "41050"
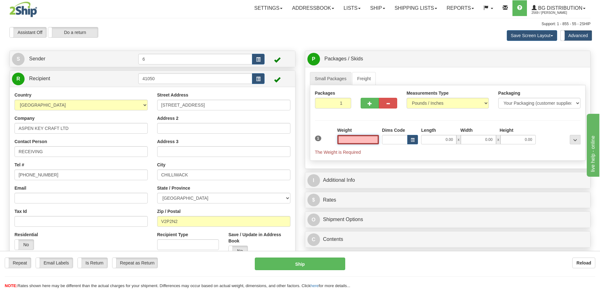
click at [347, 141] on input "text" at bounding box center [358, 139] width 42 height 9
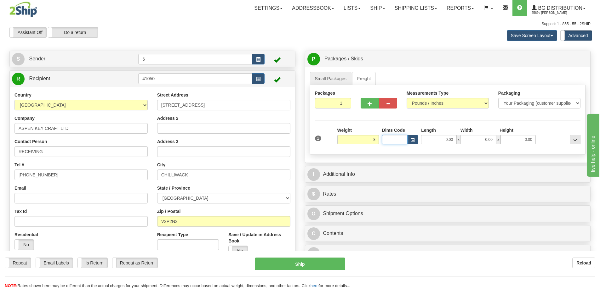
type input "8.00"
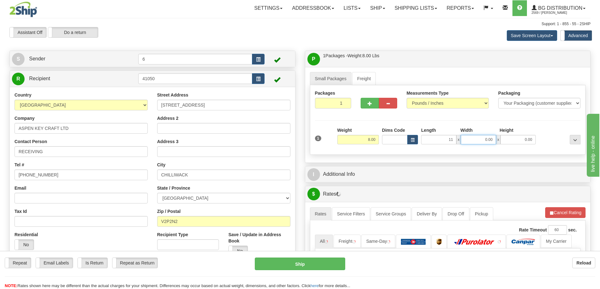
type input "11.00"
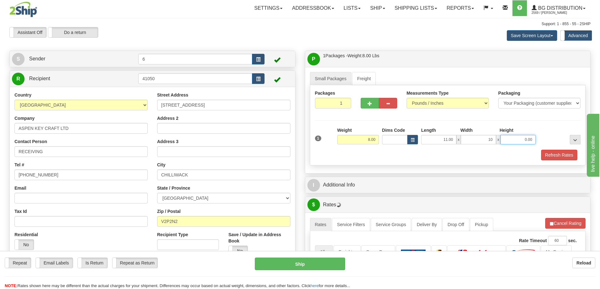
type input "10.00"
type input "7.00"
click at [559, 155] on button "Refresh Rates" at bounding box center [559, 155] width 36 height 11
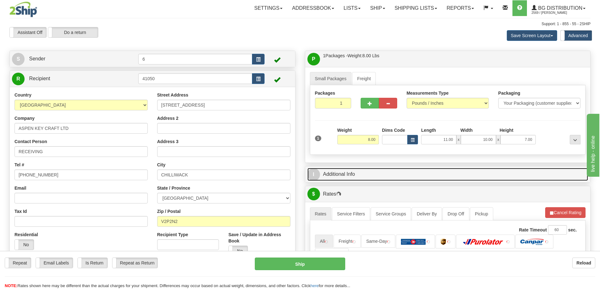
click at [535, 175] on link "I Additional Info" at bounding box center [447, 174] width 281 height 13
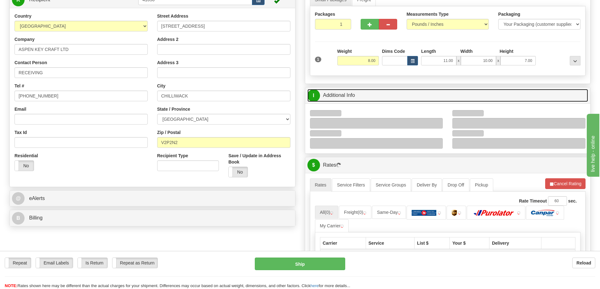
scroll to position [126, 0]
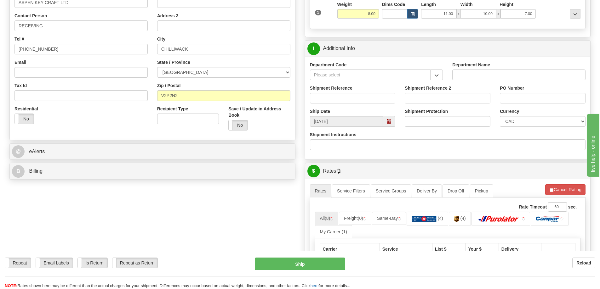
click at [443, 64] on div "Department Code" at bounding box center [376, 73] width 143 height 23
click at [432, 75] on button "button" at bounding box center [436, 75] width 13 height 11
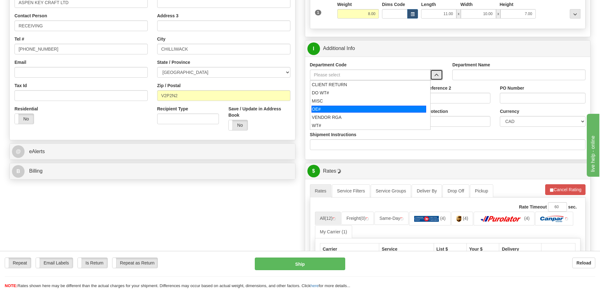
click at [347, 109] on div "OE#" at bounding box center [368, 109] width 115 height 7
type input "OE#"
type input "ORDERS"
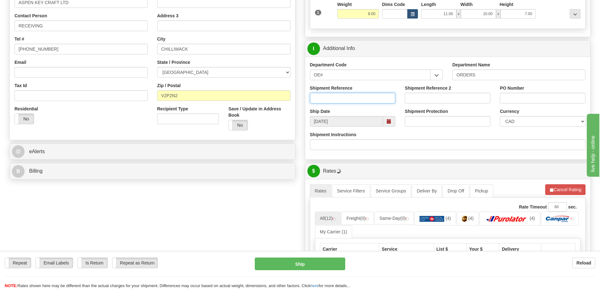
click at [345, 104] on input "Shipment Reference" at bounding box center [353, 98] width 86 height 11
type input "60033523-00"
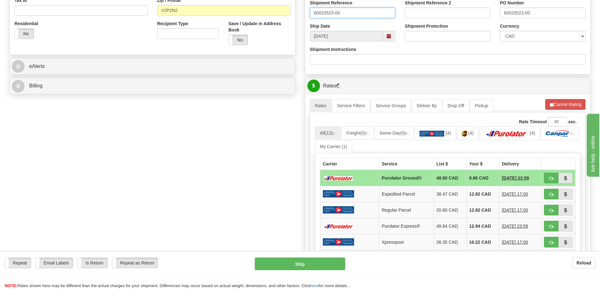
scroll to position [283, 0]
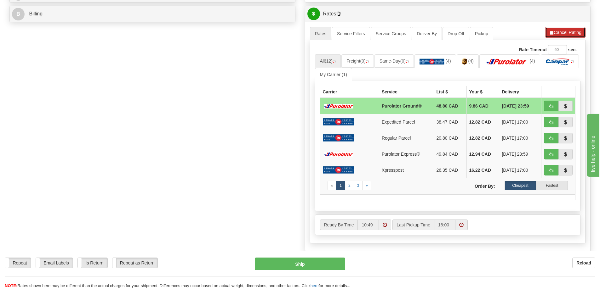
click at [561, 35] on button "Cancel Rating" at bounding box center [565, 32] width 40 height 11
click at [564, 33] on button "Refresh Rates" at bounding box center [564, 32] width 41 height 11
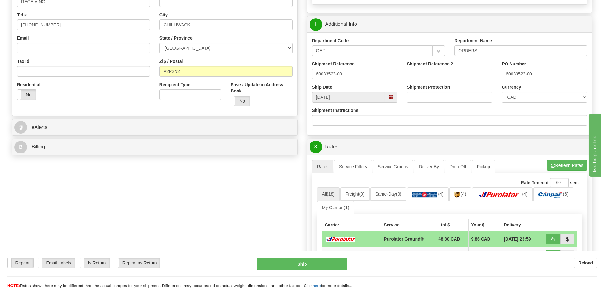
scroll to position [220, 0]
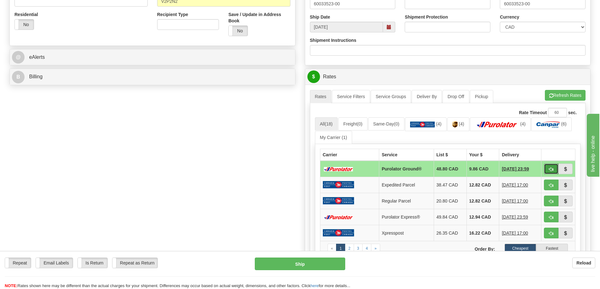
click at [550, 166] on button "button" at bounding box center [550, 169] width 14 height 11
type input "260"
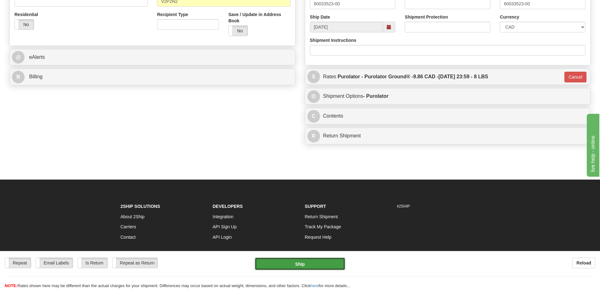
click at [309, 262] on button "Ship" at bounding box center [300, 264] width 90 height 13
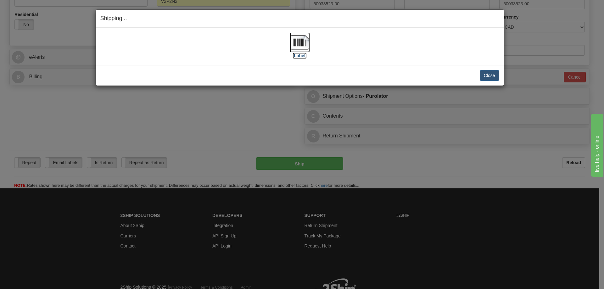
click at [298, 57] on label "[Label]" at bounding box center [300, 56] width 14 height 6
click at [489, 79] on button "Close" at bounding box center [490, 75] width 20 height 11
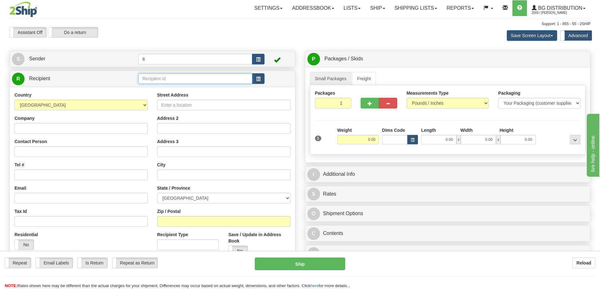
click at [176, 80] on input "text" at bounding box center [195, 78] width 114 height 11
drag, startPoint x: 176, startPoint y: 80, endPoint x: 169, endPoint y: 79, distance: 6.8
click at [177, 80] on input "text" at bounding box center [195, 78] width 114 height 11
type input "41016"
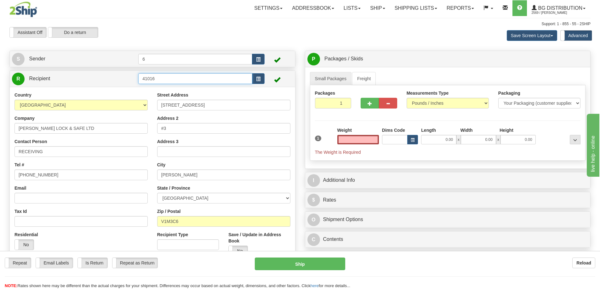
type input "0.00"
click at [176, 76] on input "41016" at bounding box center [195, 78] width 114 height 11
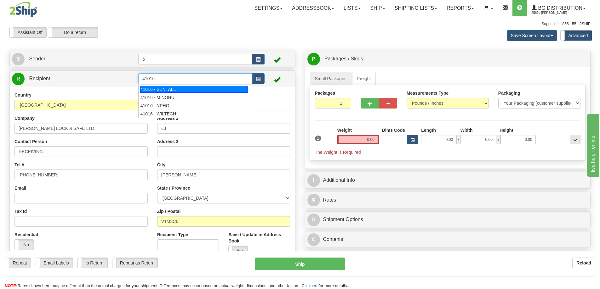
click at [174, 92] on div "41016 - BENTALL" at bounding box center [194, 89] width 108 height 7
type input "41016 - BENTALL"
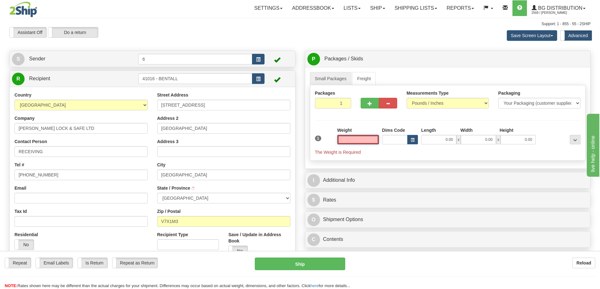
click at [365, 142] on input "text" at bounding box center [358, 139] width 42 height 9
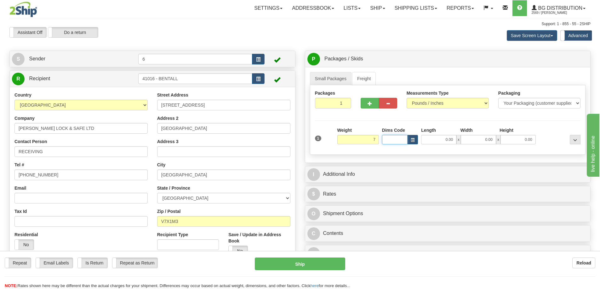
type input "7.00"
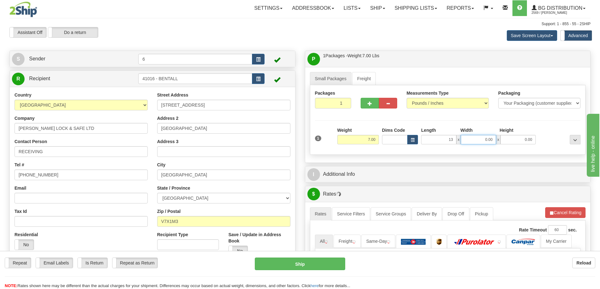
type input "13.00"
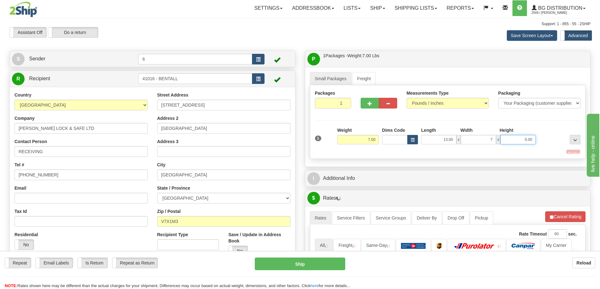
type input "7.00"
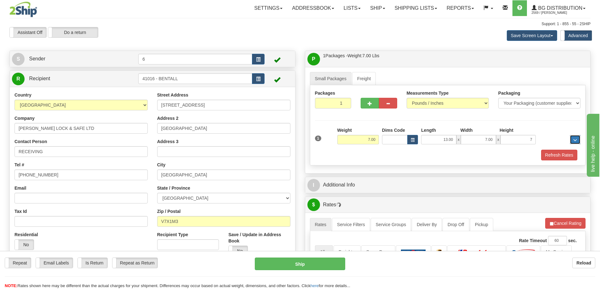
type input "7.00"
click at [570, 152] on button "Refresh Rates" at bounding box center [559, 155] width 36 height 11
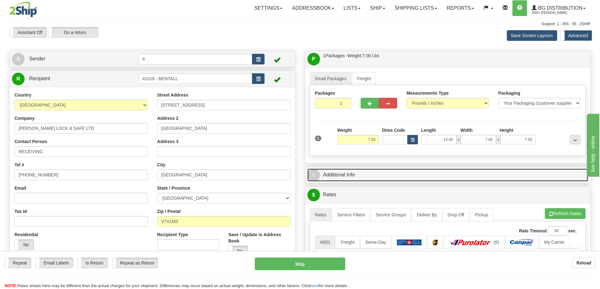
click at [546, 173] on link "I Additional Info" at bounding box center [447, 175] width 281 height 13
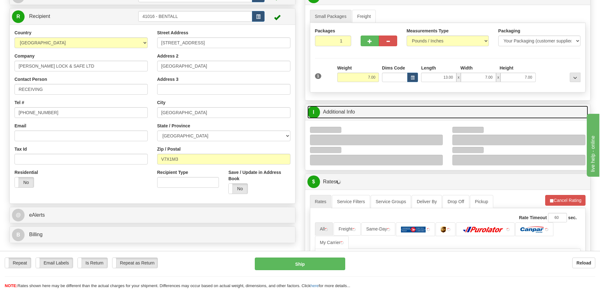
scroll to position [63, 0]
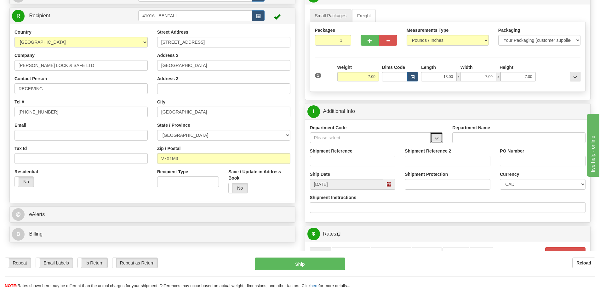
click at [438, 142] on button "button" at bounding box center [436, 137] width 13 height 11
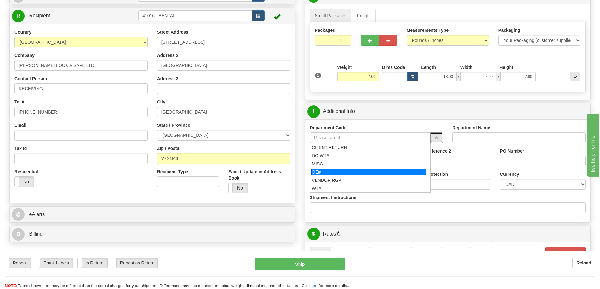
click at [321, 173] on div "OE#" at bounding box center [368, 172] width 115 height 7
type input "OE#"
type input "ORDERS"
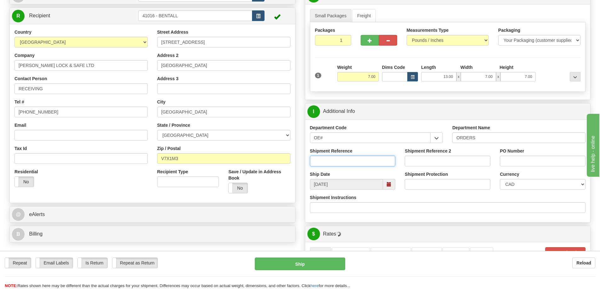
click at [324, 159] on input "Shipment Reference" at bounding box center [353, 161] width 86 height 11
type input "60033510 60033473 60033472"
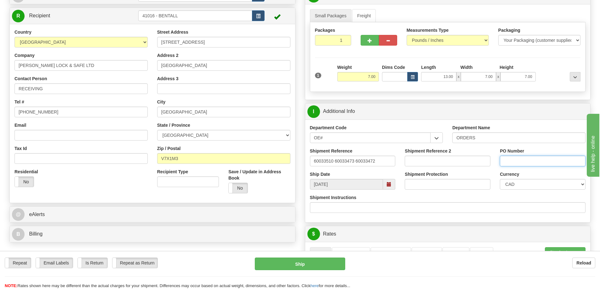
paste input "60033510 60033473 60033472"
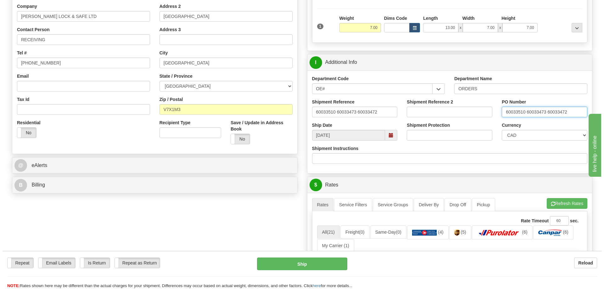
scroll to position [157, 0]
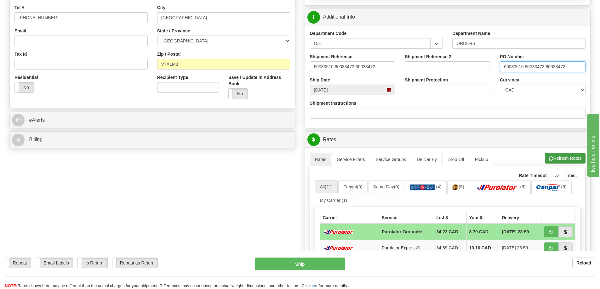
type input "60033510 60033473 60033472"
click at [562, 160] on button "Refresh Rates" at bounding box center [564, 158] width 41 height 11
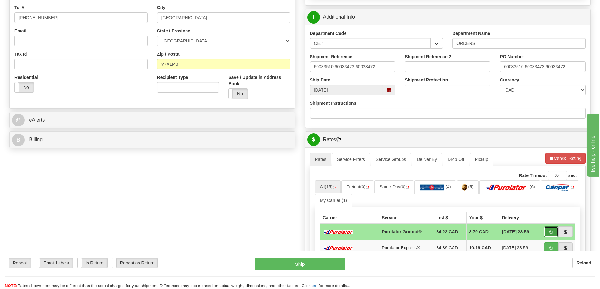
click at [554, 230] on button "button" at bounding box center [550, 232] width 14 height 11
click at [549, 232] on span "button" at bounding box center [551, 232] width 4 height 4
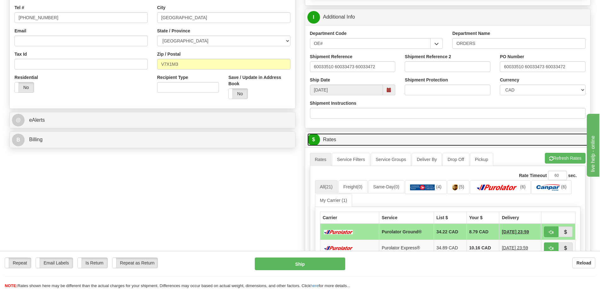
drag, startPoint x: 494, startPoint y: 217, endPoint x: 411, endPoint y: 147, distance: 108.5
click at [411, 146] on link "$ Rates" at bounding box center [447, 139] width 281 height 13
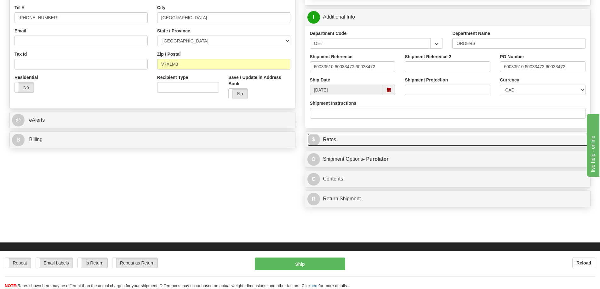
click at [406, 135] on link "$ Rates" at bounding box center [447, 139] width 281 height 13
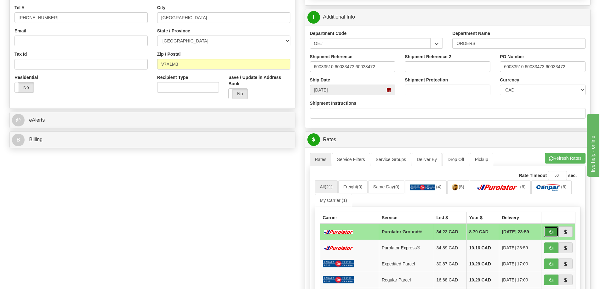
click at [552, 234] on span "button" at bounding box center [551, 232] width 4 height 4
type input "260"
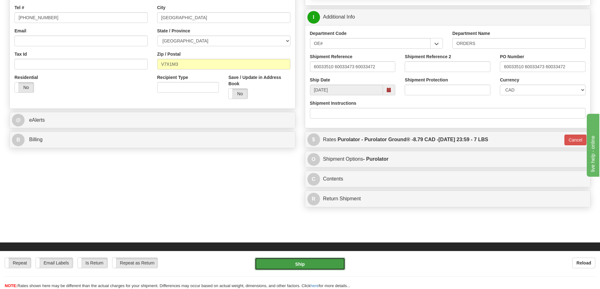
click at [307, 262] on button "Ship" at bounding box center [300, 264] width 90 height 13
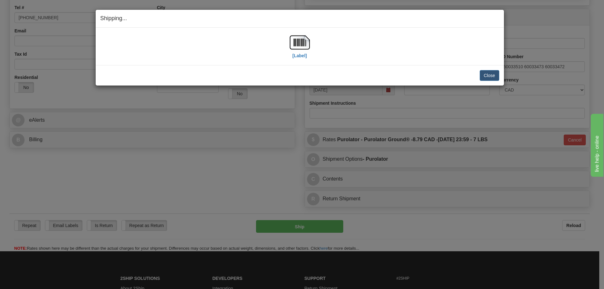
click at [303, 59] on div "[Label]" at bounding box center [300, 46] width 20 height 28
click at [300, 55] on label "[Label]" at bounding box center [300, 56] width 14 height 6
click at [483, 76] on button "Close" at bounding box center [490, 75] width 20 height 11
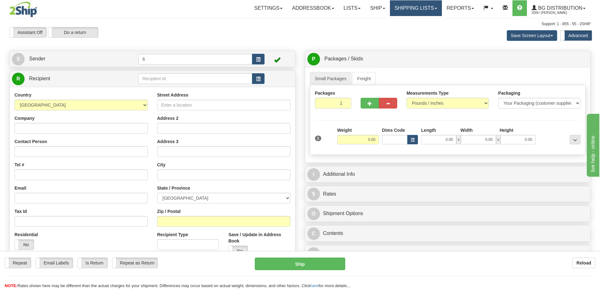
click at [416, 11] on link "Shipping lists" at bounding box center [416, 8] width 52 height 16
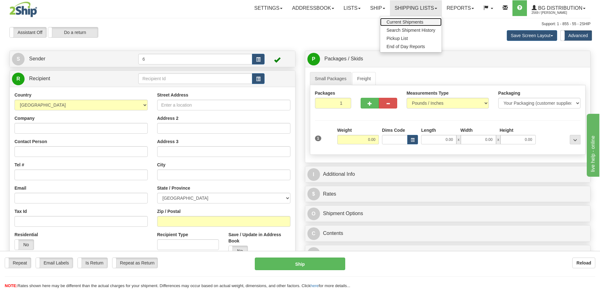
click at [414, 25] on link "Current Shipments" at bounding box center [410, 22] width 61 height 8
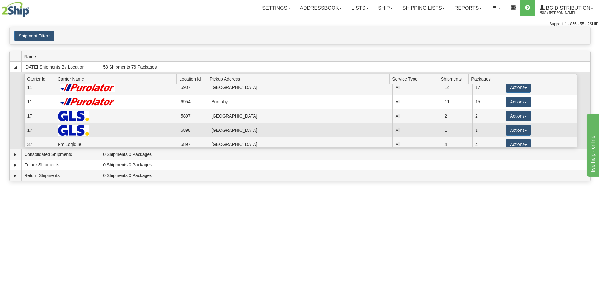
scroll to position [31, 0]
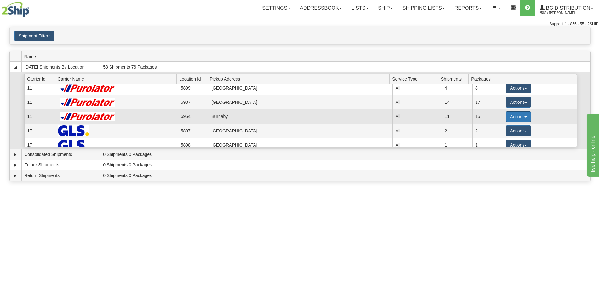
click at [511, 117] on button "Actions" at bounding box center [517, 116] width 25 height 11
click at [482, 128] on link "Details" at bounding box center [505, 129] width 50 height 8
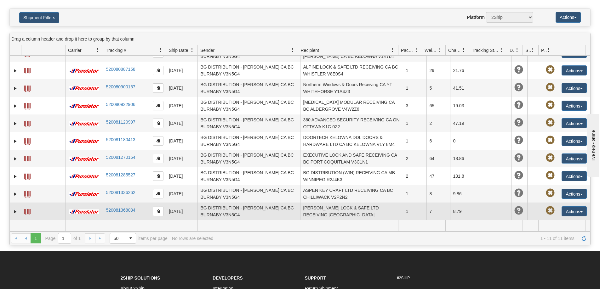
scroll to position [63, 0]
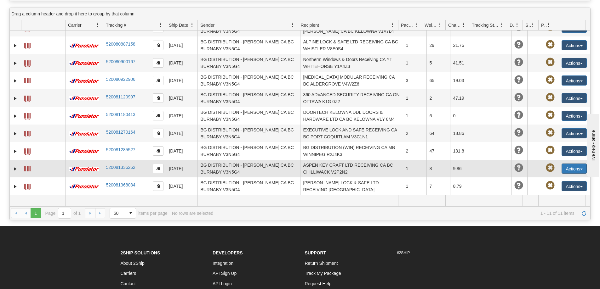
click at [571, 169] on button "Actions" at bounding box center [573, 169] width 25 height 10
click at [550, 180] on link "Edit" at bounding box center [561, 180] width 50 height 8
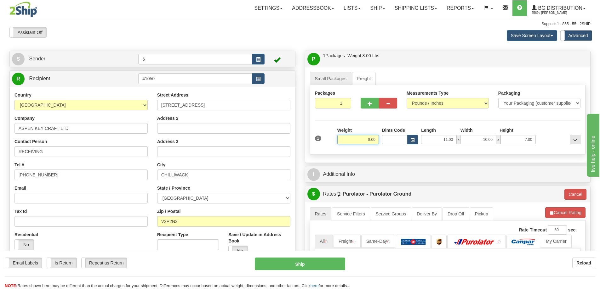
drag, startPoint x: 359, startPoint y: 140, endPoint x: 384, endPoint y: 143, distance: 24.7
click at [384, 143] on div "1 Weight 8.00 Dims Code x x" at bounding box center [447, 138] width 269 height 22
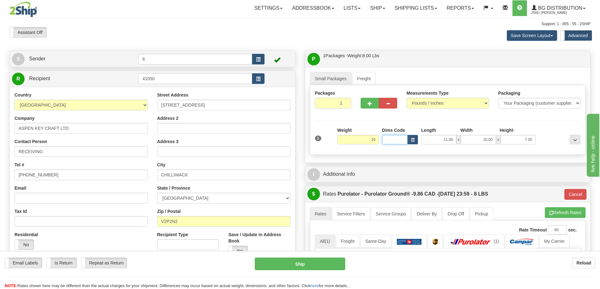
type input "10.00"
type input "260"
type input "14.00"
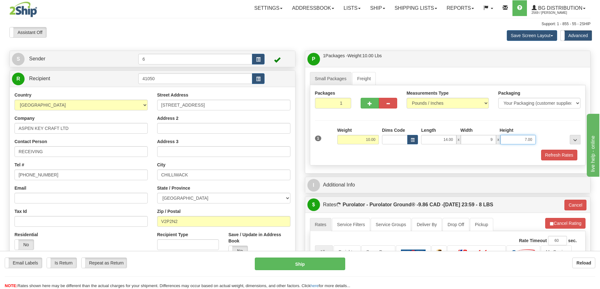
type input "9.00"
type input "6.00"
click at [562, 154] on button "Refresh Rates" at bounding box center [559, 155] width 36 height 11
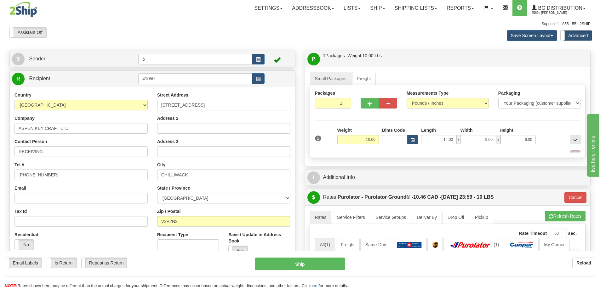
type input "260"
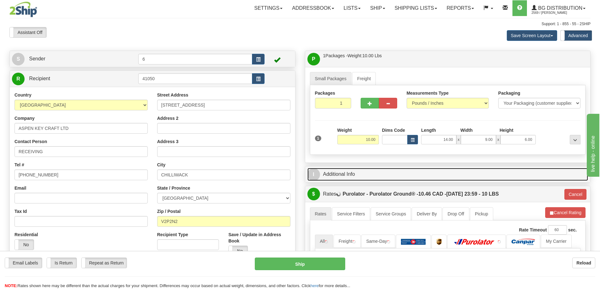
click at [401, 180] on link "I Additional Info" at bounding box center [447, 174] width 281 height 13
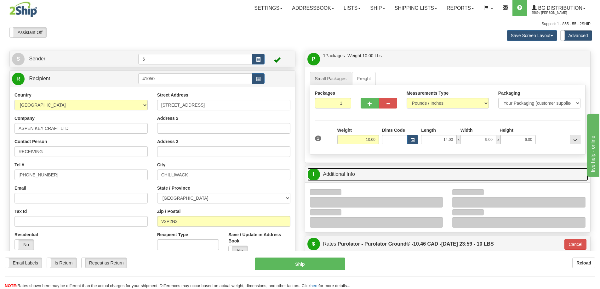
scroll to position [31, 0]
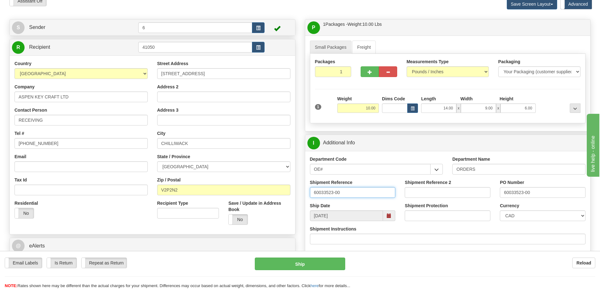
click at [366, 196] on input "60033523-00" at bounding box center [353, 192] width 86 height 11
type input "60033523-00 60031932-01"
paste input "60031932-01"
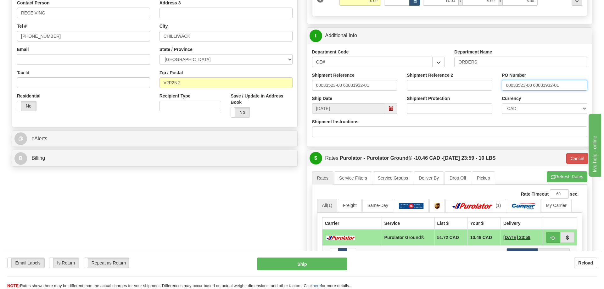
scroll to position [220, 0]
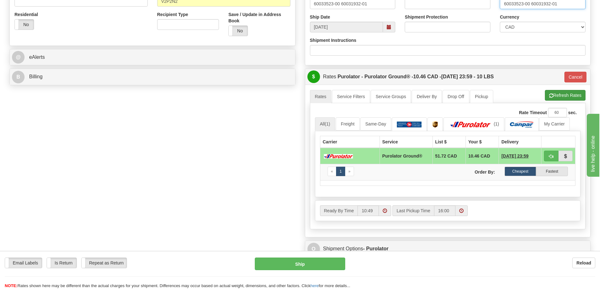
type input "60033523-00 60031932-01"
click at [566, 95] on button "Refresh Rates" at bounding box center [564, 95] width 41 height 11
type input "260"
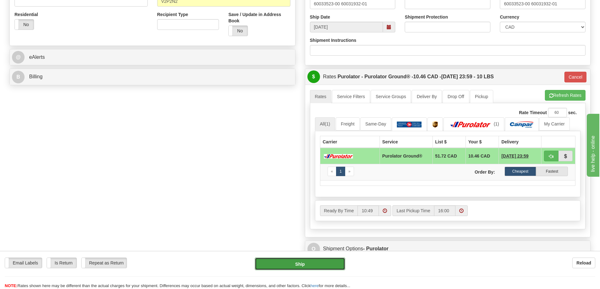
click at [306, 260] on button "Ship" at bounding box center [300, 264] width 90 height 13
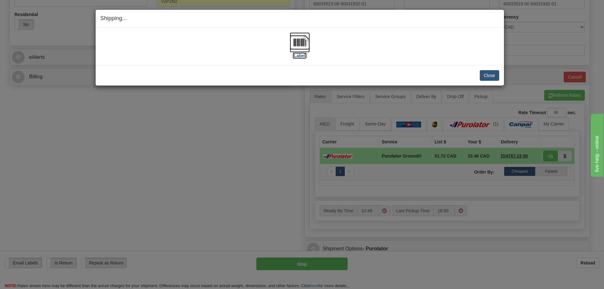
click at [297, 58] on label "[Label]" at bounding box center [300, 56] width 14 height 6
click at [487, 75] on button "Close" at bounding box center [490, 75] width 20 height 11
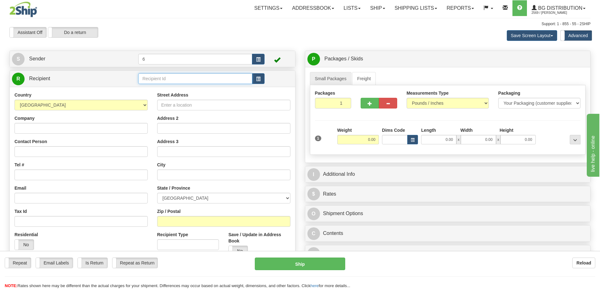
click at [166, 81] on input "text" at bounding box center [195, 78] width 114 height 11
type input "41042"
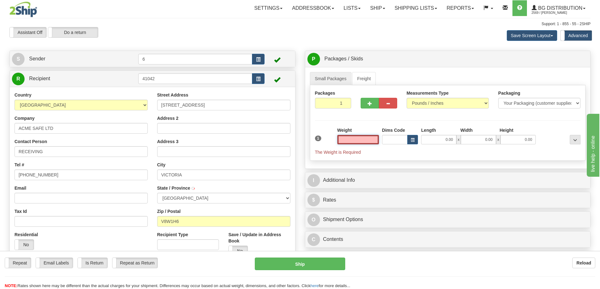
click at [367, 143] on input "text" at bounding box center [358, 139] width 42 height 9
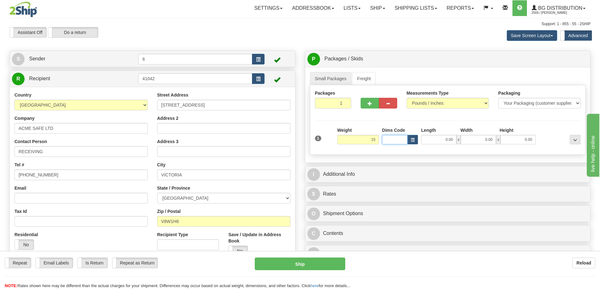
type input "15.00"
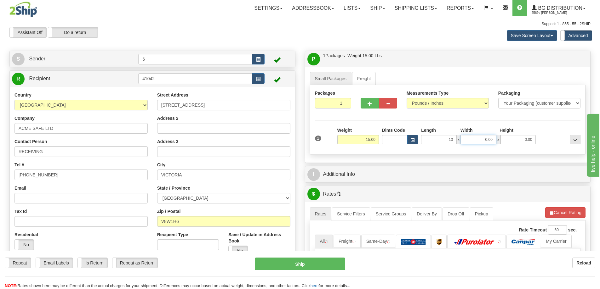
type input "13.00"
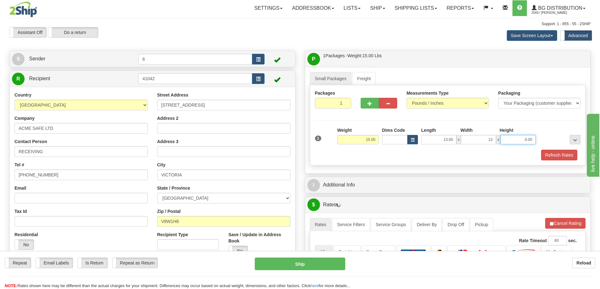
type input "13.00"
click at [557, 154] on button "Refresh Rates" at bounding box center [559, 155] width 36 height 11
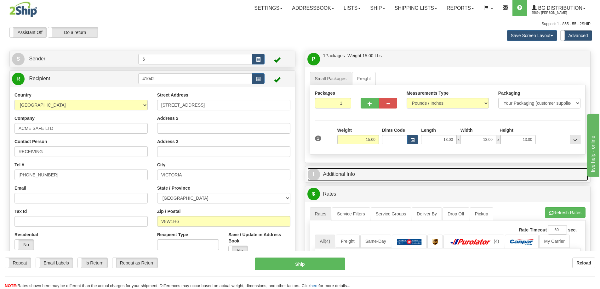
click at [413, 178] on link "I Additional Info" at bounding box center [447, 174] width 281 height 13
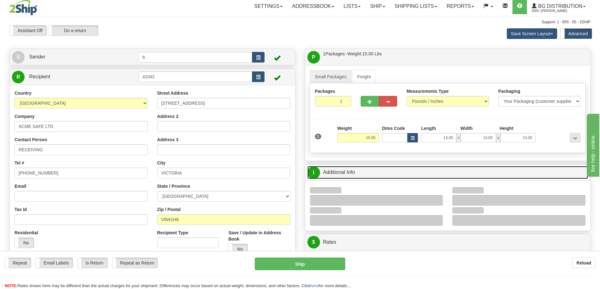
scroll to position [126, 0]
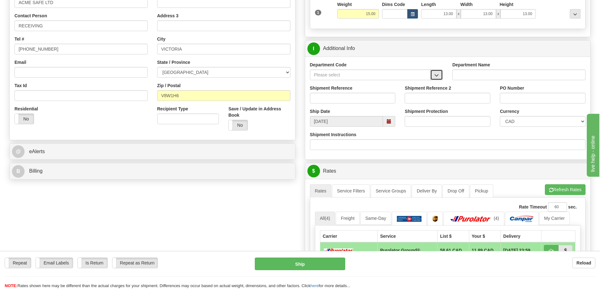
drag, startPoint x: 438, startPoint y: 76, endPoint x: 430, endPoint y: 80, distance: 8.4
click at [438, 76] on span "button" at bounding box center [436, 75] width 4 height 4
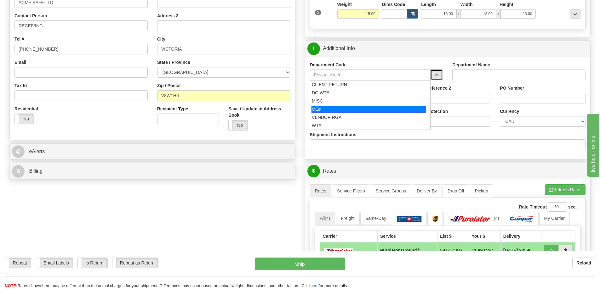
click at [366, 110] on div "OE#" at bounding box center [368, 109] width 115 height 7
type input "OE#"
type input "ORDERS"
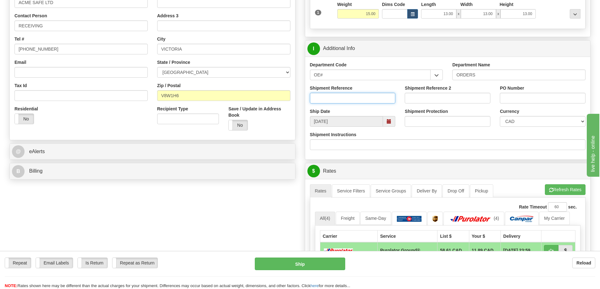
click at [363, 102] on input "Shipment Reference" at bounding box center [353, 98] width 86 height 11
type input "60031017-00"
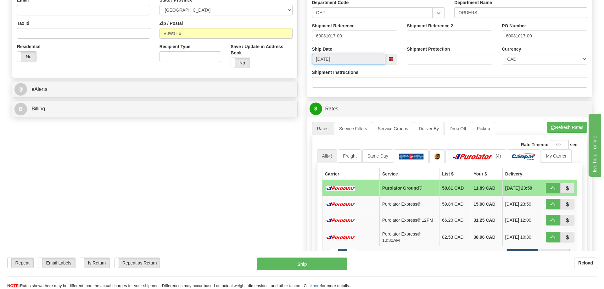
scroll to position [189, 0]
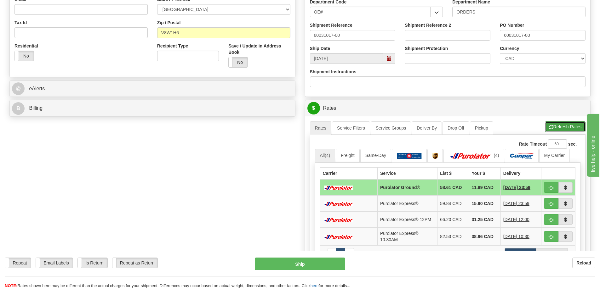
click at [563, 131] on button "Refresh Rates" at bounding box center [564, 126] width 41 height 11
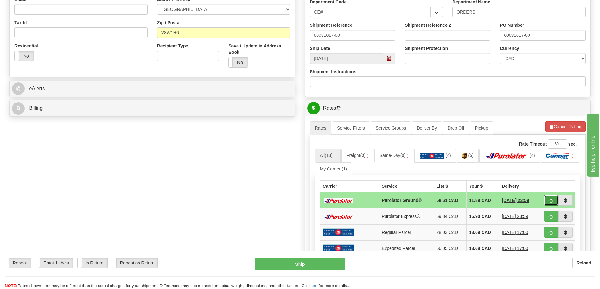
click at [550, 201] on span "button" at bounding box center [551, 201] width 4 height 4
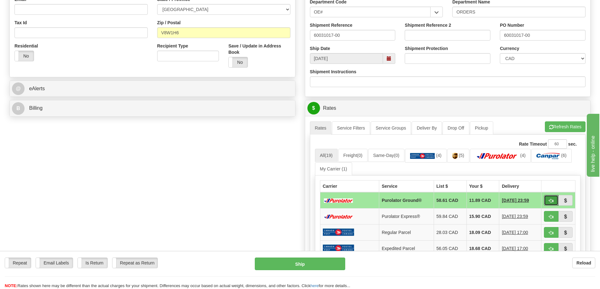
click at [553, 199] on button "button" at bounding box center [550, 200] width 14 height 11
type input "260"
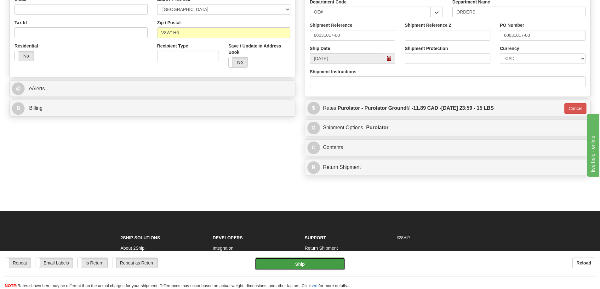
click at [318, 262] on button "Ship" at bounding box center [300, 264] width 90 height 13
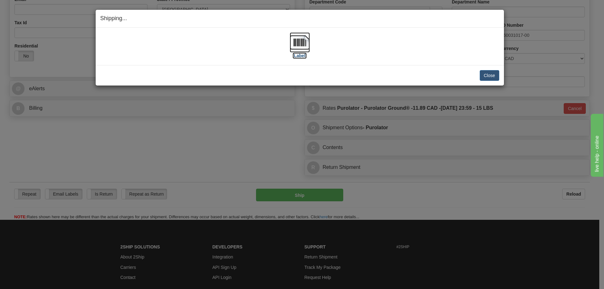
click at [297, 57] on label "[Label]" at bounding box center [300, 56] width 14 height 6
click at [494, 77] on button "Close" at bounding box center [490, 75] width 20 height 11
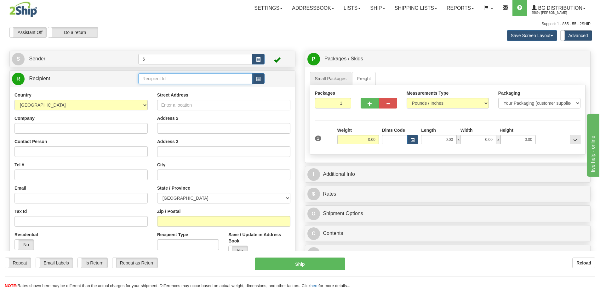
click at [181, 83] on input "text" at bounding box center [195, 78] width 114 height 11
type input "41012"
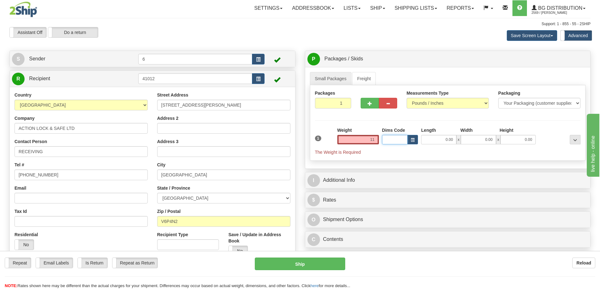
type input "11.00"
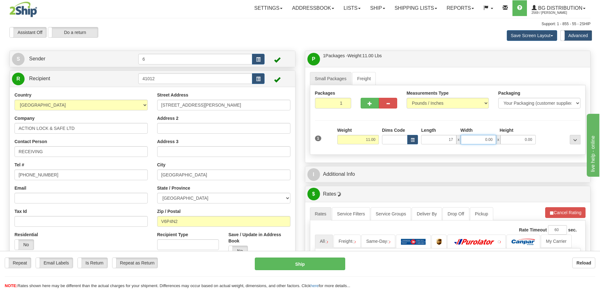
type input "17.00"
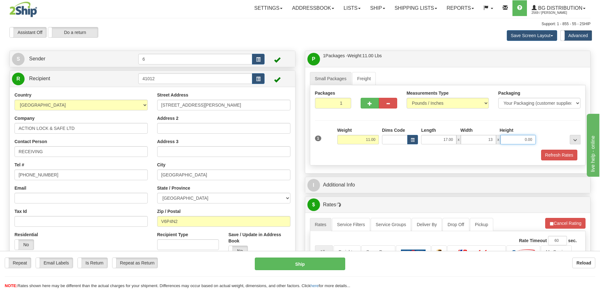
type input "13.00"
type input "11"
type input "11.00"
click at [559, 155] on button "Refresh Rates" at bounding box center [559, 155] width 36 height 11
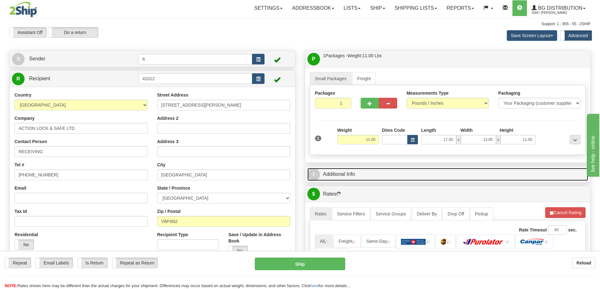
click at [490, 173] on link "I Additional Info" at bounding box center [447, 174] width 281 height 13
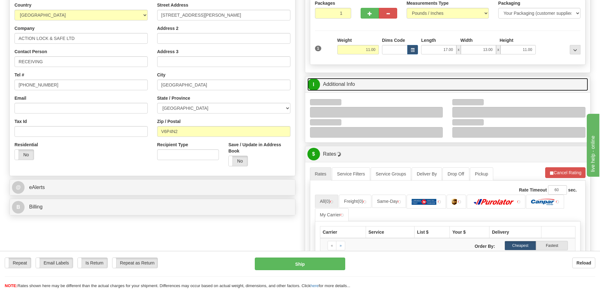
scroll to position [94, 0]
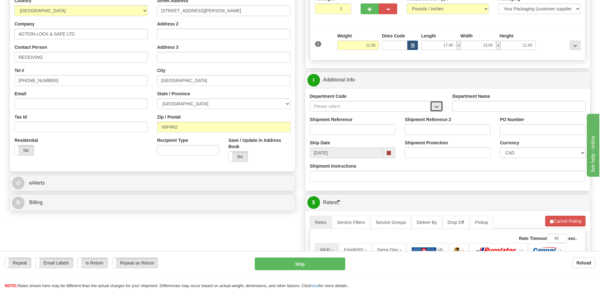
click at [440, 108] on button "button" at bounding box center [436, 106] width 13 height 11
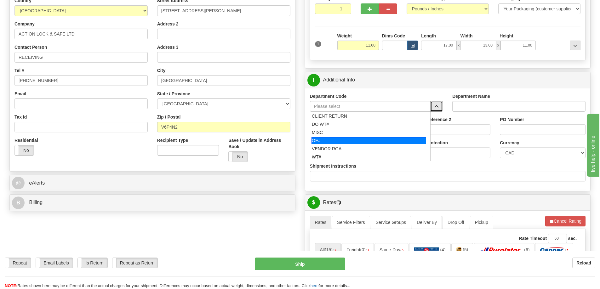
click at [328, 141] on div "OE#" at bounding box center [368, 140] width 115 height 7
type input "OE#"
type input "ORDERS"
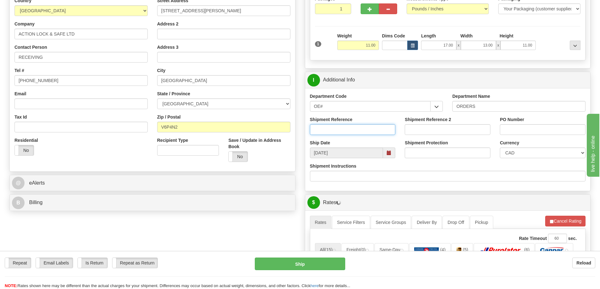
click at [326, 131] on input "Shipment Reference" at bounding box center [353, 129] width 86 height 11
type input "60033502-00"
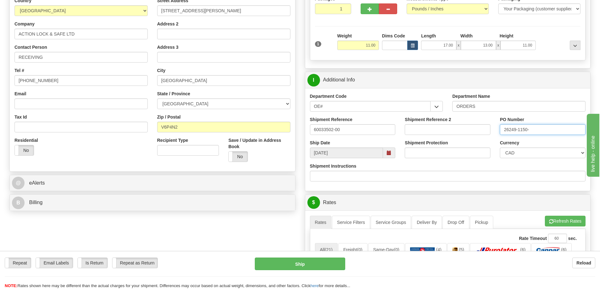
click button "Delete" at bounding box center [0, 0] width 0 height 0
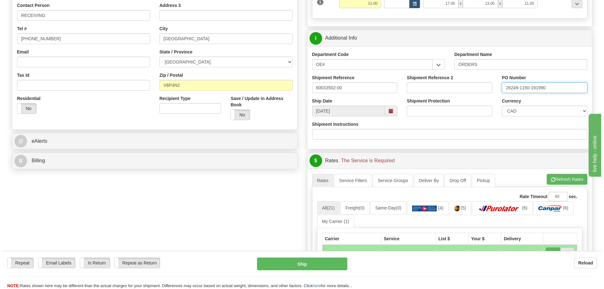
scroll to position [189, 0]
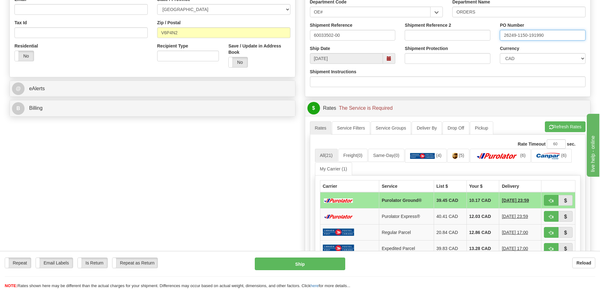
type input "26249-1150-191990"
click at [545, 202] on button "button" at bounding box center [550, 200] width 14 height 11
type input "260"
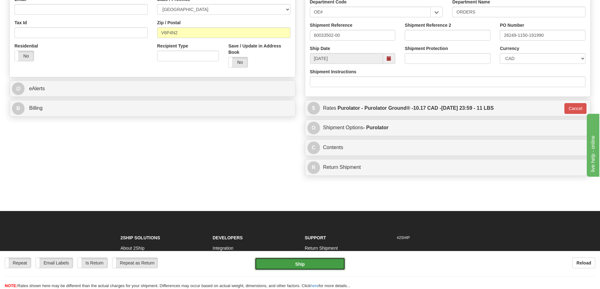
click at [316, 266] on button "Ship" at bounding box center [300, 264] width 90 height 13
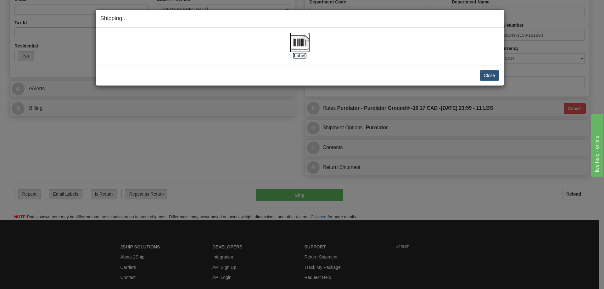
click at [300, 57] on label "[Label]" at bounding box center [300, 56] width 14 height 6
click at [483, 79] on button "Close" at bounding box center [490, 75] width 20 height 11
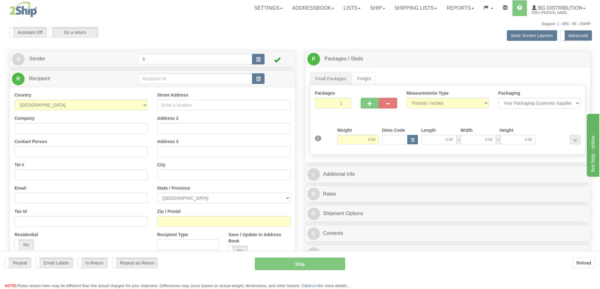
click at [164, 77] on div at bounding box center [300, 144] width 600 height 289
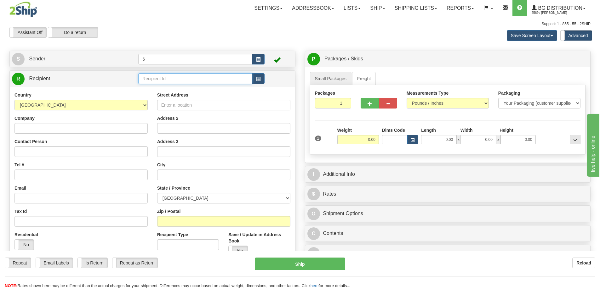
click at [164, 77] on input "text" at bounding box center [195, 78] width 114 height 11
click at [164, 76] on input "text" at bounding box center [195, 78] width 114 height 11
type input "41010"
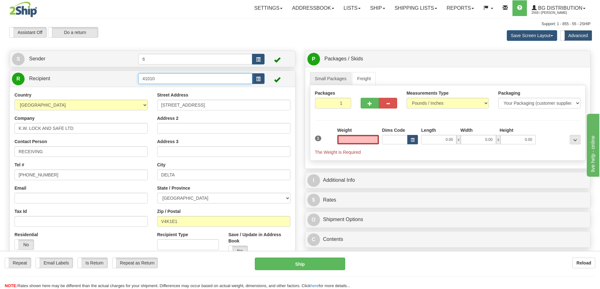
type input "0.00"
click at [176, 77] on input "41010" at bounding box center [195, 78] width 114 height 11
click at [168, 90] on div "41010 - NICK" at bounding box center [194, 89] width 108 height 7
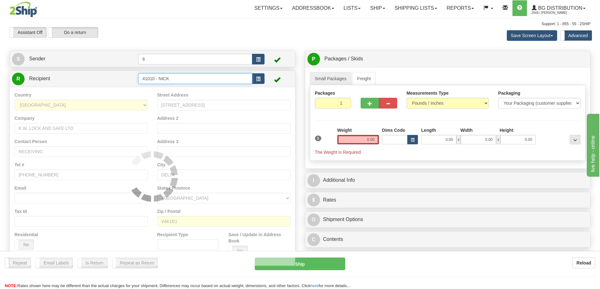
type input "41010 - NICK"
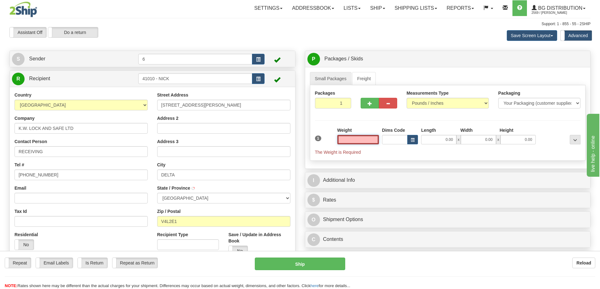
click at [358, 139] on input "text" at bounding box center [358, 139] width 42 height 9
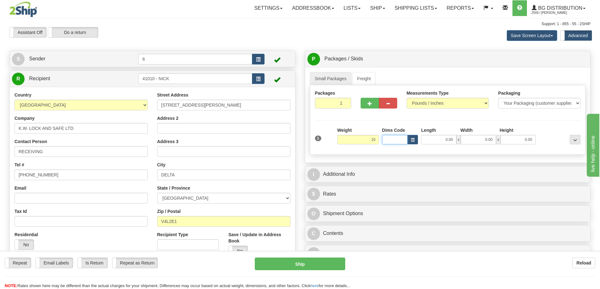
type input "10.00"
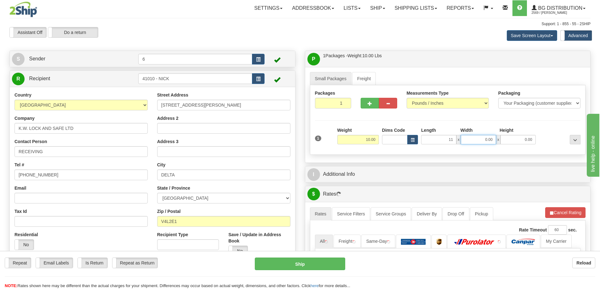
type input "11.00"
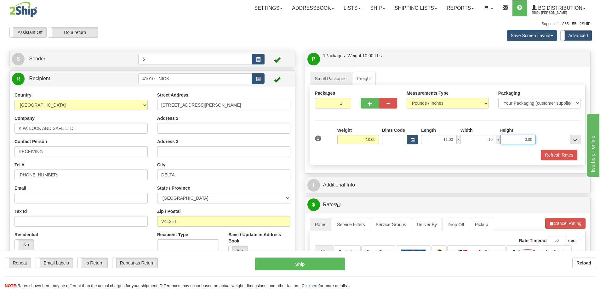
type input "10.00"
type input "7.00"
click at [559, 158] on button "Refresh Rates" at bounding box center [559, 155] width 36 height 11
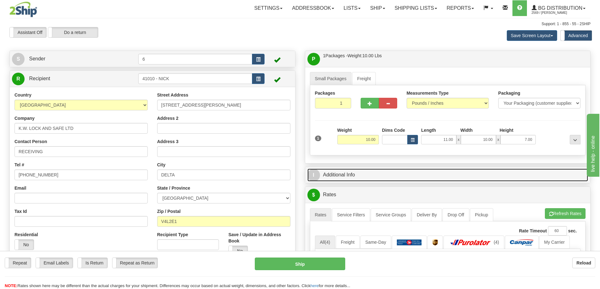
click at [530, 171] on link "I Additional Info" at bounding box center [447, 175] width 281 height 13
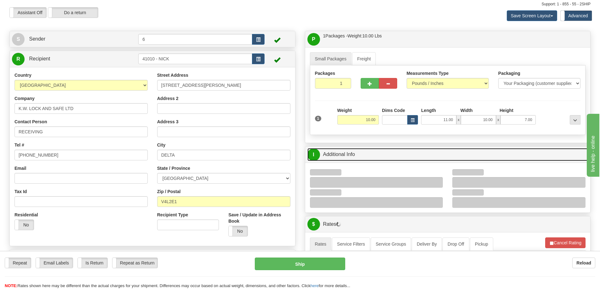
scroll to position [126, 0]
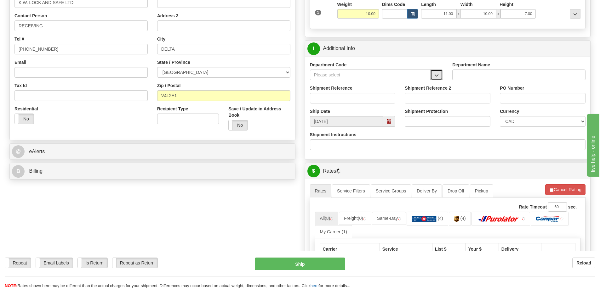
click at [440, 78] on button "button" at bounding box center [436, 75] width 13 height 11
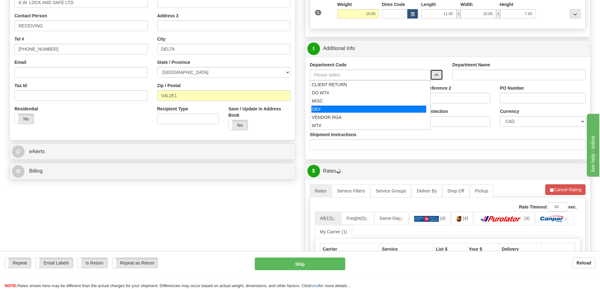
click at [353, 107] on div "OE#" at bounding box center [368, 109] width 115 height 7
type input "OE#"
type input "ORDERS"
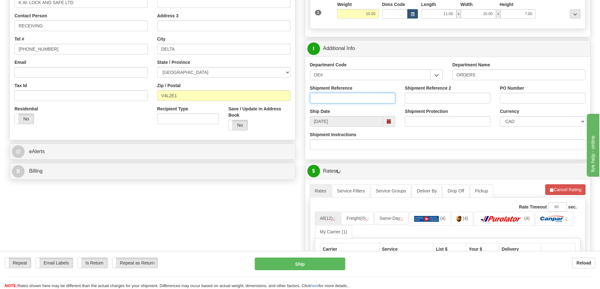
click at [349, 97] on input "Shipment Reference" at bounding box center [353, 98] width 86 height 11
type input "60033530-00"
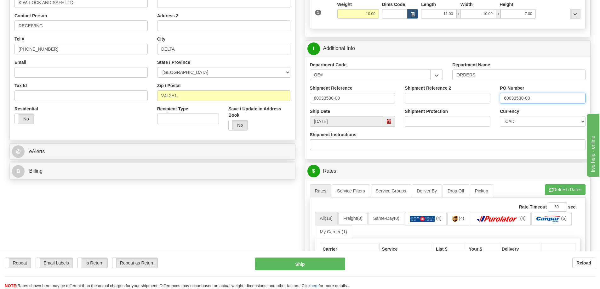
type input "60033530-00"
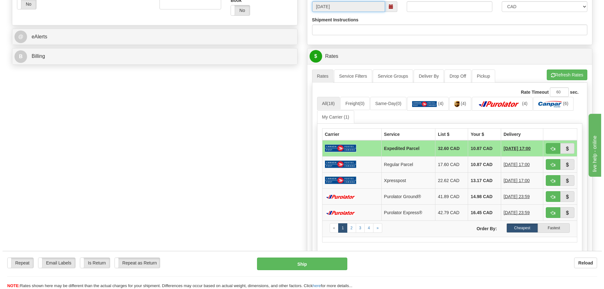
scroll to position [252, 0]
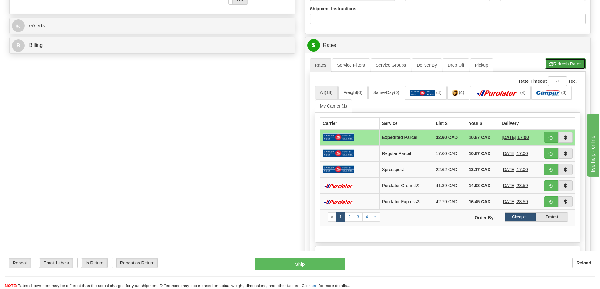
click at [572, 65] on button "Refresh Rates" at bounding box center [564, 64] width 41 height 11
click at [550, 185] on span "button" at bounding box center [551, 186] width 4 height 4
type input "260"
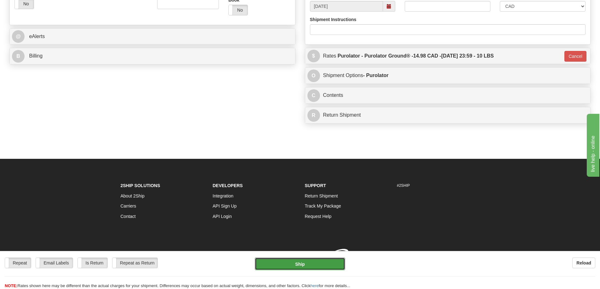
click at [289, 267] on button "Ship" at bounding box center [300, 264] width 90 height 13
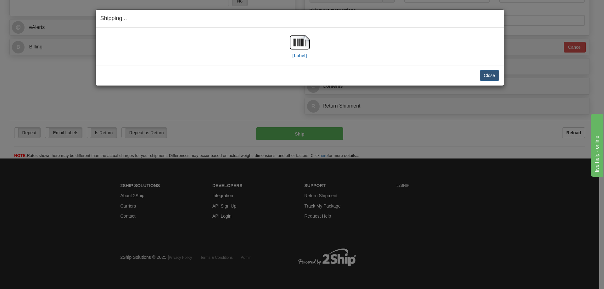
click at [307, 54] on div "[Label]" at bounding box center [300, 46] width 20 height 28
click at [298, 57] on label "[Label]" at bounding box center [300, 56] width 14 height 6
click at [484, 74] on button "Close" at bounding box center [490, 75] width 20 height 11
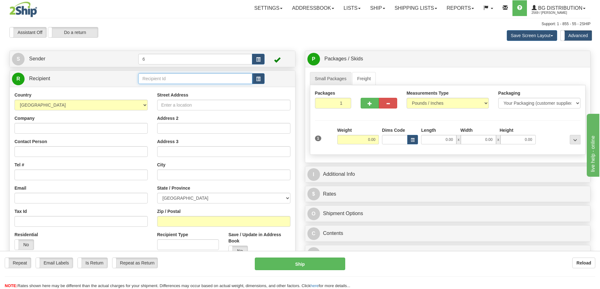
click at [182, 78] on input "text" at bounding box center [195, 78] width 114 height 11
type input "45017"
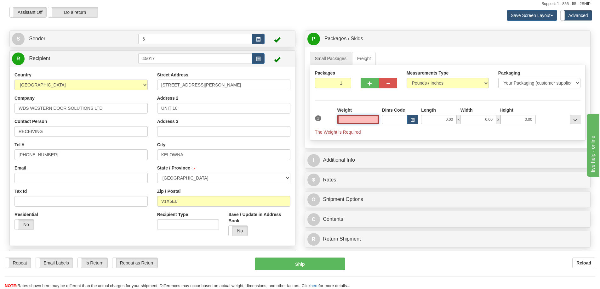
scroll to position [31, 0]
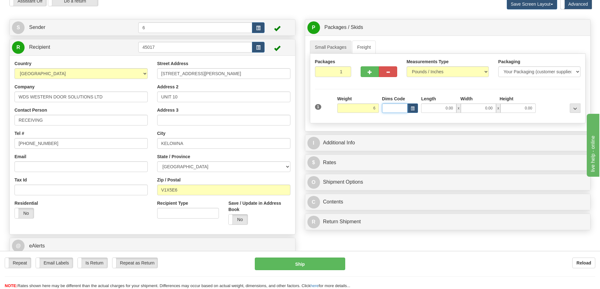
type input "6.00"
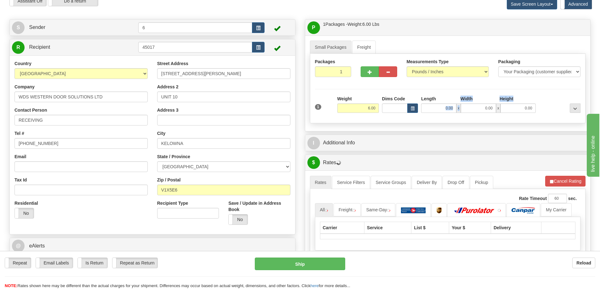
drag, startPoint x: 450, startPoint y: 109, endPoint x: 488, endPoint y: 112, distance: 38.2
click at [488, 112] on div "Length Width Height 0.00 x 0.00 x 0.00" at bounding box center [477, 104] width 117 height 17
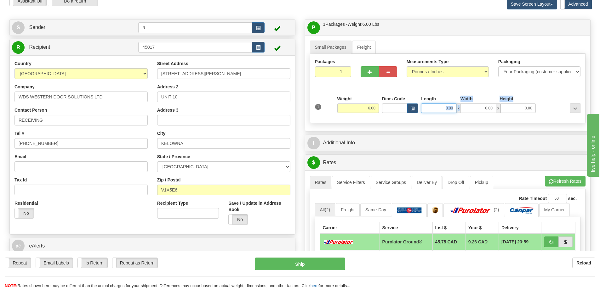
click at [437, 109] on input "0.00" at bounding box center [438, 108] width 35 height 9
type input "7.00"
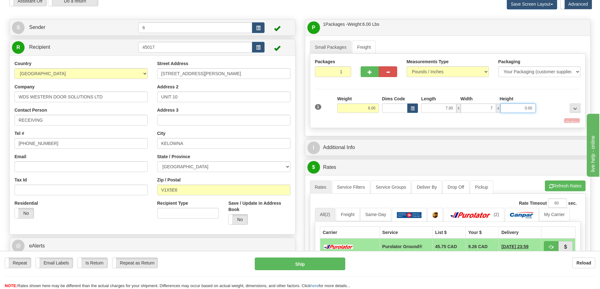
type input "7.00"
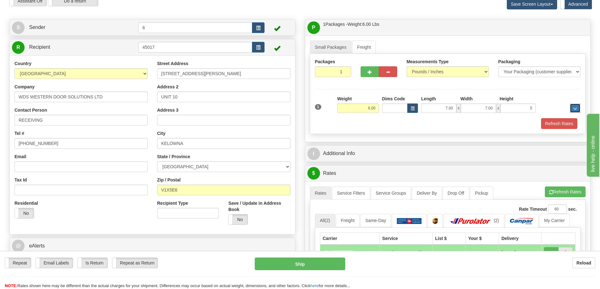
type input "5.00"
click at [567, 126] on button "Refresh Rates" at bounding box center [559, 123] width 36 height 11
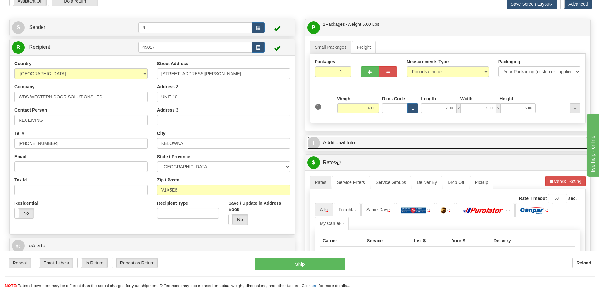
click at [541, 144] on link "I Additional Info" at bounding box center [447, 143] width 281 height 13
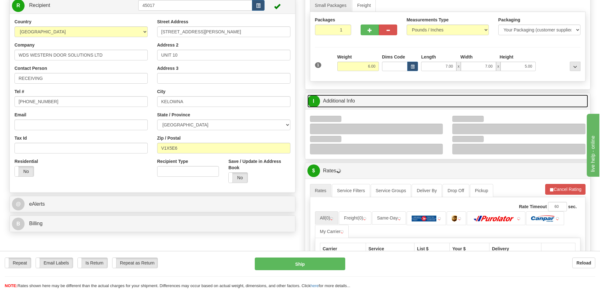
scroll to position [126, 0]
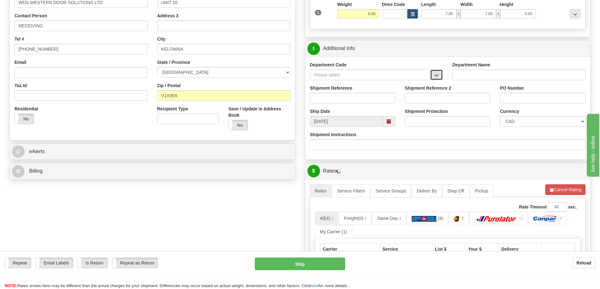
click at [438, 77] on span "button" at bounding box center [436, 75] width 4 height 4
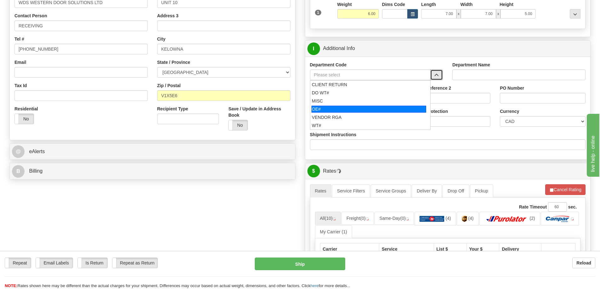
click at [342, 110] on div "OE#" at bounding box center [368, 109] width 115 height 7
type input "OE#"
type input "ORDERS"
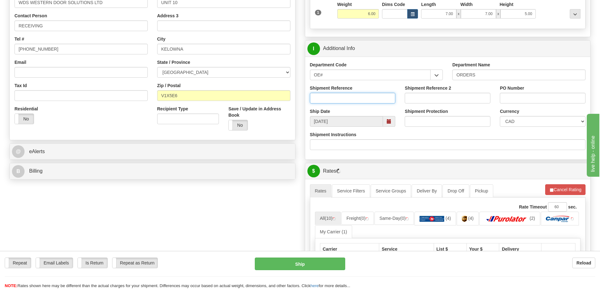
click at [338, 99] on input "Shipment Reference" at bounding box center [353, 98] width 86 height 11
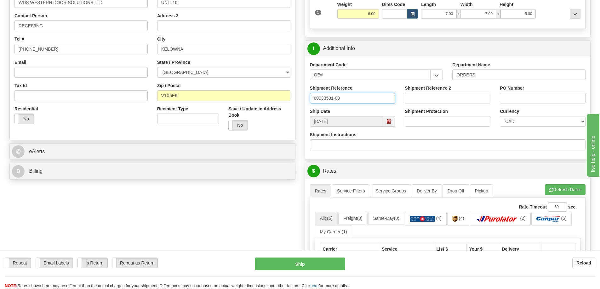
type input "60033531-00"
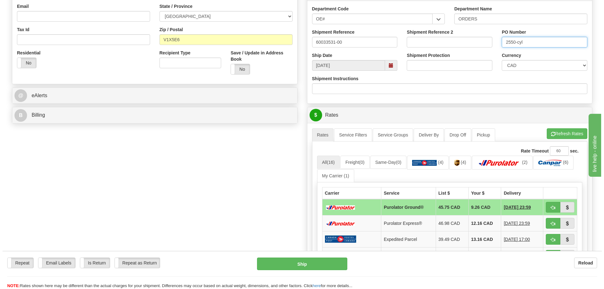
scroll to position [189, 0]
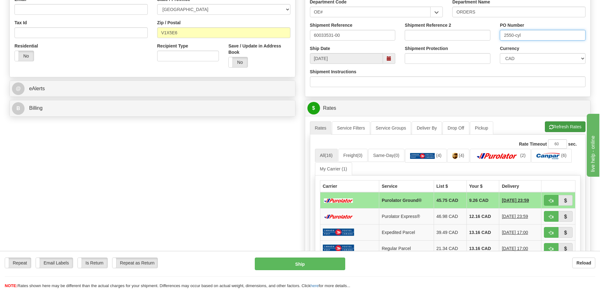
type input "2550-cyl"
click at [556, 125] on button "Refresh Rates" at bounding box center [564, 126] width 41 height 11
drag, startPoint x: 553, startPoint y: 201, endPoint x: 527, endPoint y: 214, distance: 28.4
click at [553, 201] on button "button" at bounding box center [550, 200] width 14 height 11
type input "260"
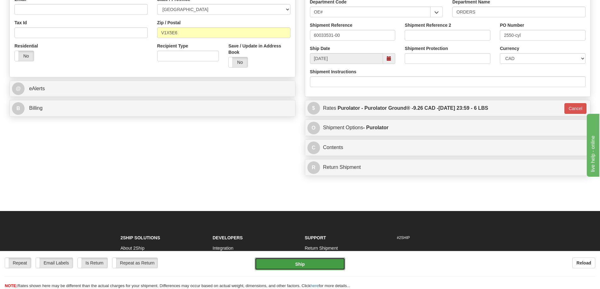
click at [300, 261] on button "Ship" at bounding box center [300, 264] width 90 height 13
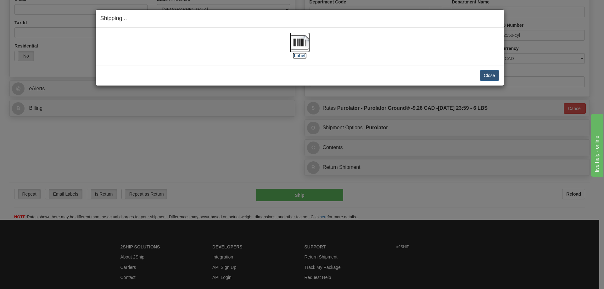
click at [304, 58] on label "[Label]" at bounding box center [300, 56] width 14 height 6
